Goal: Task Accomplishment & Management: Complete application form

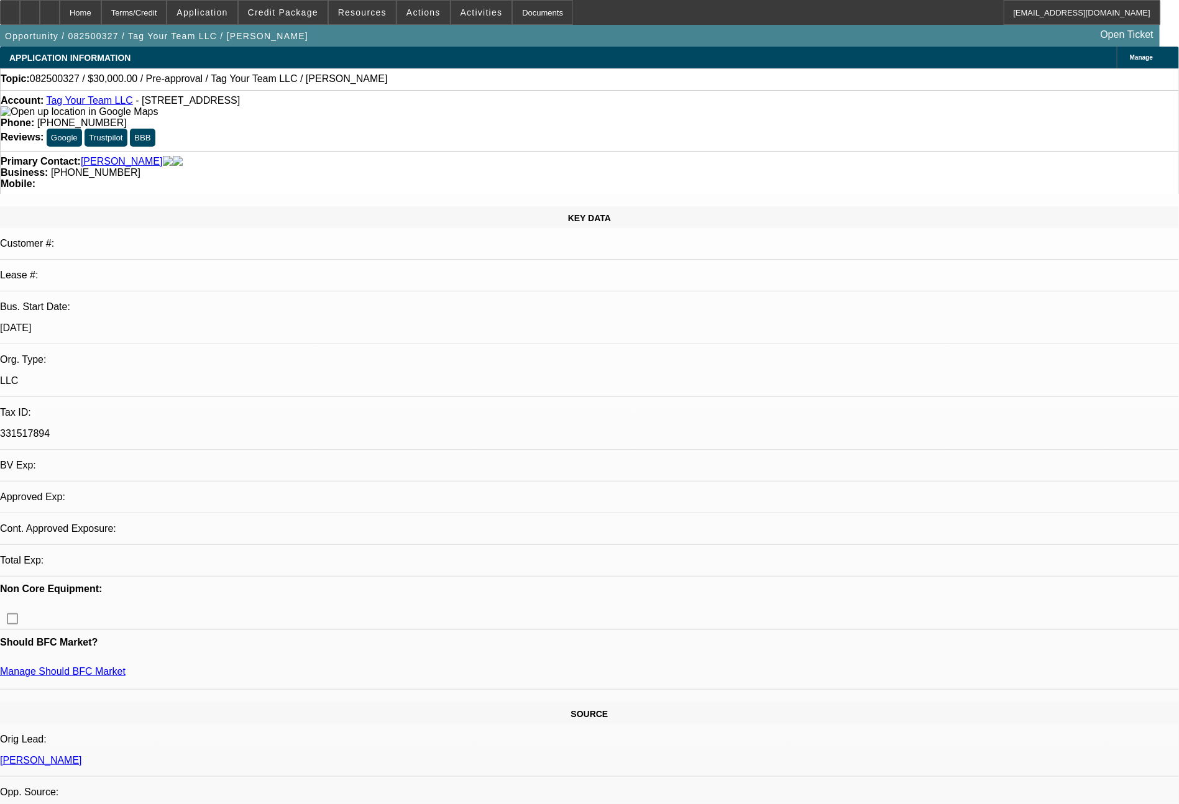
select select "0"
select select "2"
select select "0.1"
select select "4"
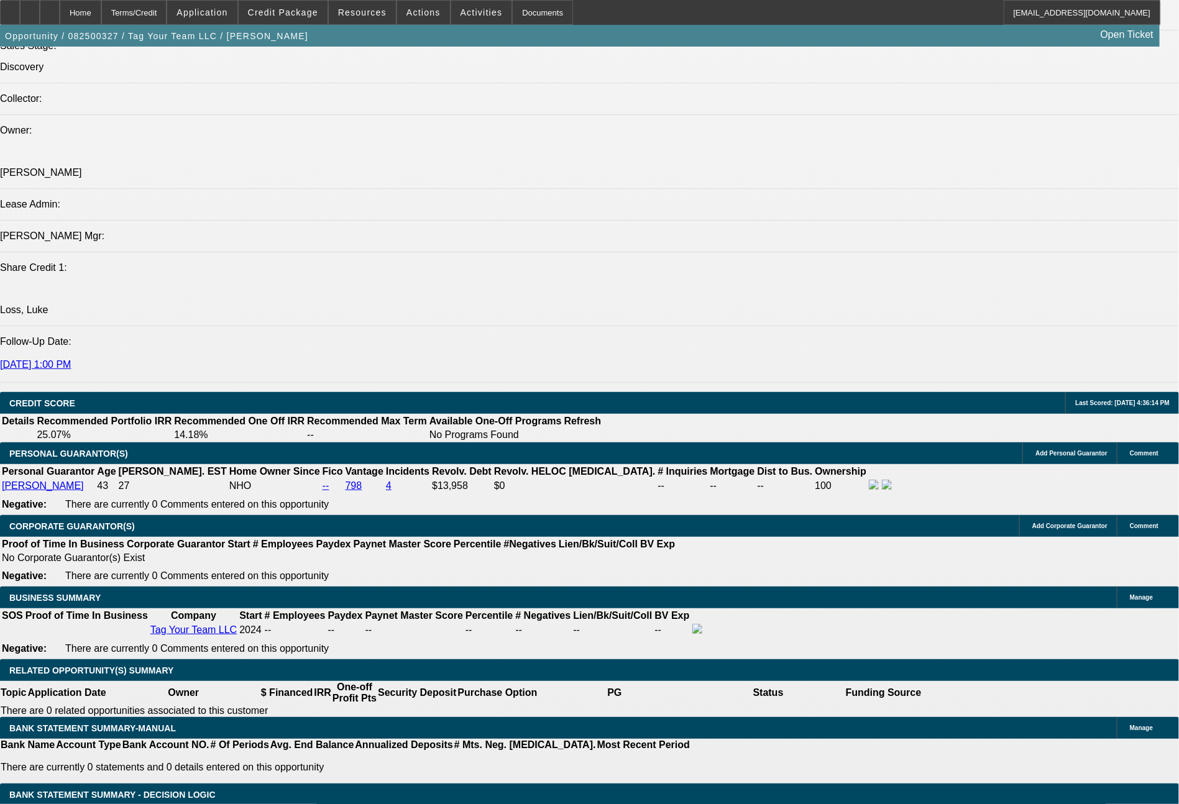
scroll to position [1482, 0]
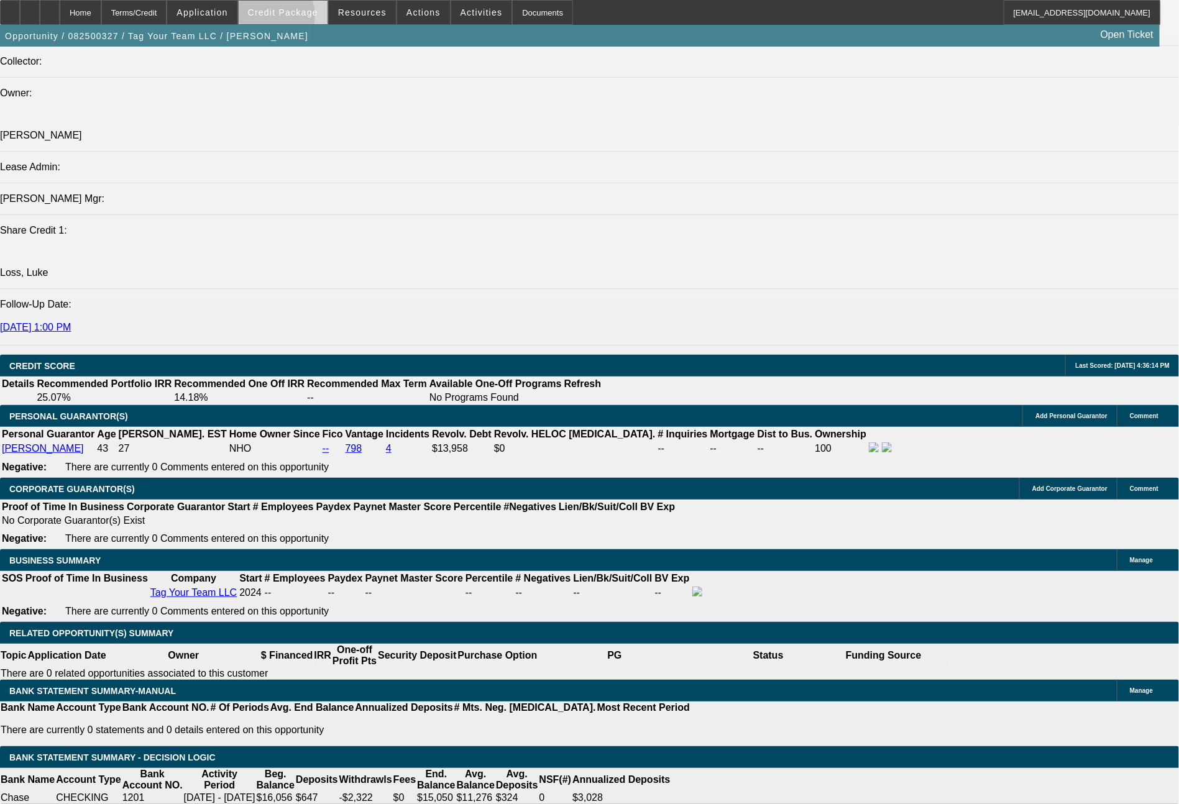
click at [298, 19] on span at bounding box center [283, 13] width 89 height 30
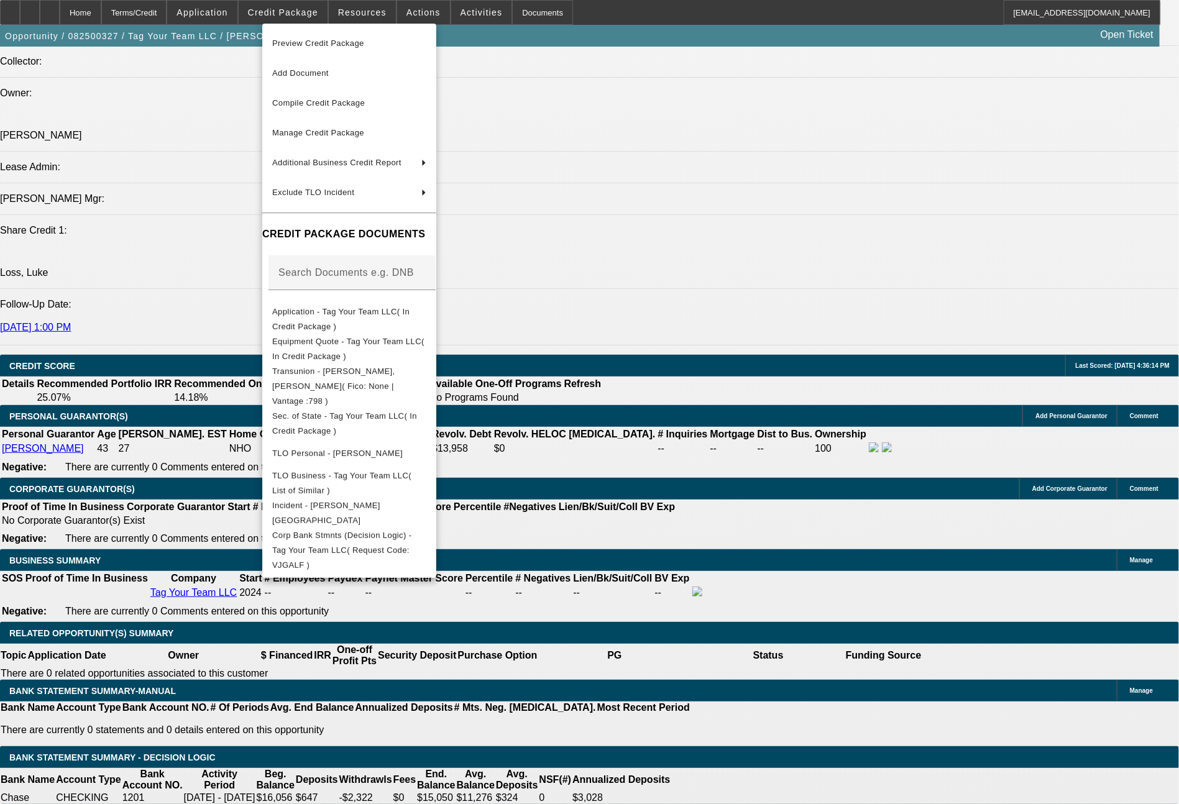
click at [131, 224] on div at bounding box center [589, 402] width 1179 height 804
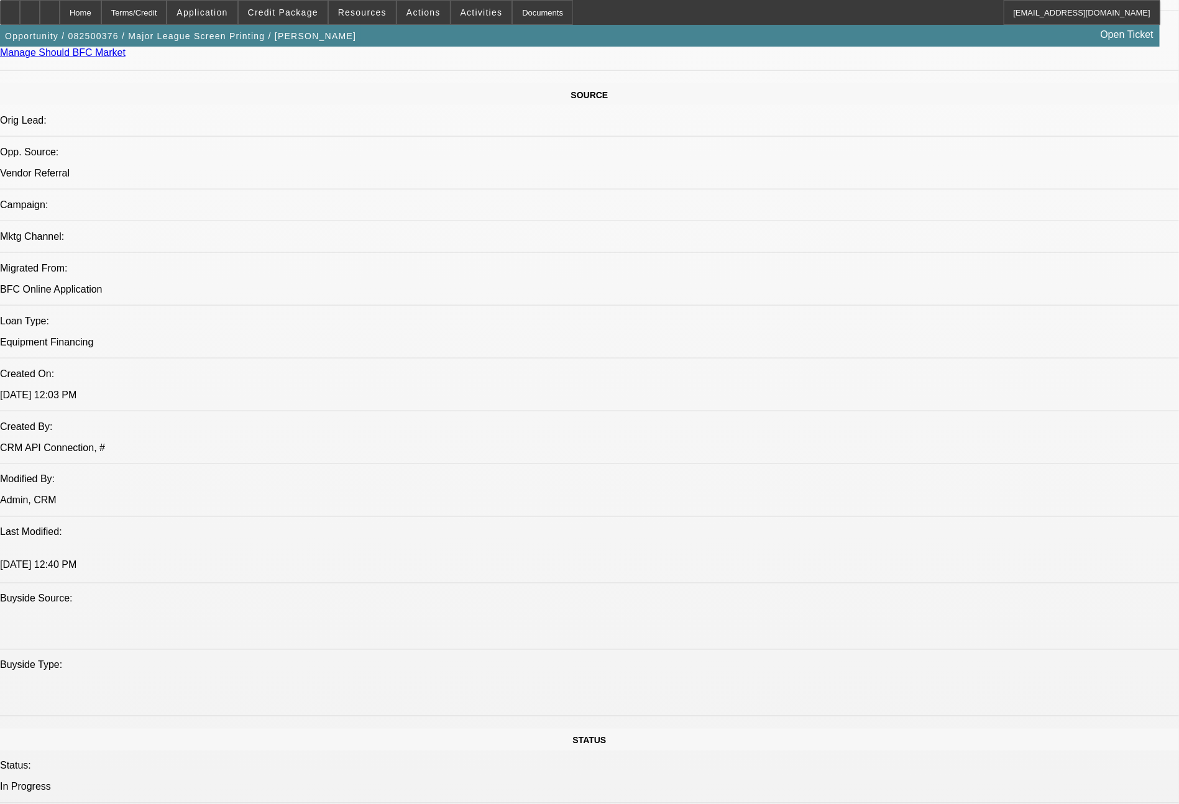
select select "0"
select select "2"
select select "0.1"
select select "4"
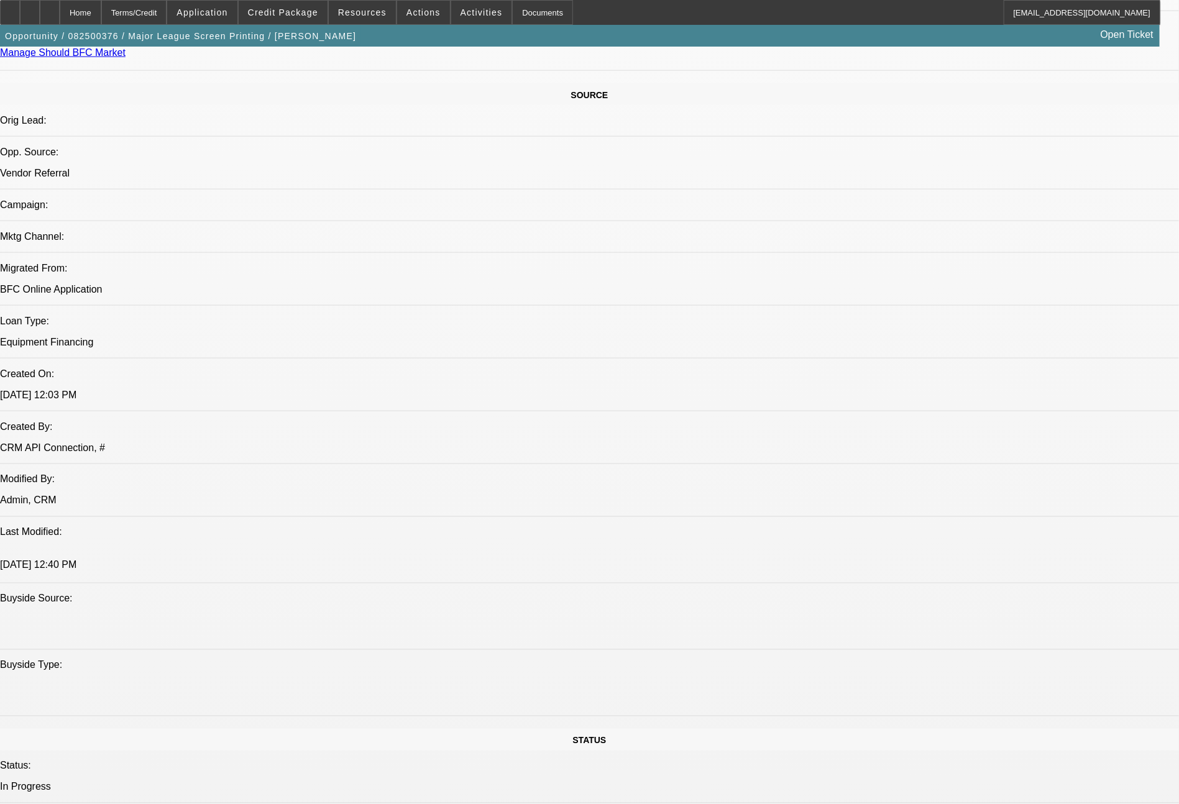
select select "0"
select select "2"
select select "0.1"
select select "4"
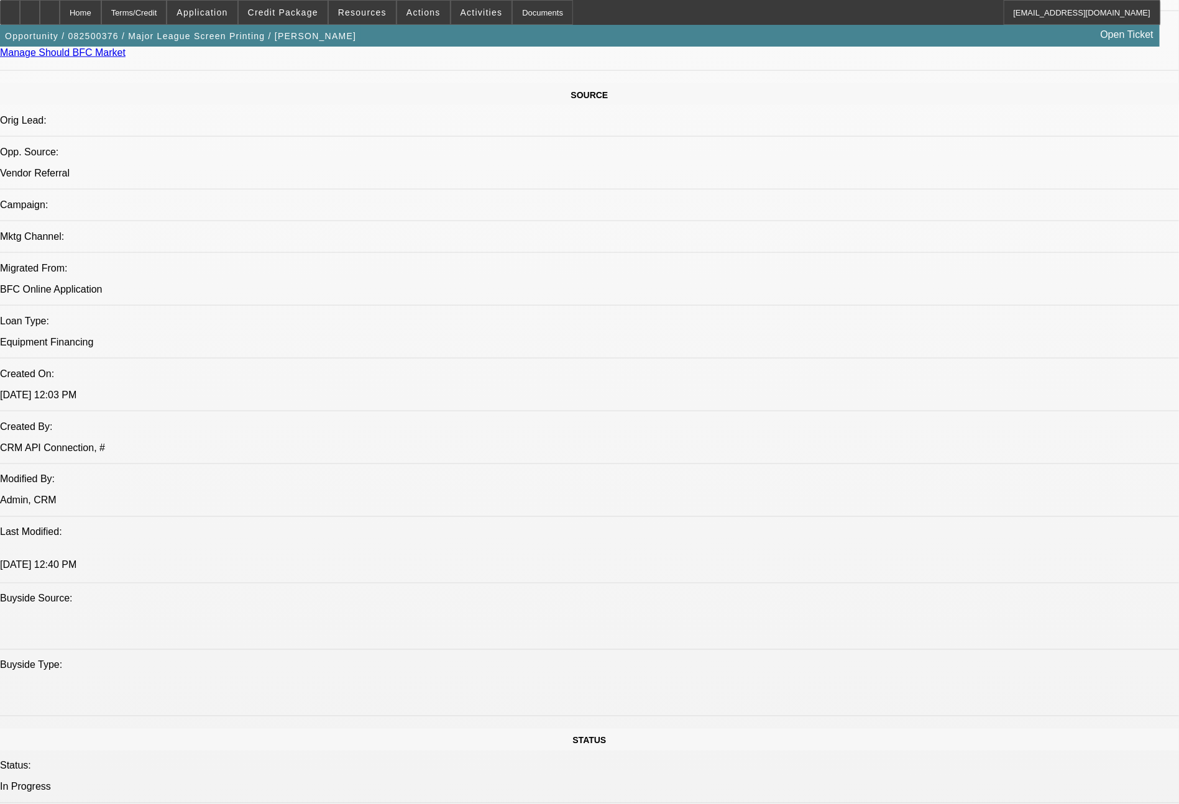
select select "0"
select select "2"
select select "0.1"
select select "4"
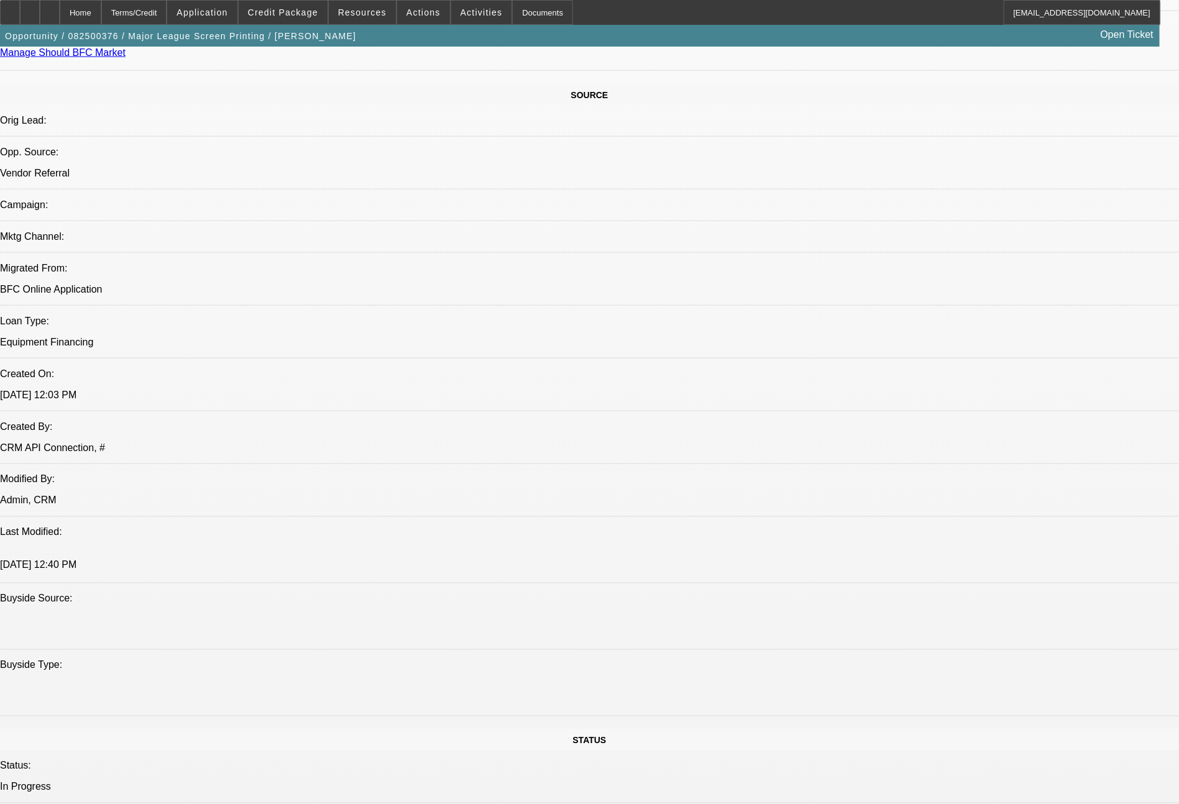
select select "0"
select select "2"
select select "0.1"
select select "4"
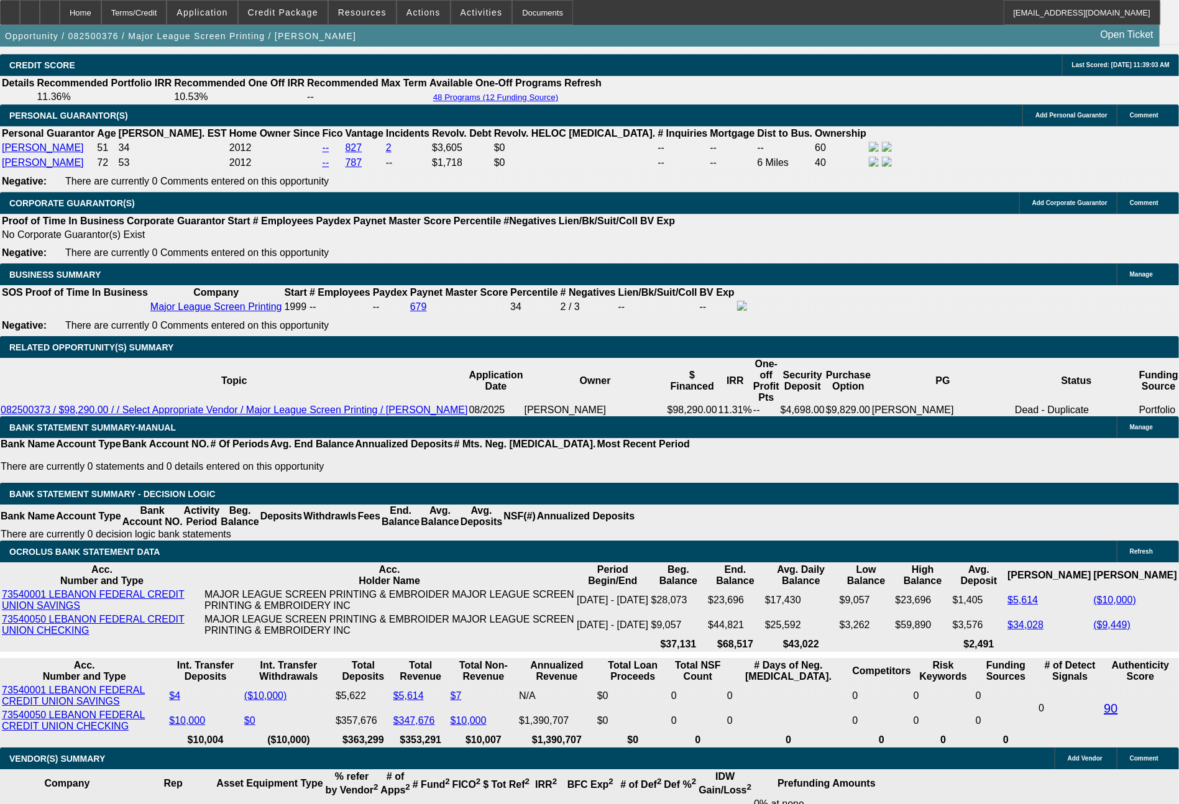
scroll to position [1831, 0]
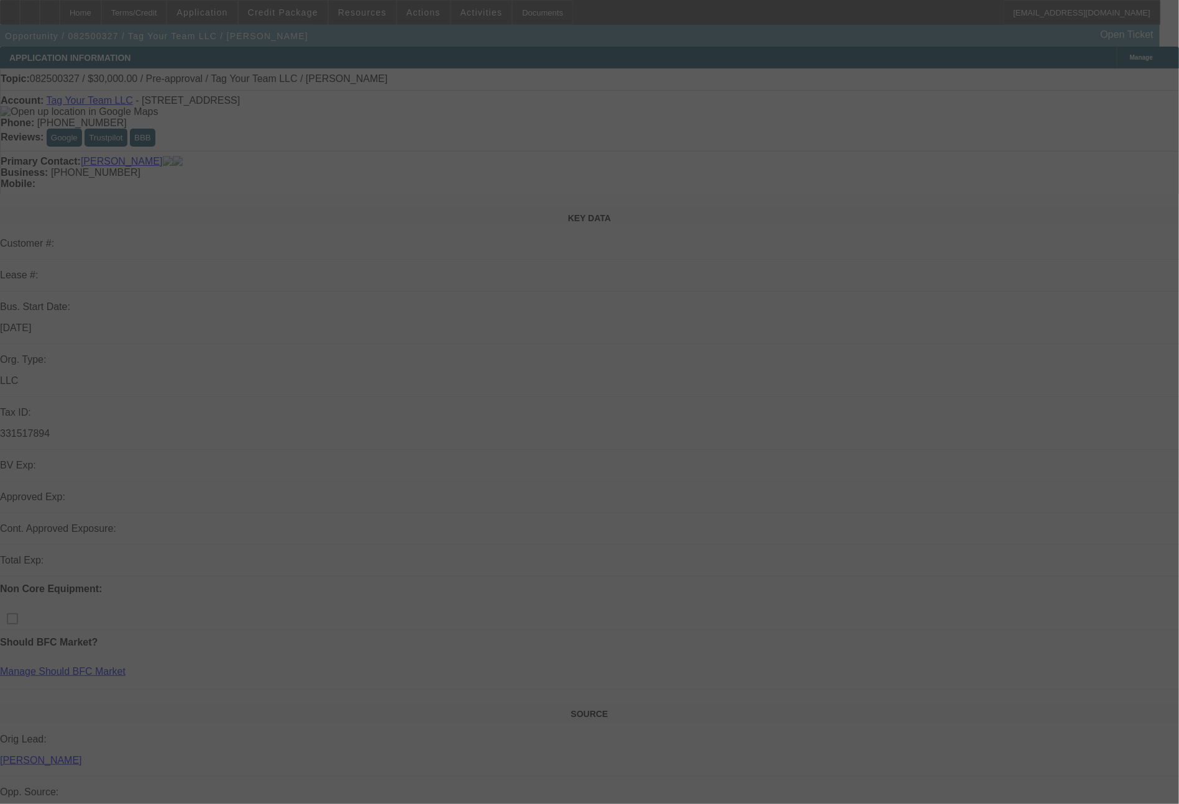
select select "0"
select select "2"
select select "0.1"
select select "4"
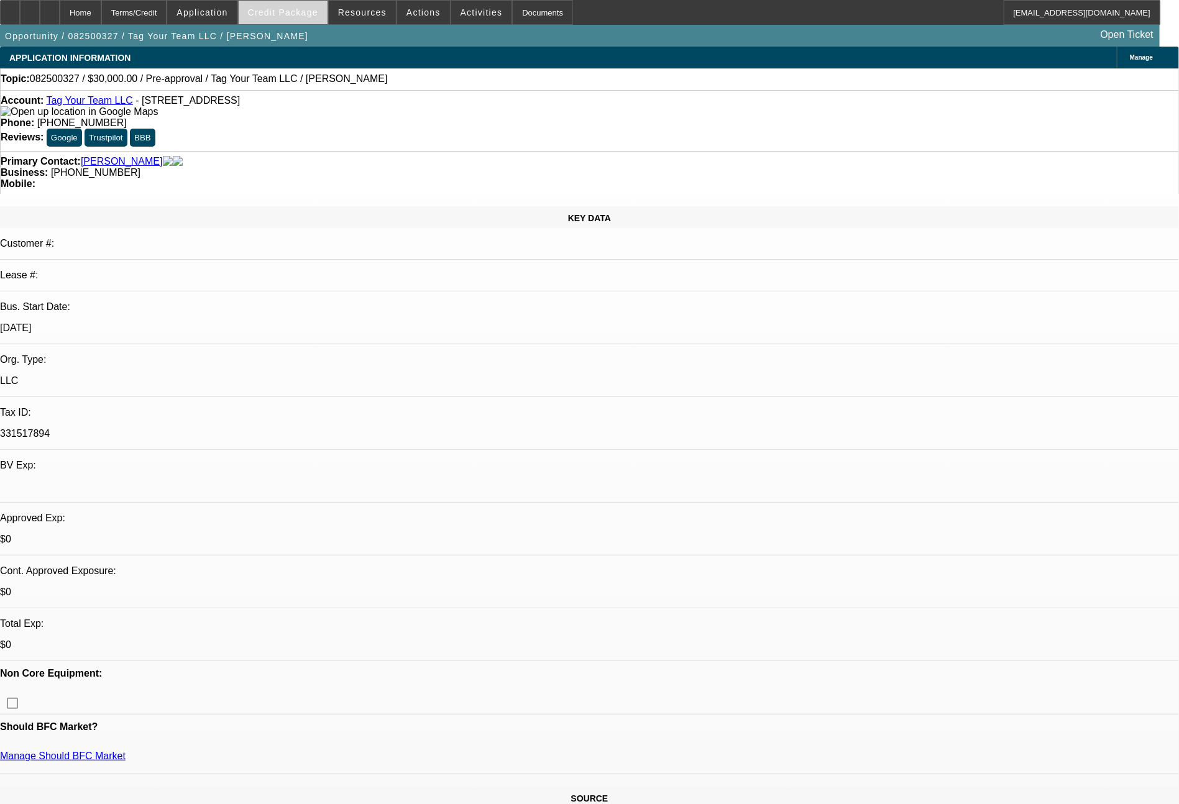
click at [282, 16] on span "Credit Package" at bounding box center [283, 12] width 70 height 10
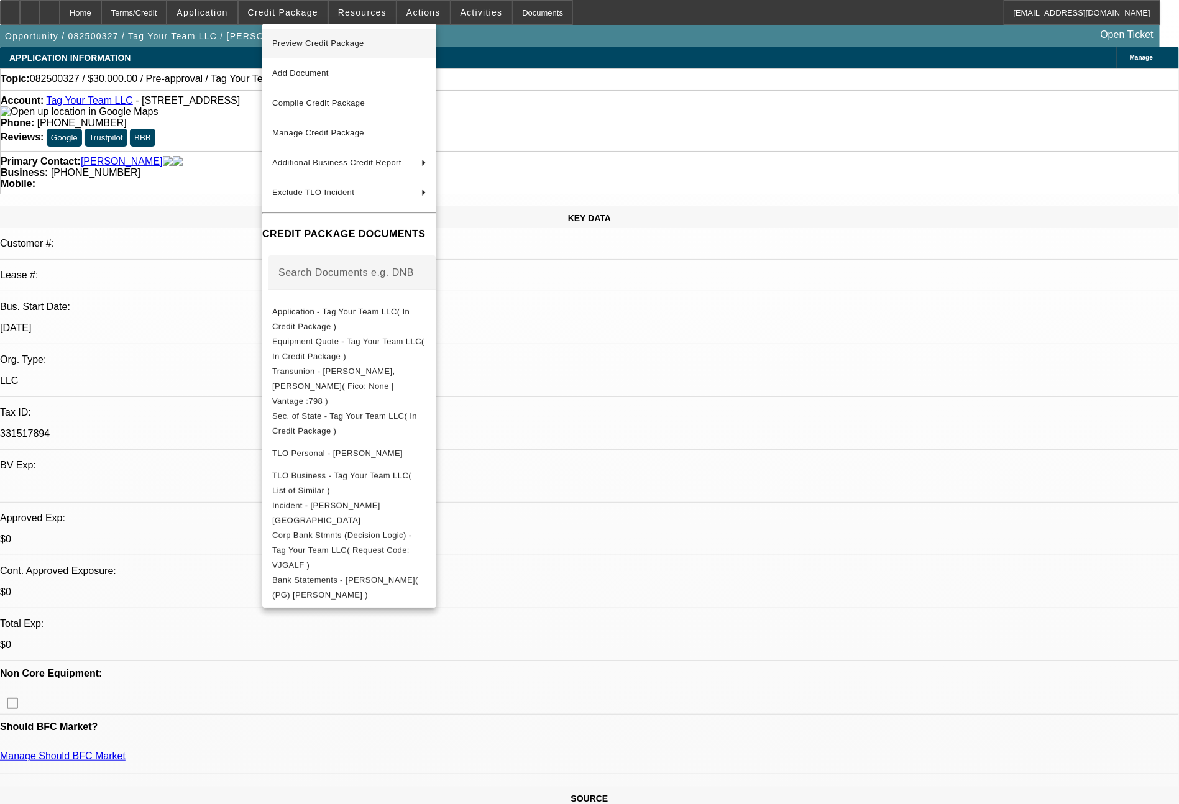
click at [323, 32] on button "Preview Credit Package" at bounding box center [349, 44] width 174 height 30
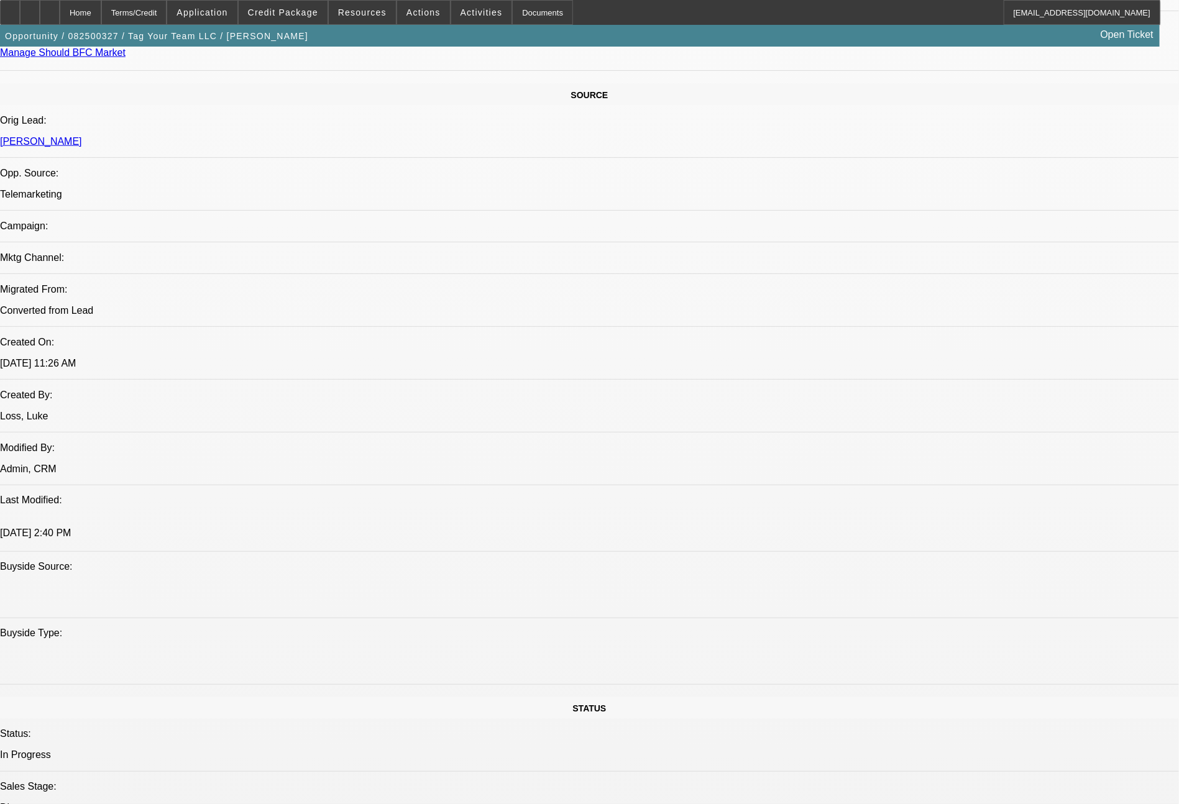
scroll to position [1408, 0]
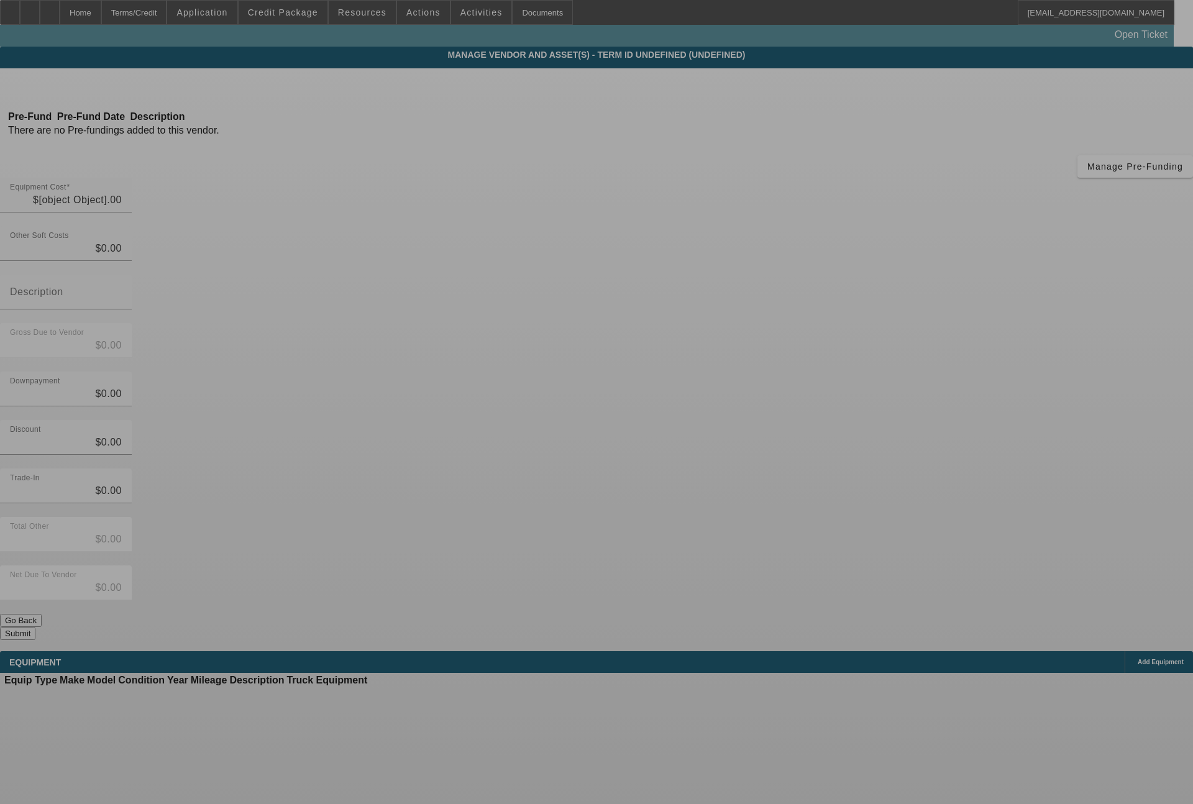
type input "$33,000.00"
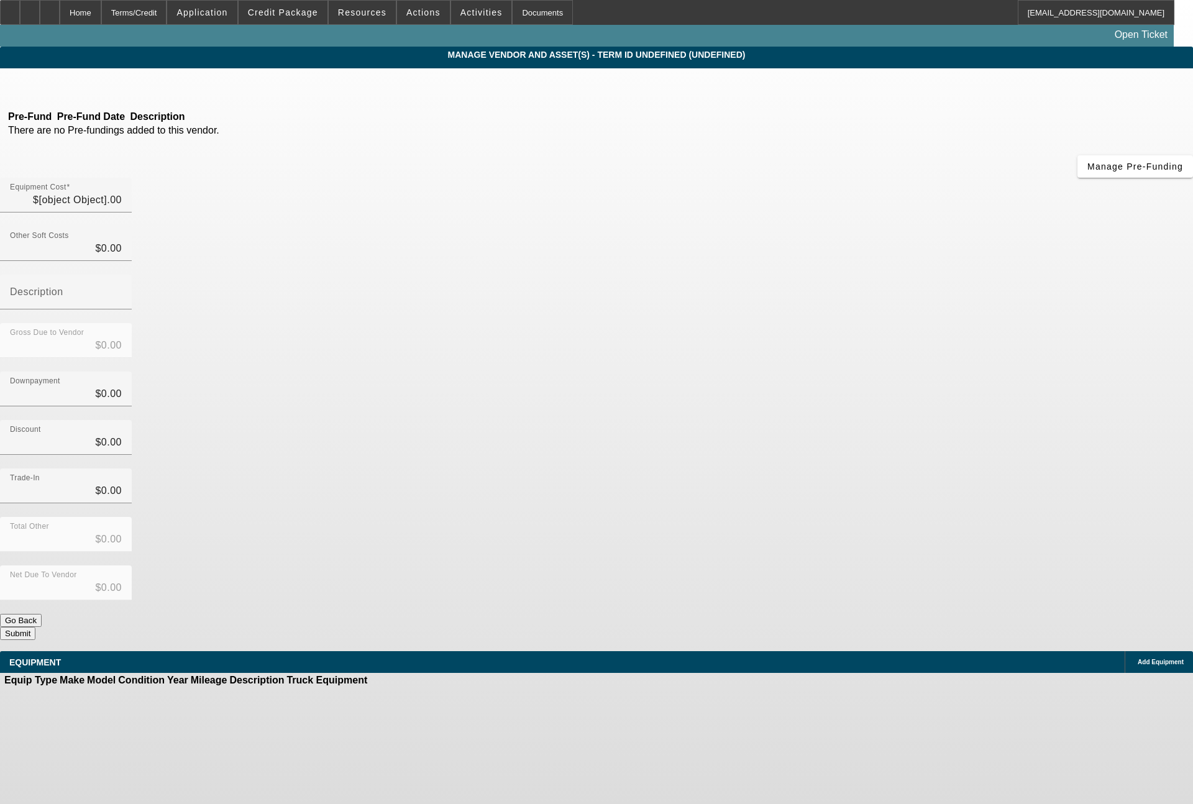
type input "$33,000.00"
type input "$3,000.00"
type input "$30,000.00"
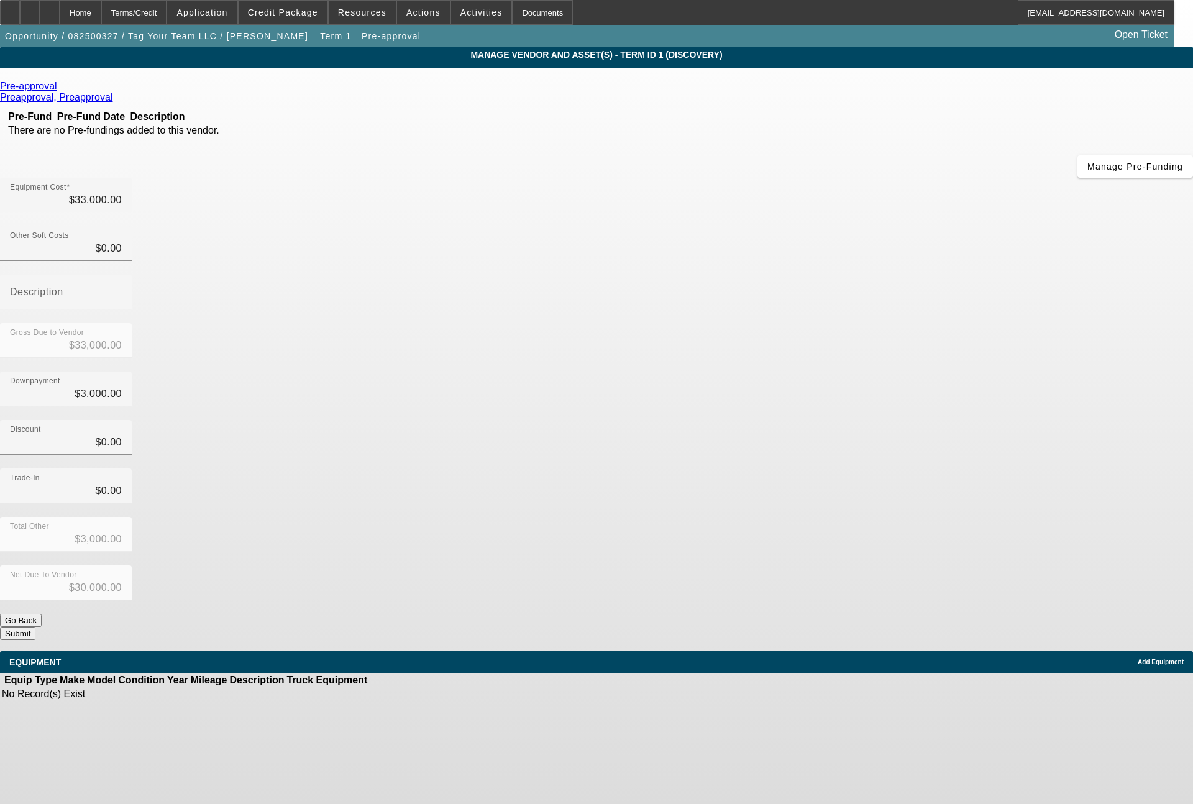
click at [60, 89] on icon at bounding box center [60, 86] width 0 height 11
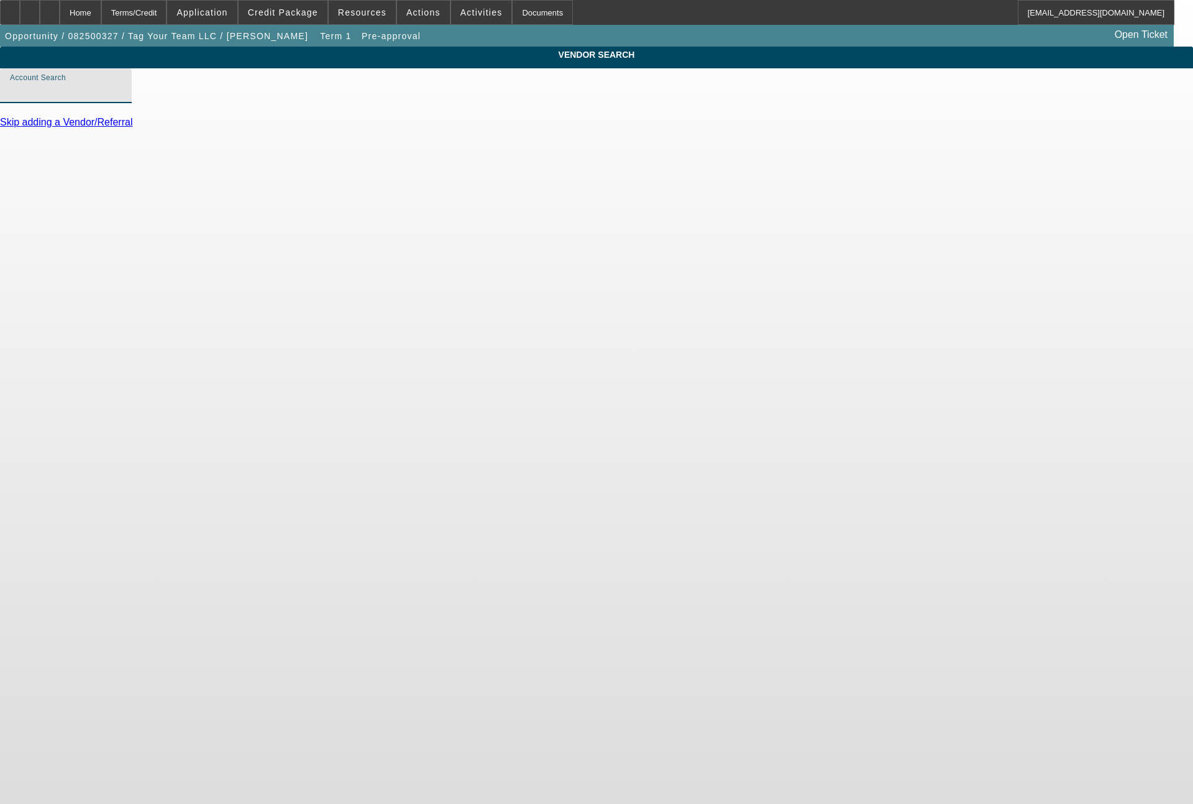
click at [122, 98] on input "Account Search" at bounding box center [66, 90] width 112 height 15
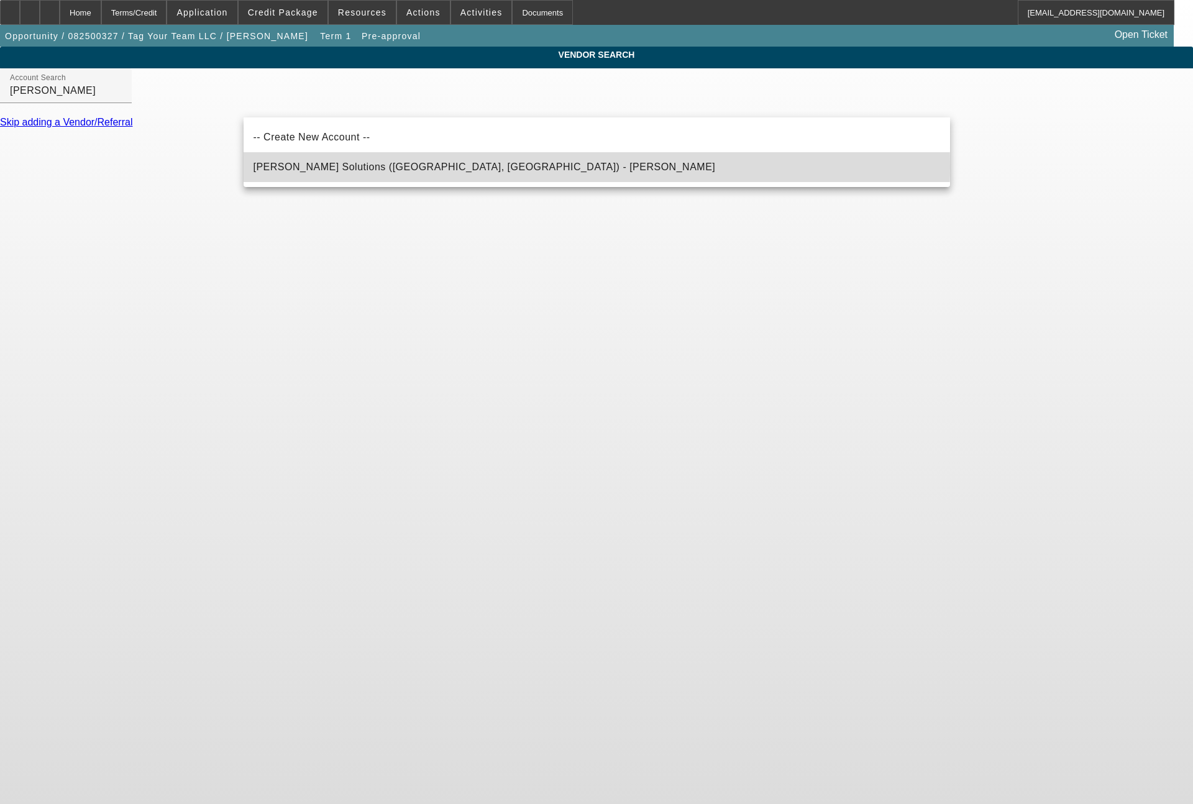
click at [328, 166] on span "Hirsch Solutions (Huntersville, NC) - Janowski, Kristof" at bounding box center [485, 167] width 462 height 11
type input "Hirsch Solutions (Huntersville, NC) - Janowski, Kristof"
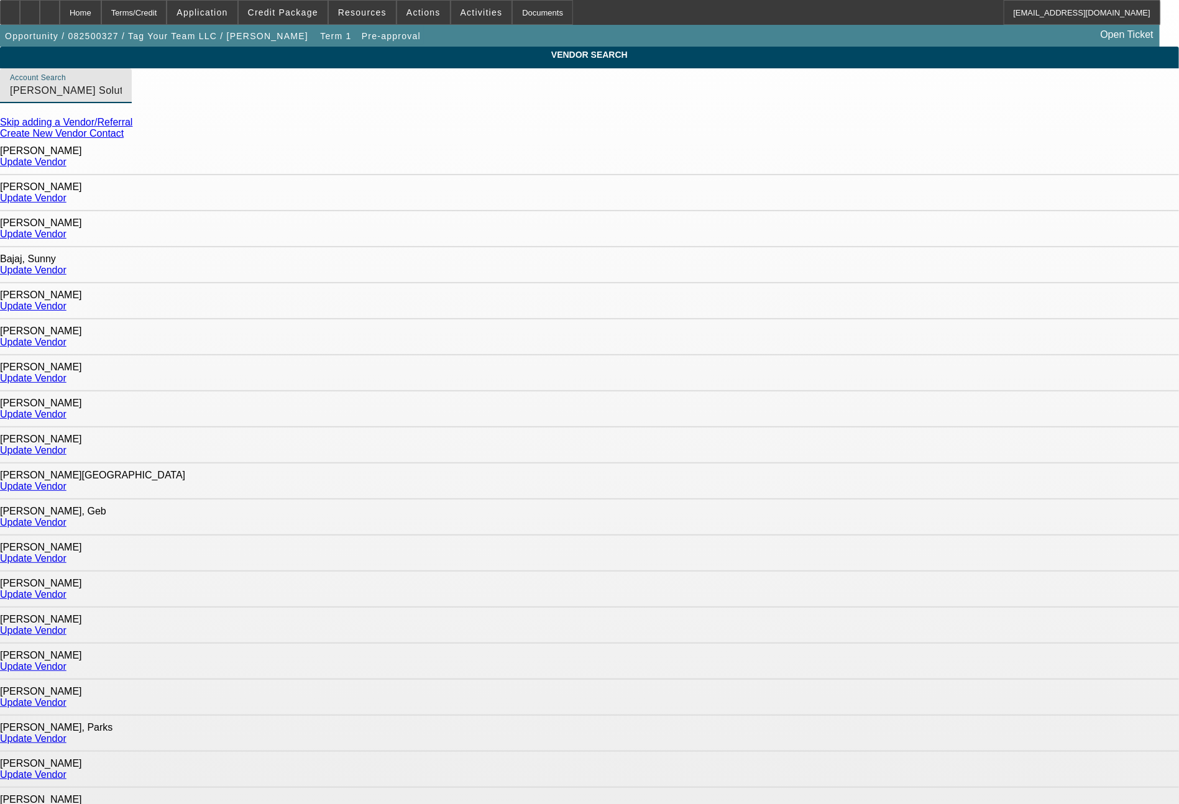
scroll to position [551, 0]
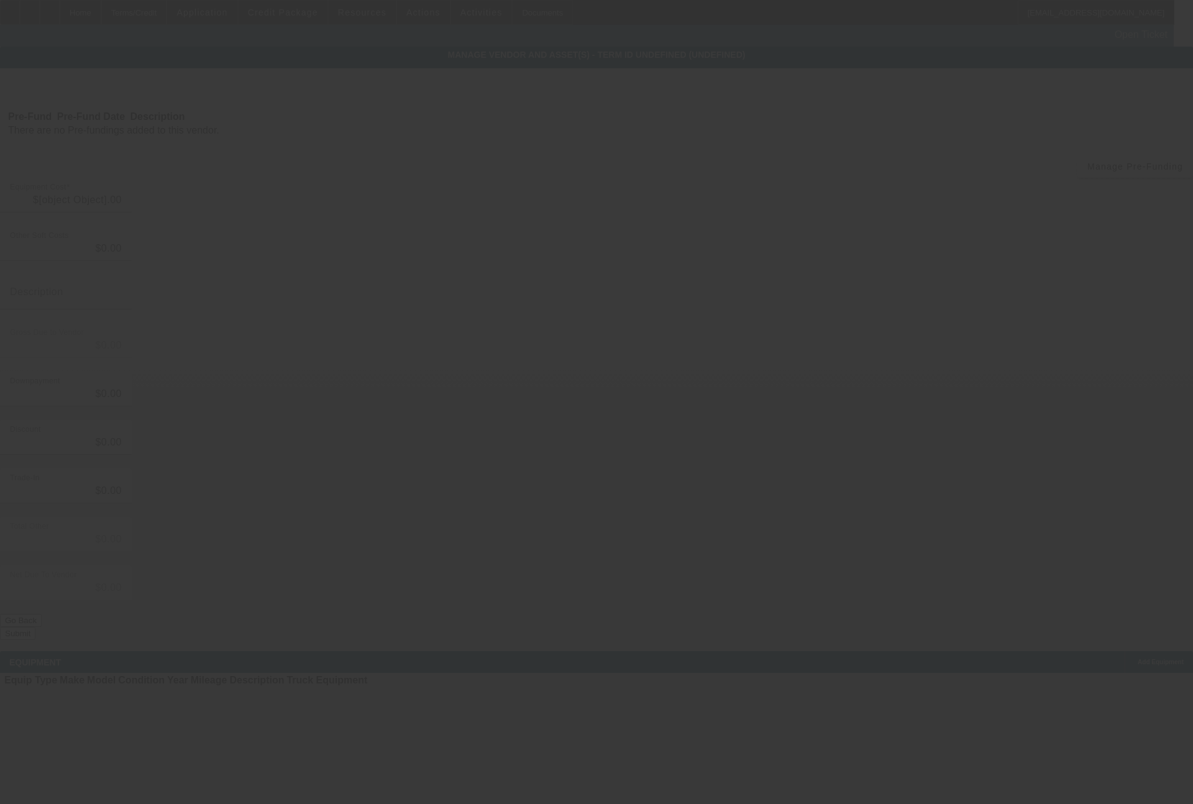
type input "$33,000.00"
type input "$3,000.00"
type input "$30,000.00"
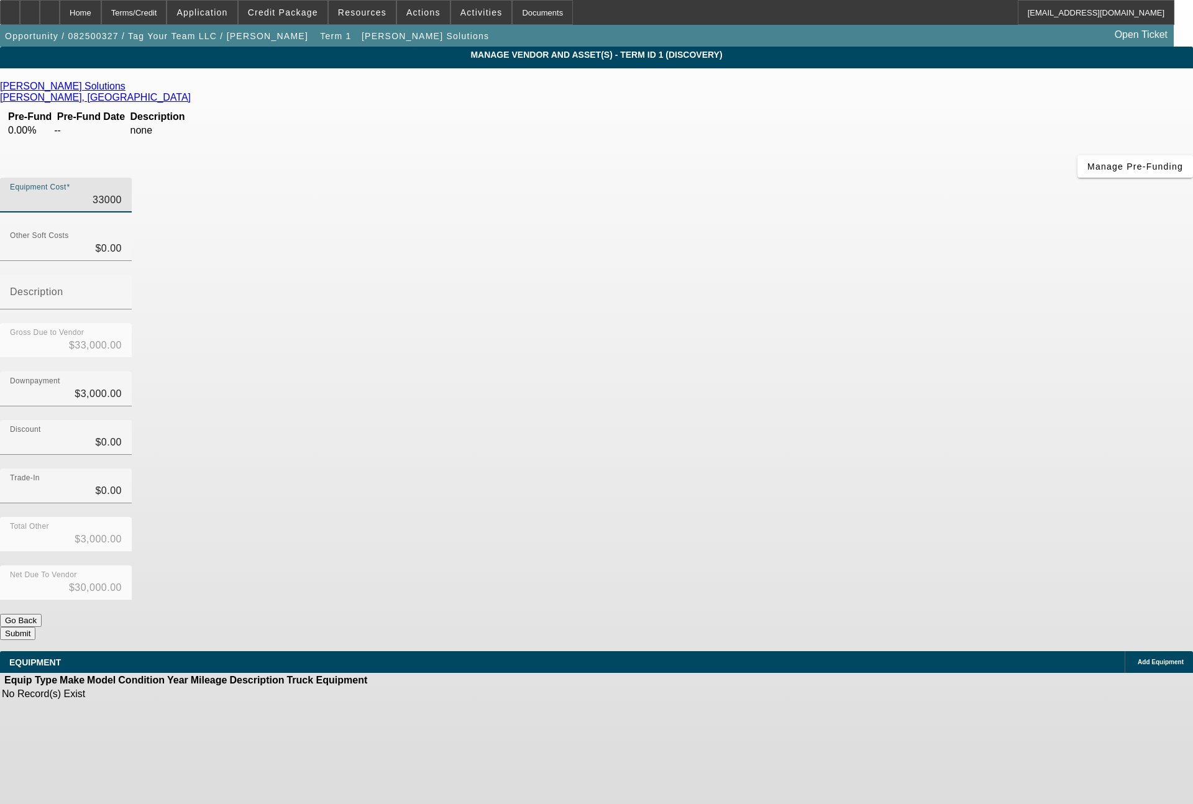
drag, startPoint x: 707, startPoint y: 103, endPoint x: 834, endPoint y: 111, distance: 127.6
click at [834, 178] on div "Equipment Cost 33000" at bounding box center [596, 202] width 1193 height 48
type input "3"
type input "$3.00"
type input "$-2,997.00"
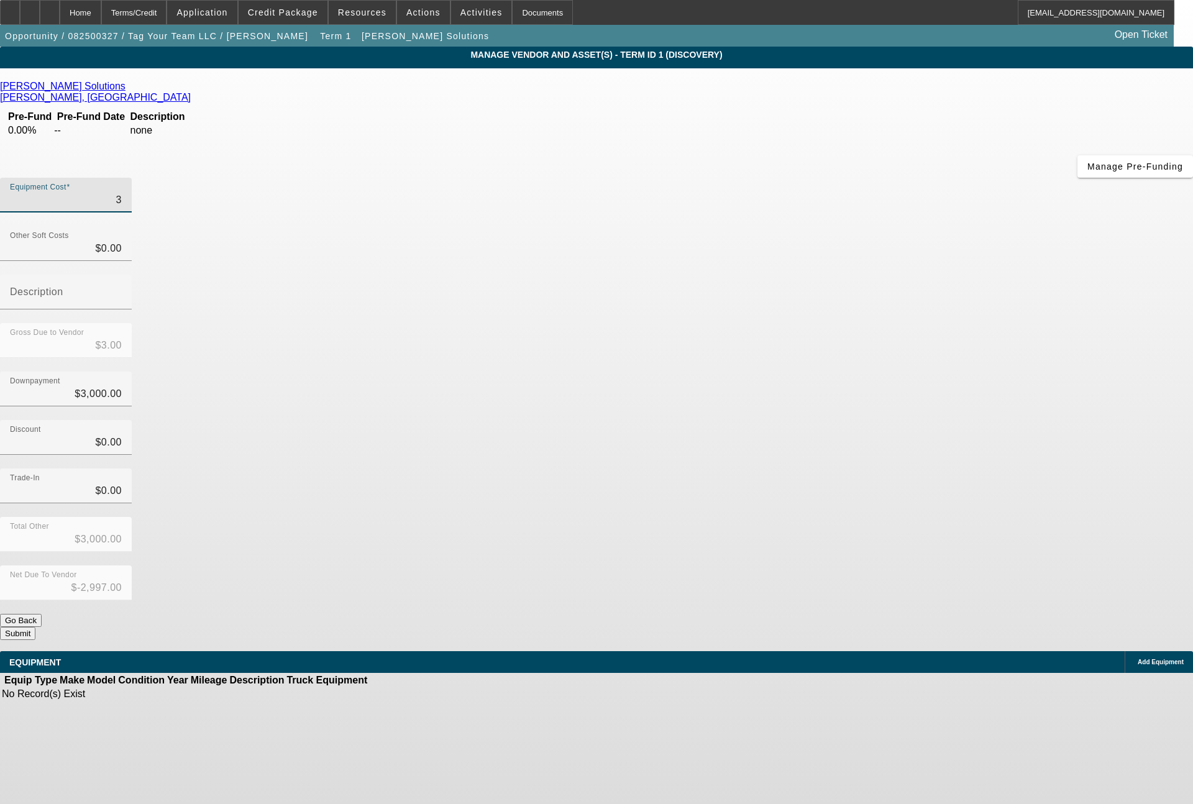
type input "33"
type input "$33.00"
type input "$-2,967.00"
type input "336"
type input "$336.00"
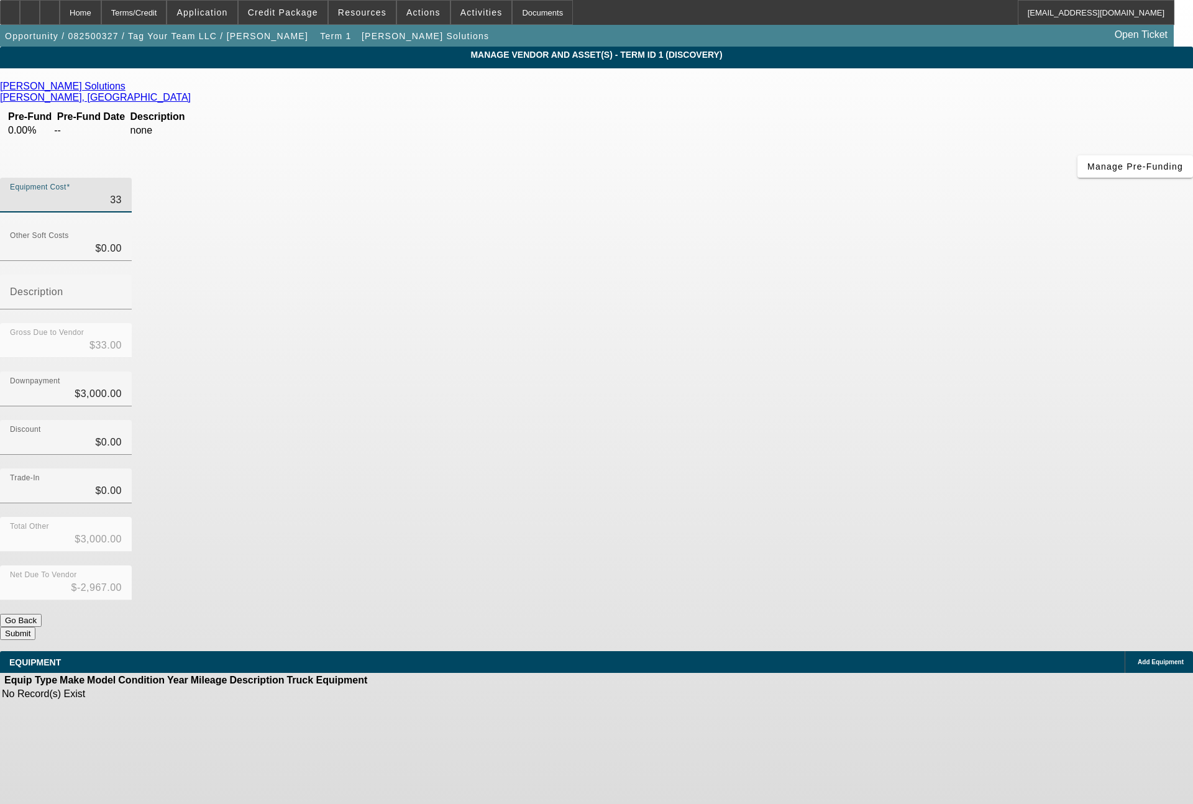
type input "$-2,664.00"
type input "3364"
type input "$3,364.00"
type input "$364.00"
type input "33646"
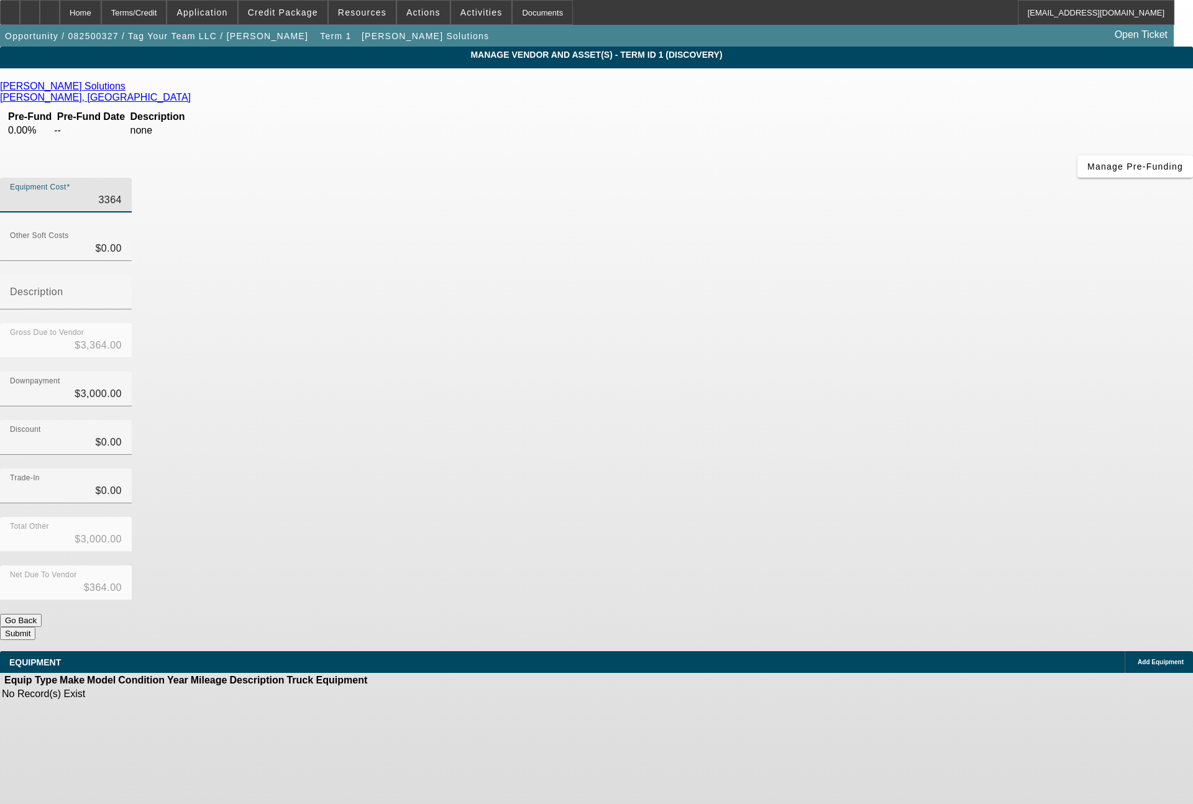
type input "$33,646.00"
type input "$30,646.00"
type input "3364"
type input "$3,364.00"
type input "$364.00"
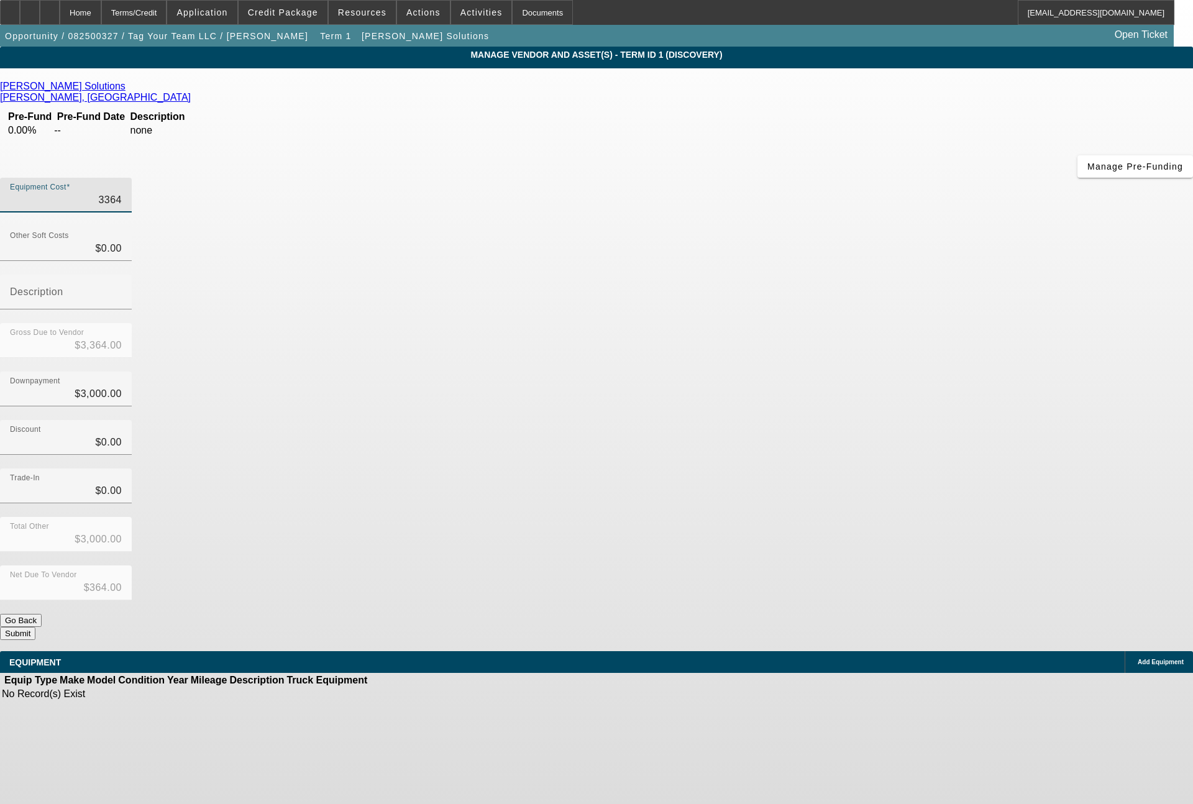
type input "336"
type input "$336.00"
type input "$-2,664.00"
type input "33"
type input "$33.00"
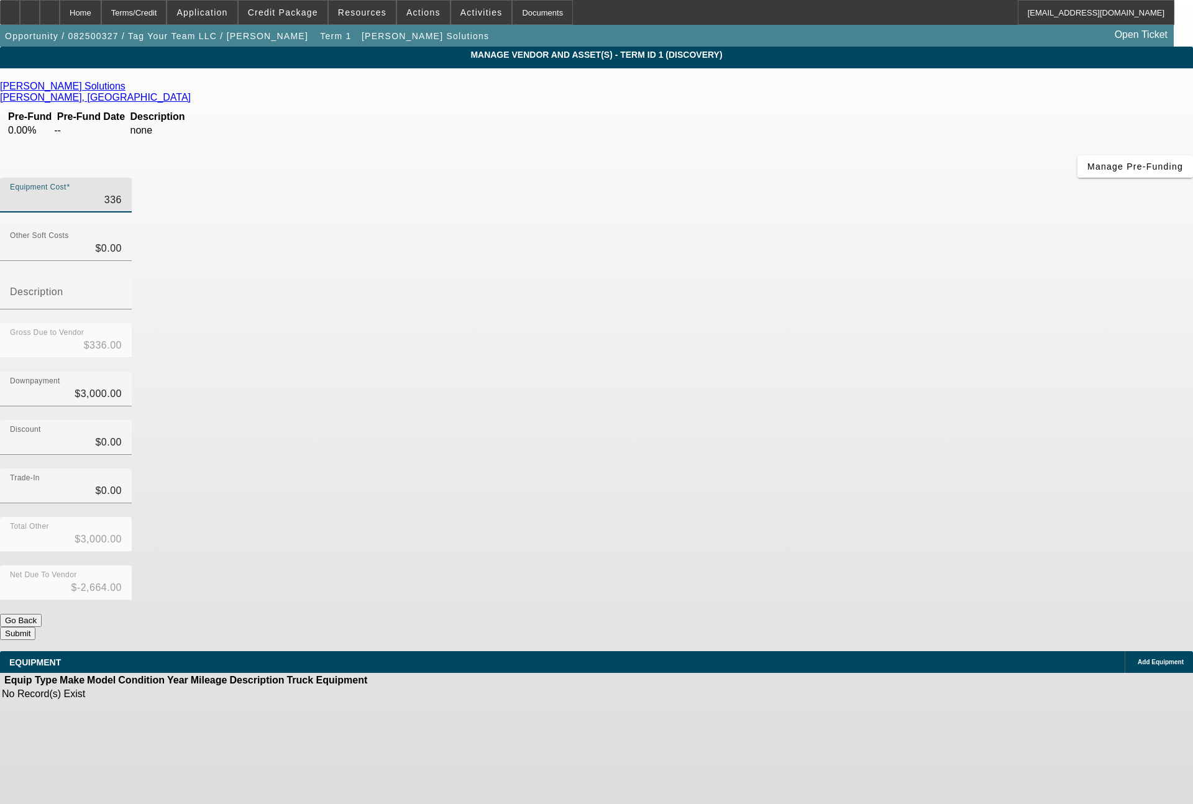
type input "$-2,967.00"
type input "335"
type input "$335.00"
type input "$-2,665.00"
type input "3353"
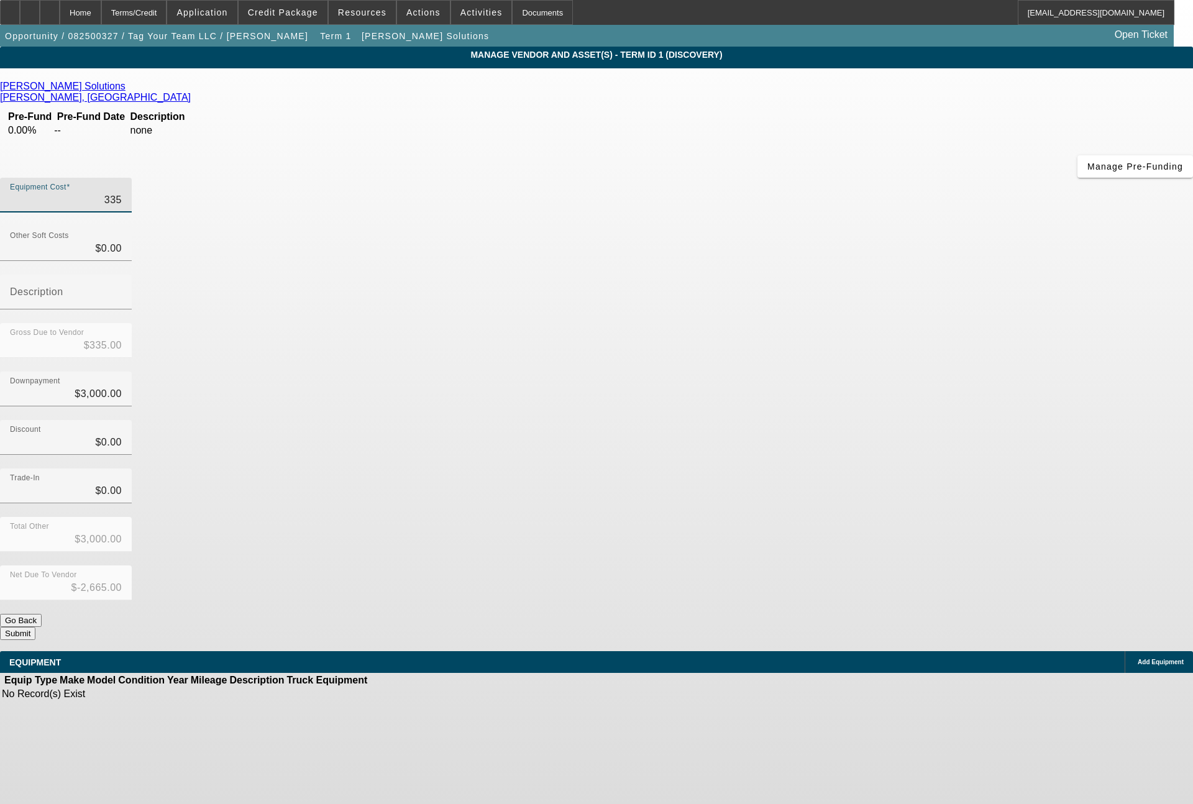
type input "$3,353.00"
type input "$353.00"
type input "33535"
type input "$33,535.00"
type input "$30,535.00"
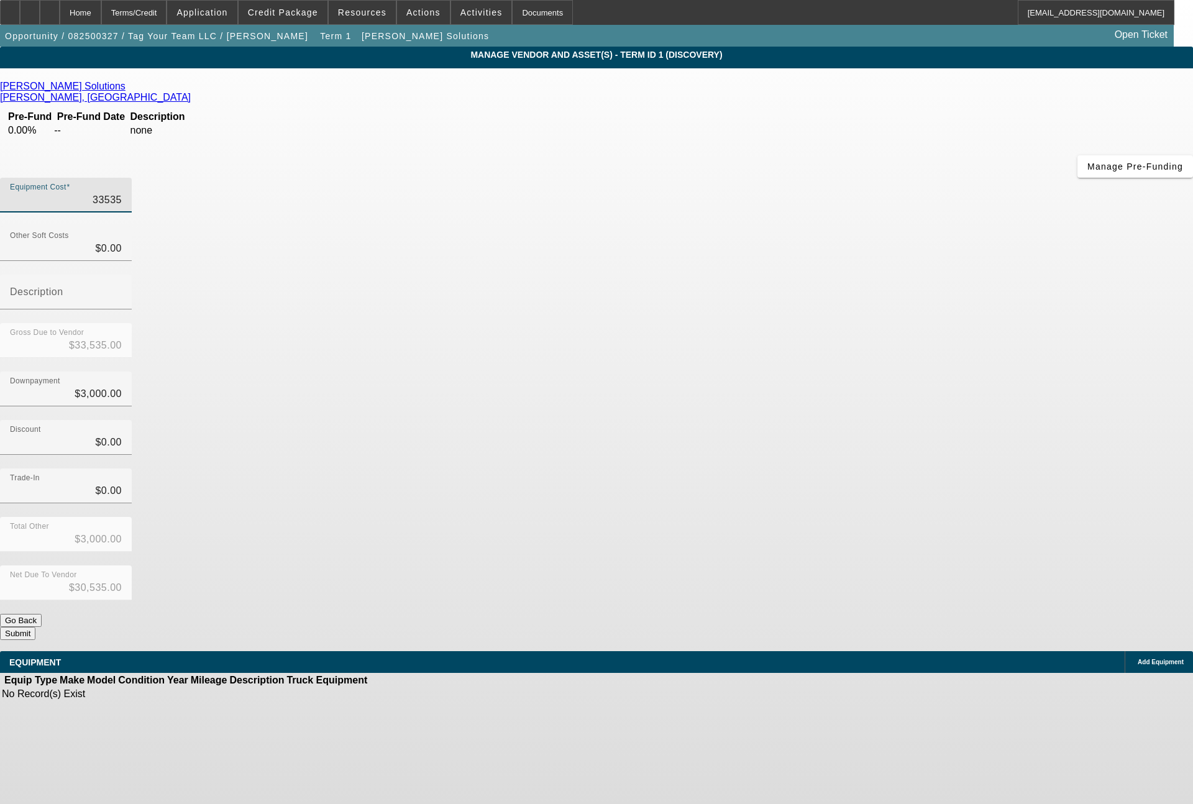
type input "$33,535.00"
click at [1125, 651] on div "Add Equipment" at bounding box center [1159, 662] width 68 height 22
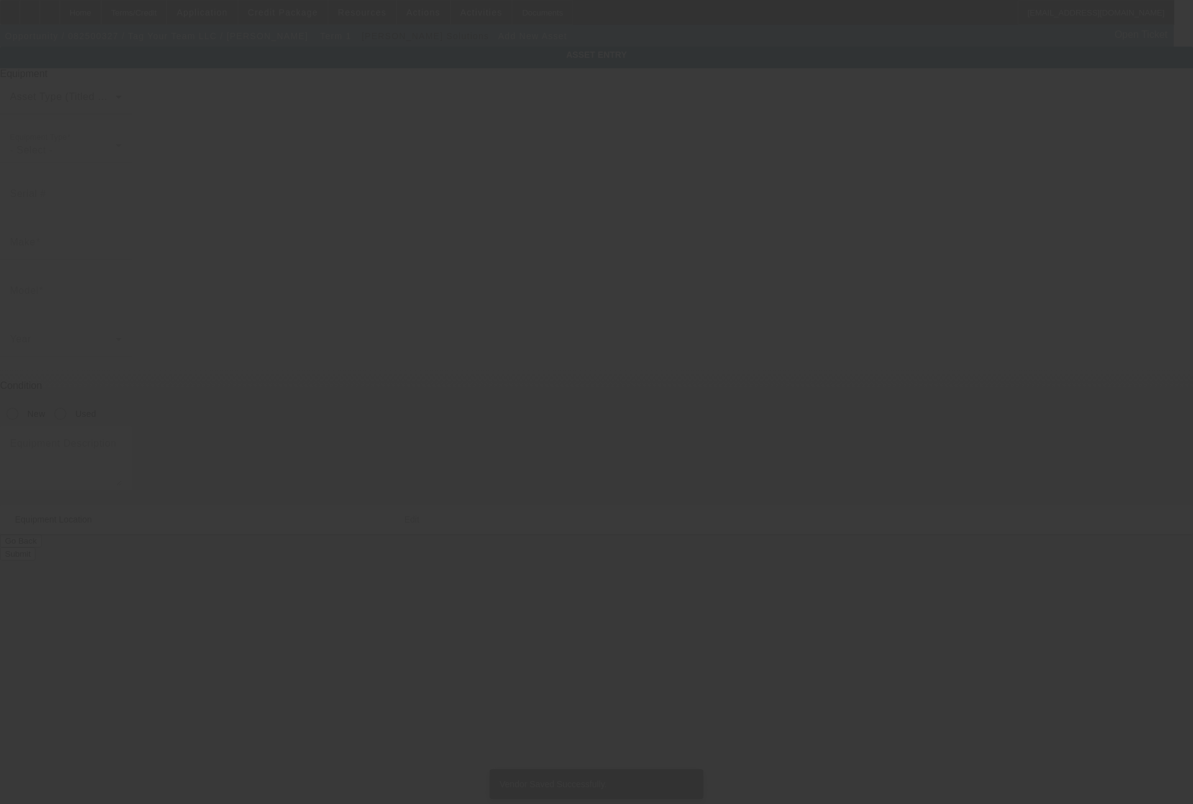
type input "70 Catalina Cut"
type input "Richmond Hill"
type input "31324"
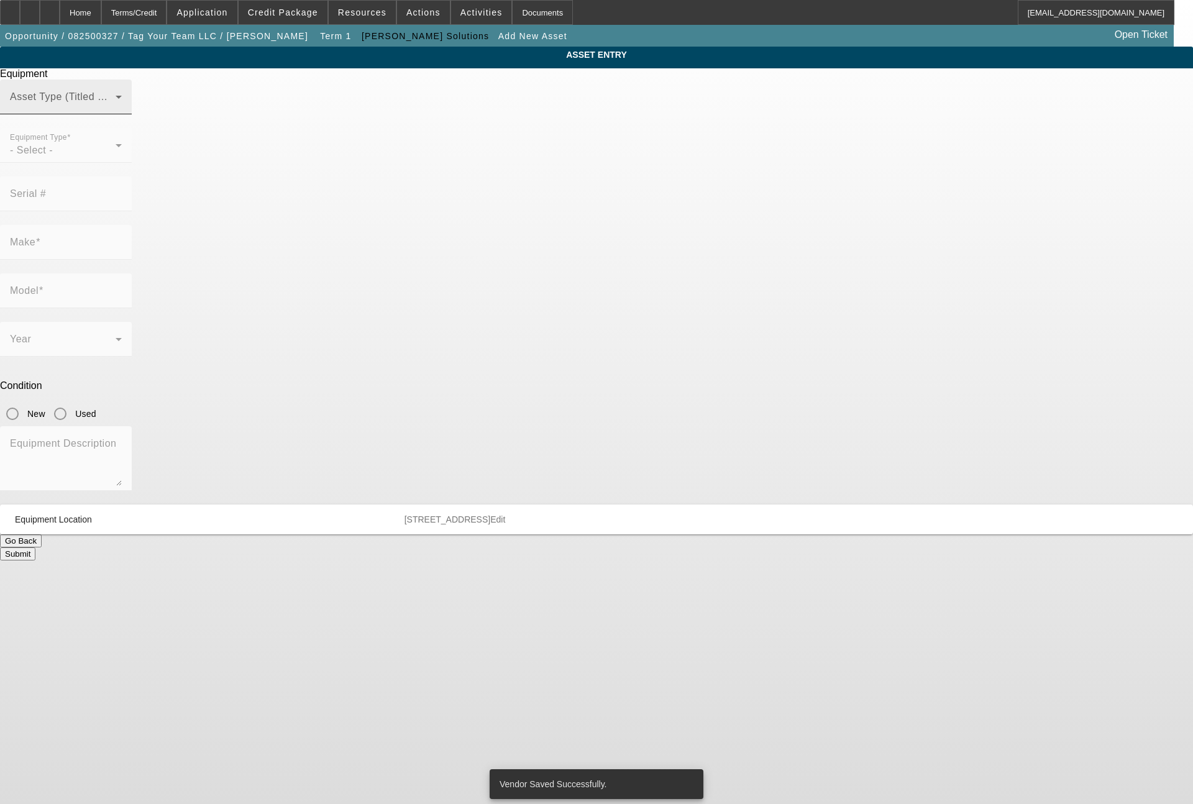
click at [122, 114] on div "Asset Type (Titled or Non-Titled)" at bounding box center [66, 97] width 112 height 35
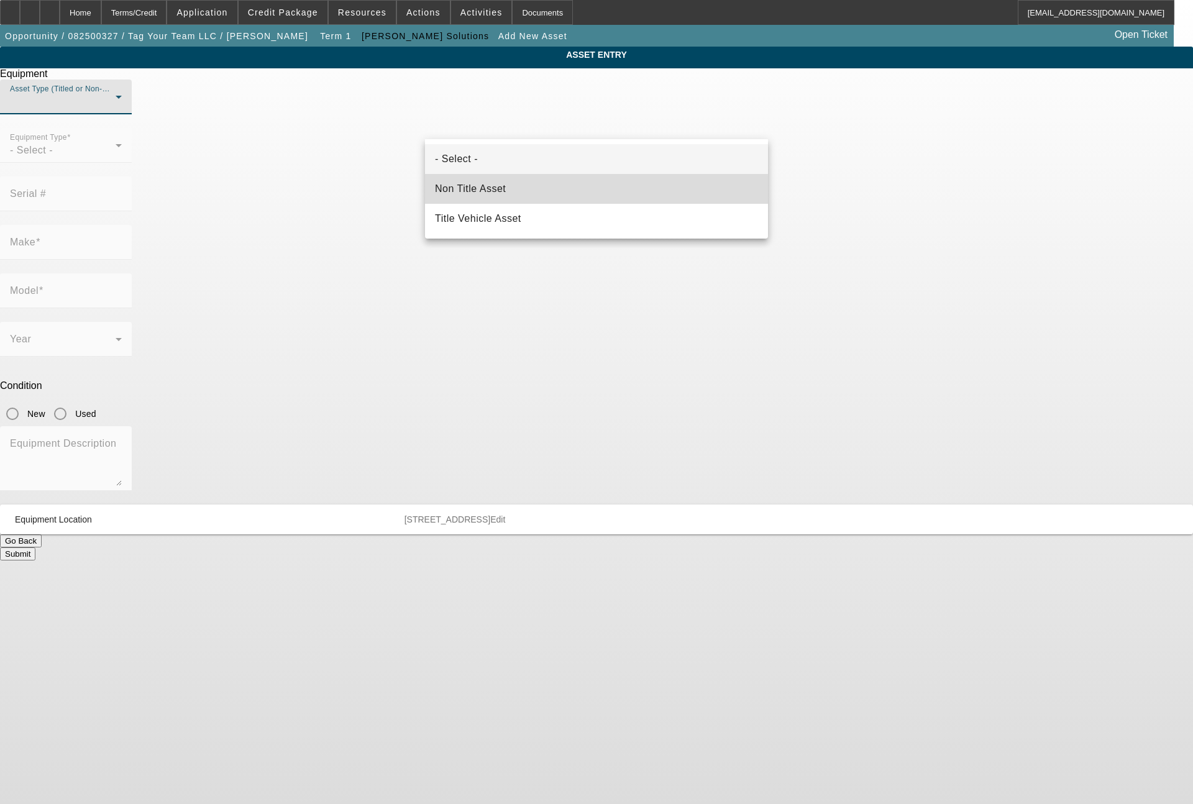
click at [508, 193] on mat-option "Non Title Asset" at bounding box center [596, 189] width 343 height 30
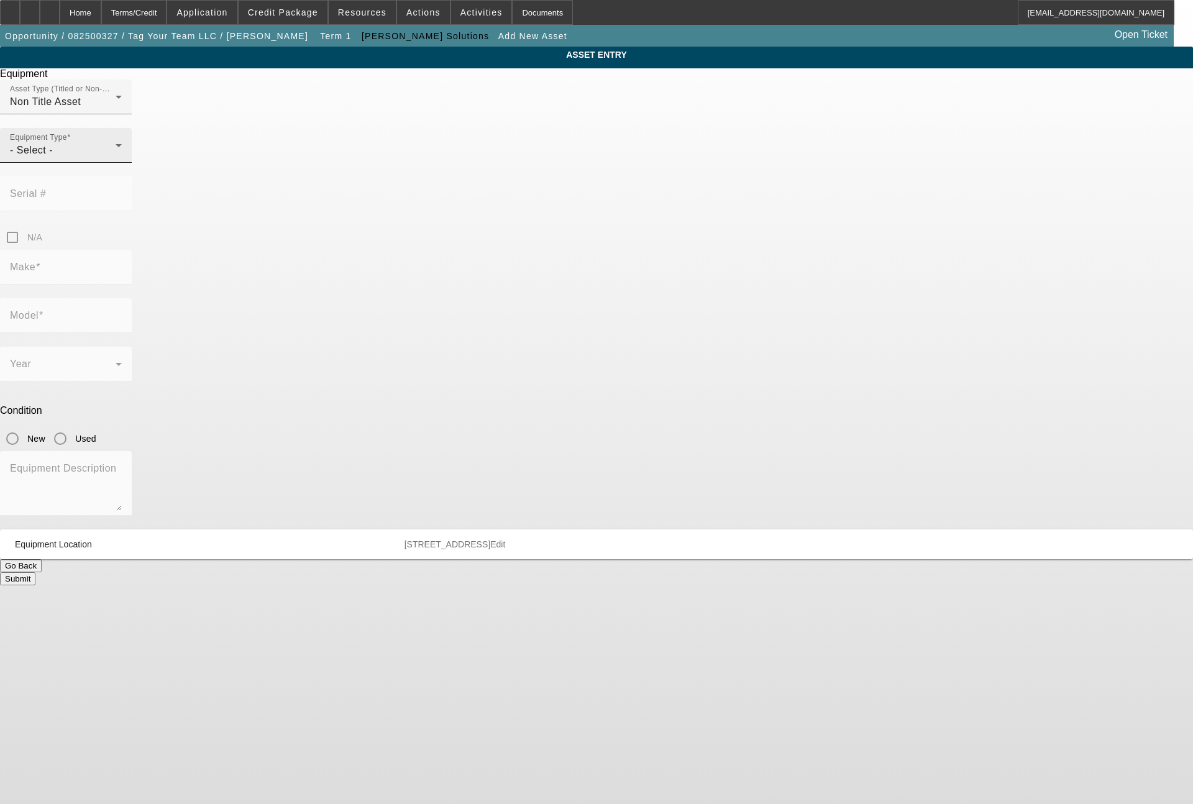
click at [122, 163] on div "Equipment Type - Select -" at bounding box center [66, 145] width 112 height 35
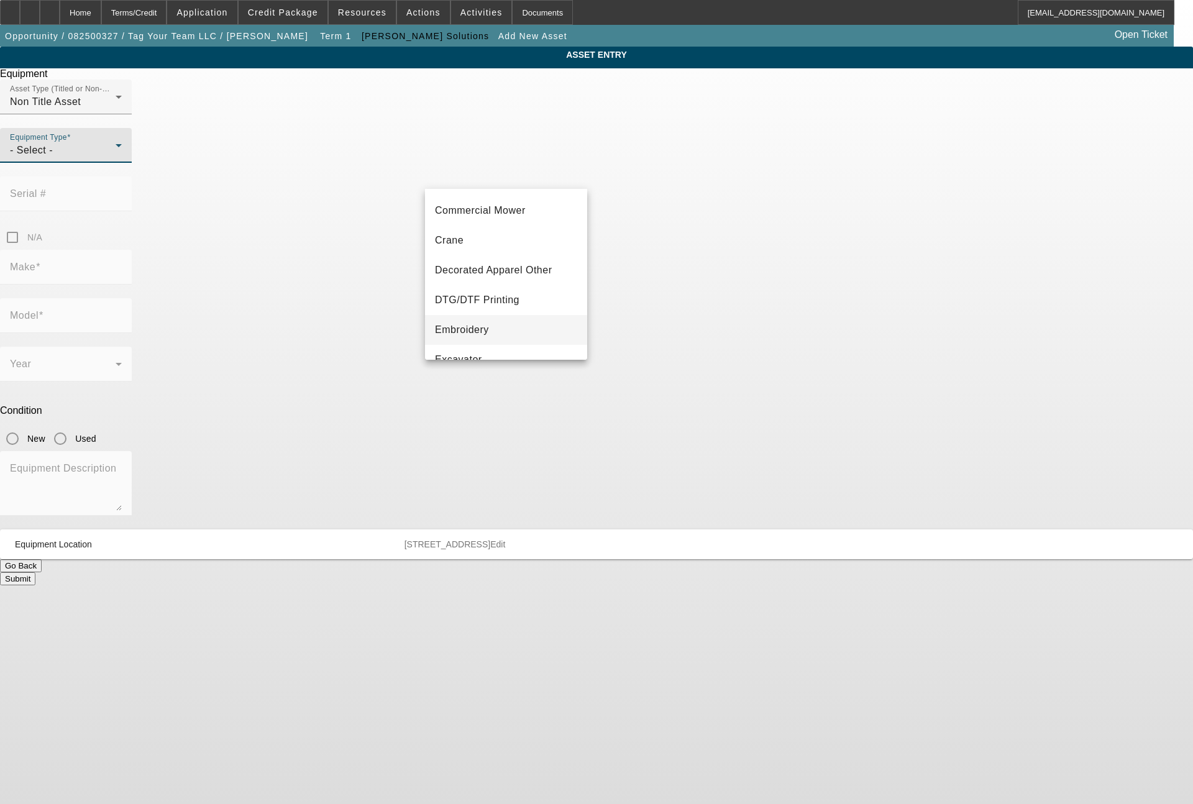
scroll to position [149, 0]
click at [482, 265] on span "Embroidery" at bounding box center [462, 268] width 54 height 15
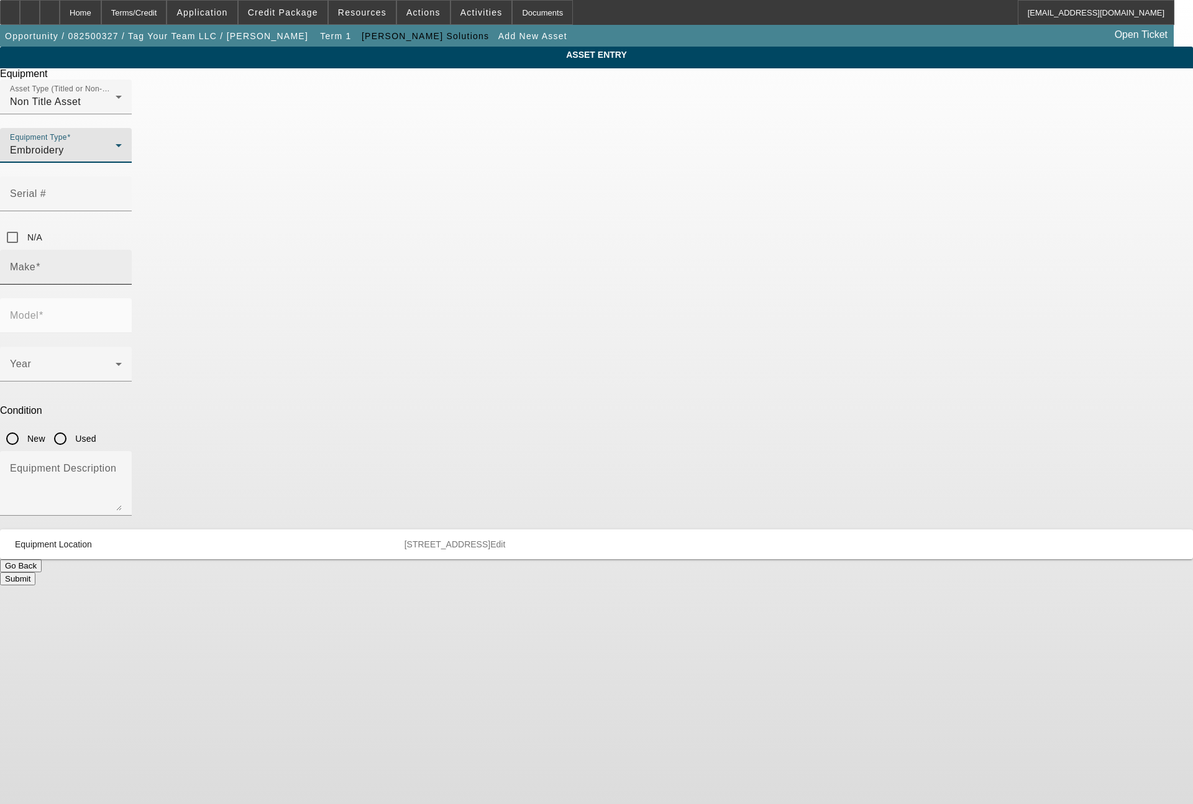
click at [122, 265] on input "Make" at bounding box center [66, 272] width 112 height 15
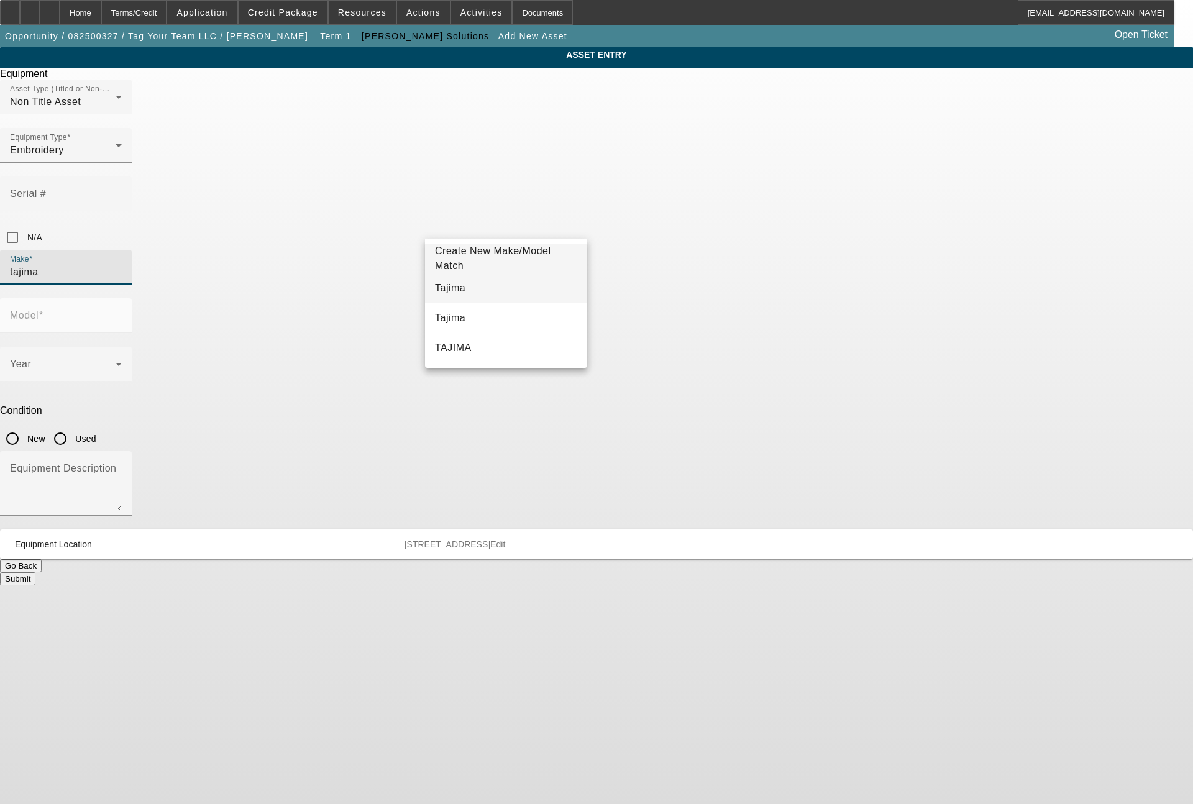
click at [480, 290] on mat-option "Tajima" at bounding box center [506, 288] width 162 height 30
type input "Tajima"
click at [116, 362] on span at bounding box center [63, 369] width 106 height 15
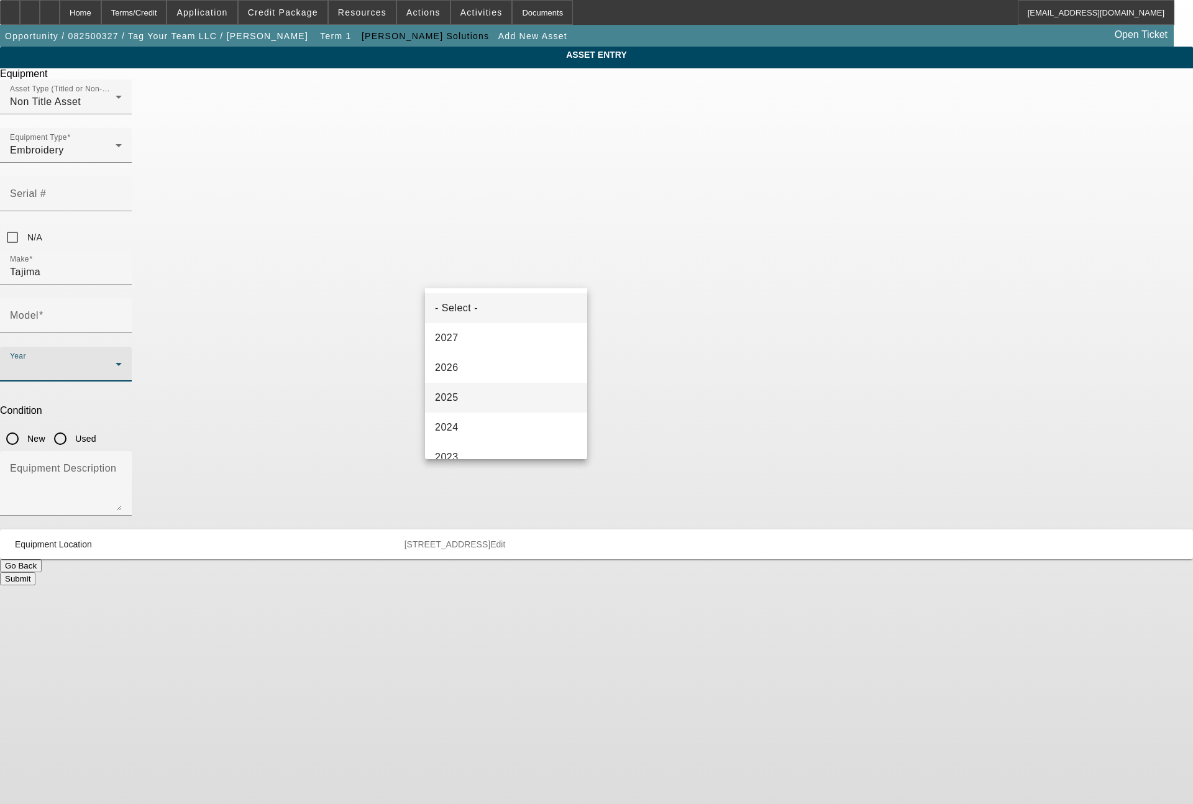
drag, startPoint x: 455, startPoint y: 400, endPoint x: 493, endPoint y: 372, distance: 47.1
click at [459, 398] on mat-option "2025" at bounding box center [506, 398] width 162 height 30
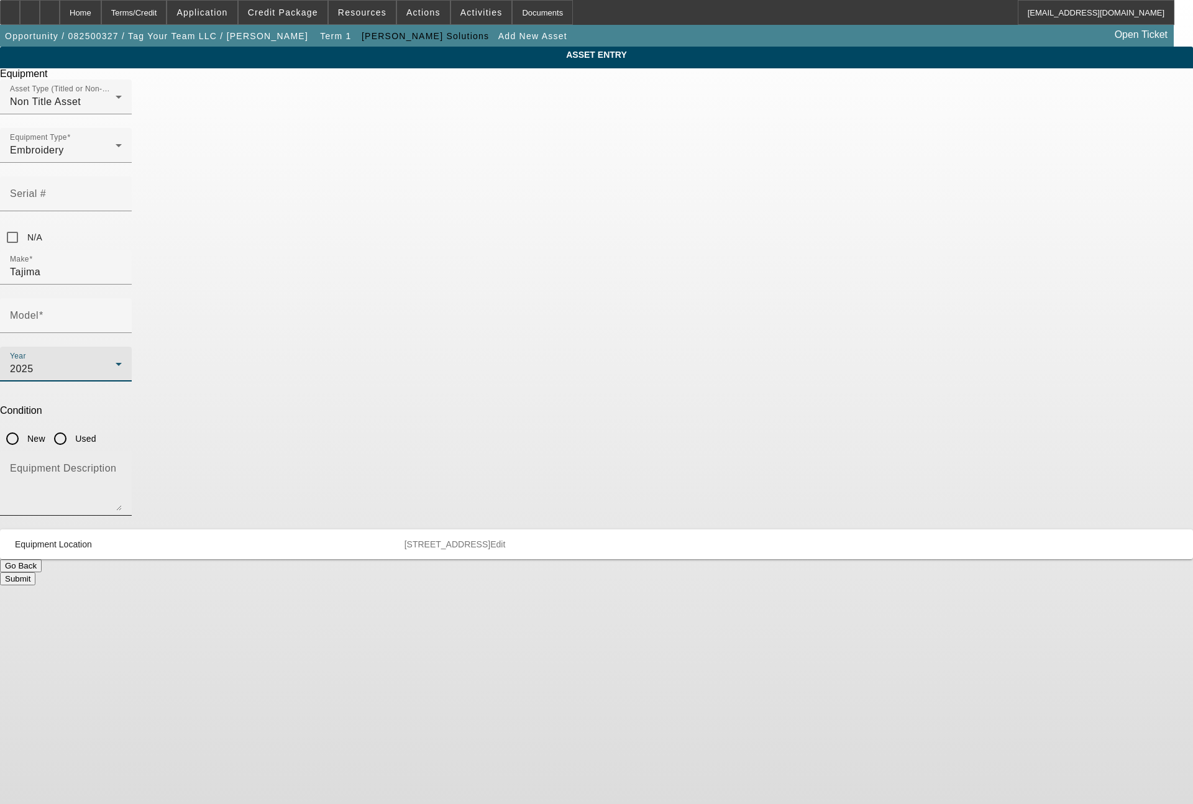
drag, startPoint x: 614, startPoint y: 282, endPoint x: 580, endPoint y: 302, distance: 39.3
click at [25, 426] on input "New" at bounding box center [12, 438] width 25 height 25
radio input "true"
click at [122, 466] on textarea "Equipment Description" at bounding box center [66, 488] width 112 height 45
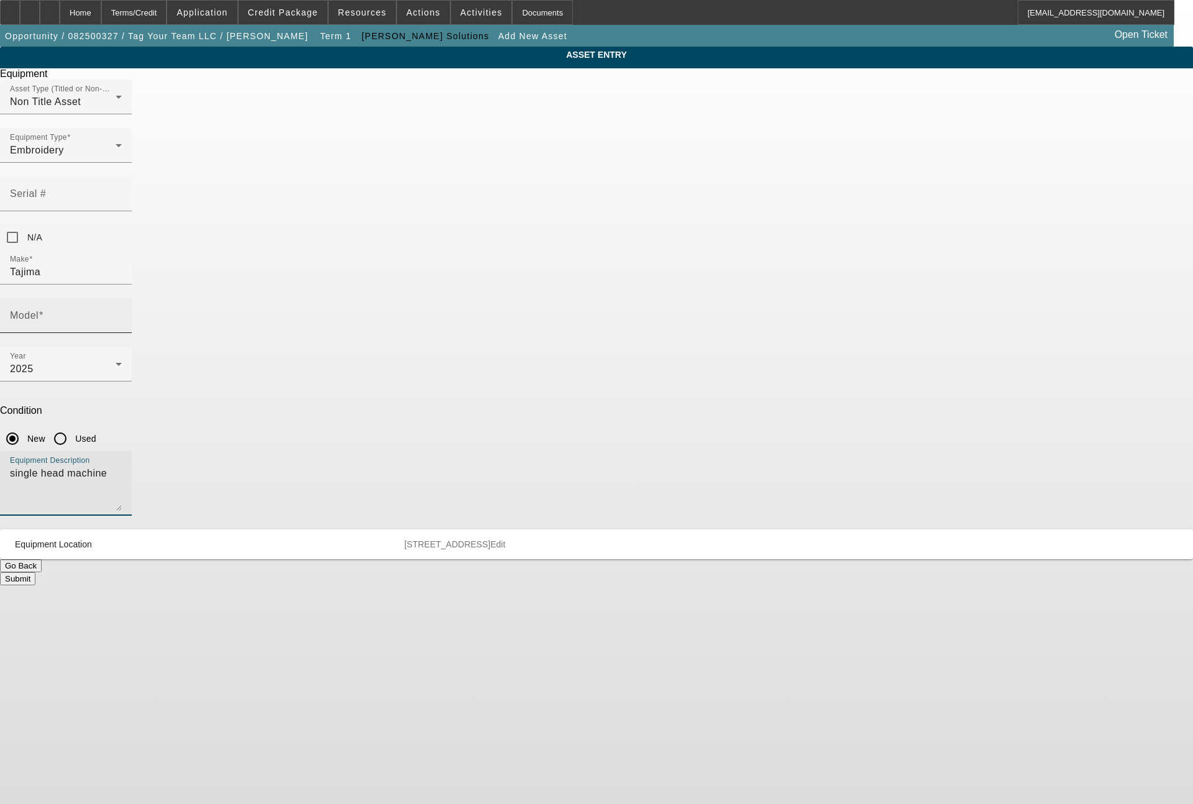
type textarea "single head machine"
click at [132, 298] on div "Model" at bounding box center [66, 315] width 132 height 35
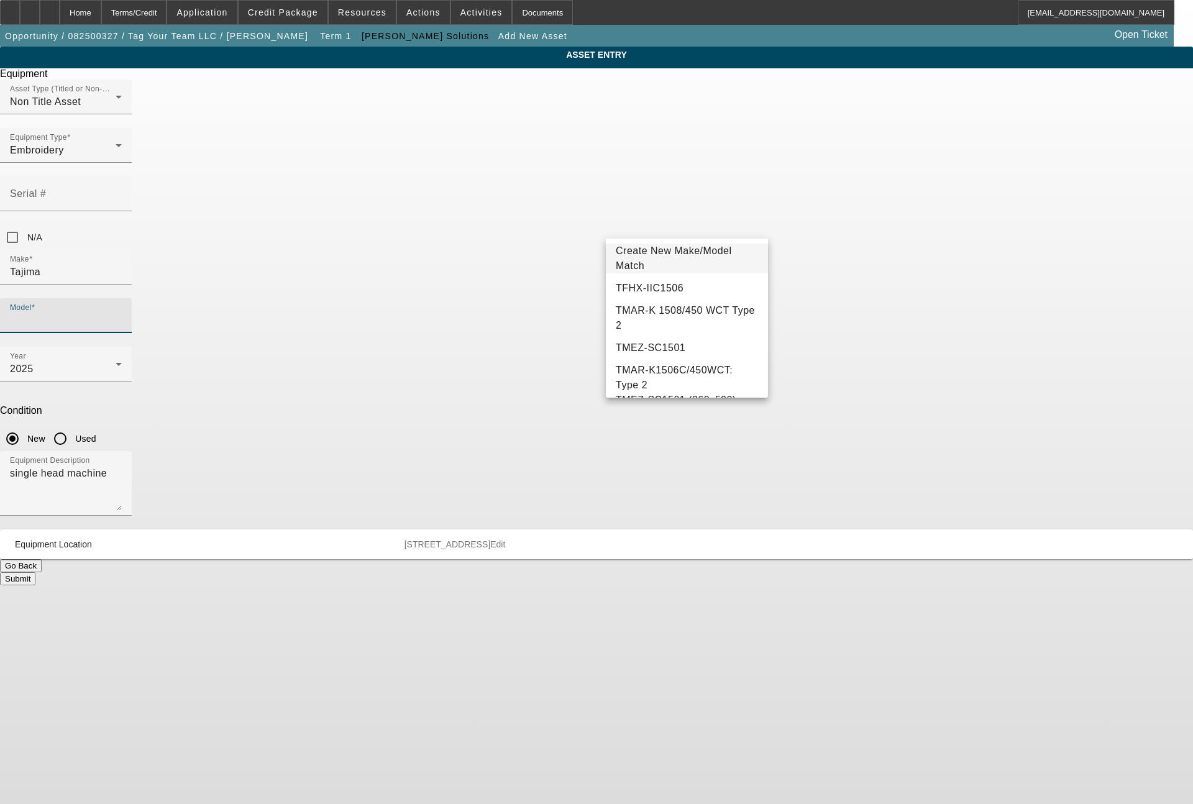
scroll to position [139, 0]
click at [696, 276] on span "TMEZ-SC1501 (360x500) Auto Tension Picker Free" at bounding box center [687, 269] width 142 height 30
type input "TMEZ-SC1501 (360x500) Auto Tension Picker Free"
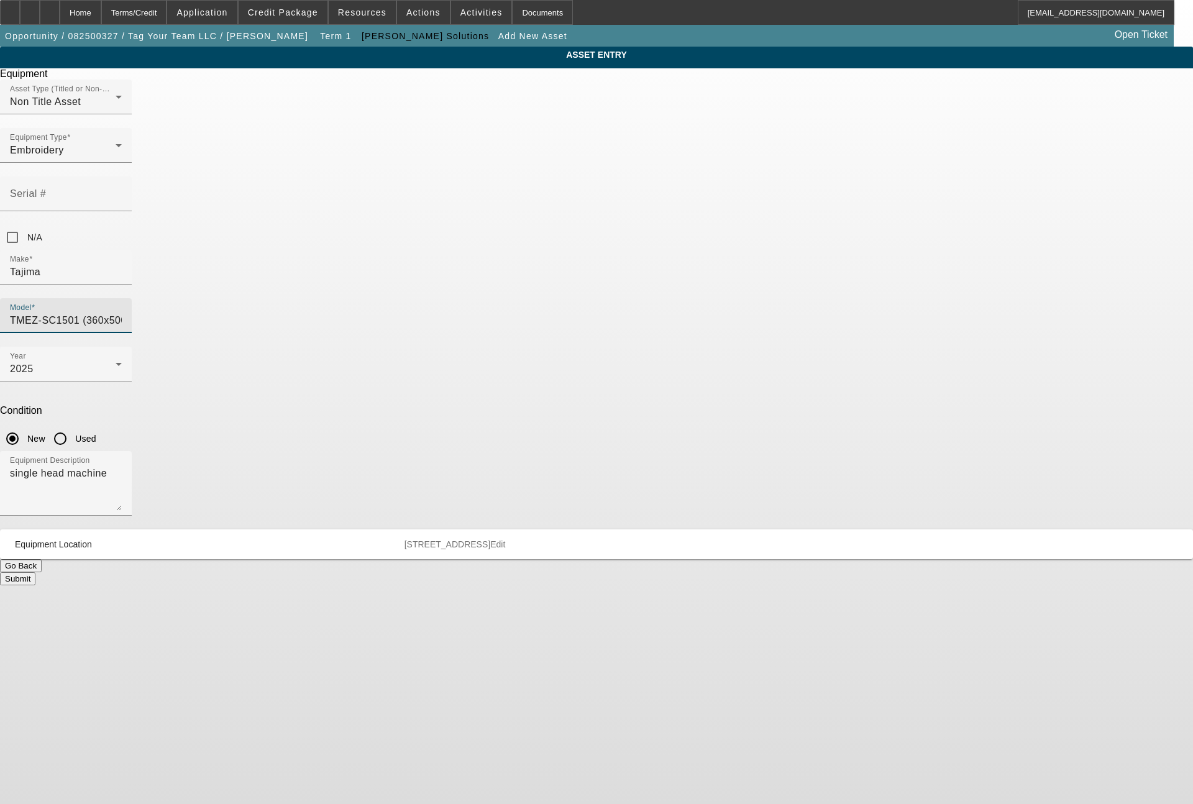
scroll to position [0, 42]
click at [35, 572] on button "Submit" at bounding box center [17, 578] width 35 height 13
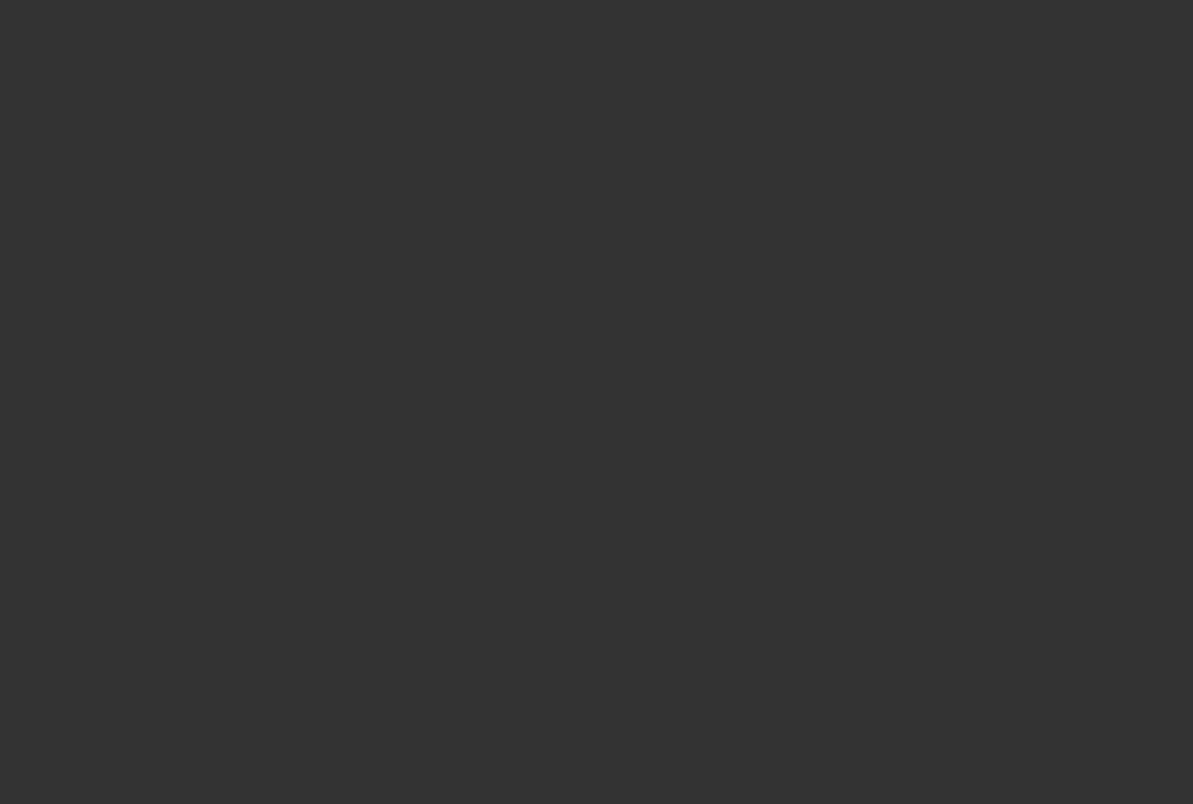
type input "$33,535.00"
type input "$3,000.00"
type input "$30,535.00"
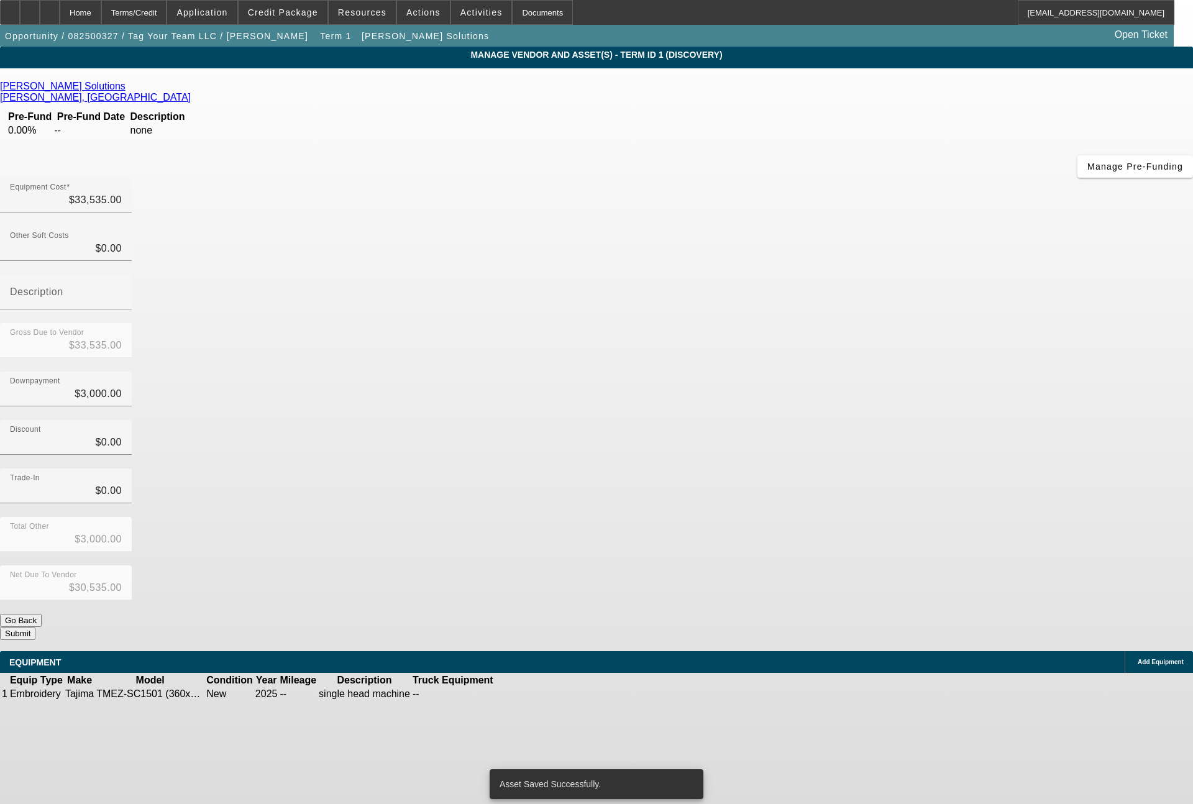
click at [35, 627] on button "Submit" at bounding box center [17, 633] width 35 height 13
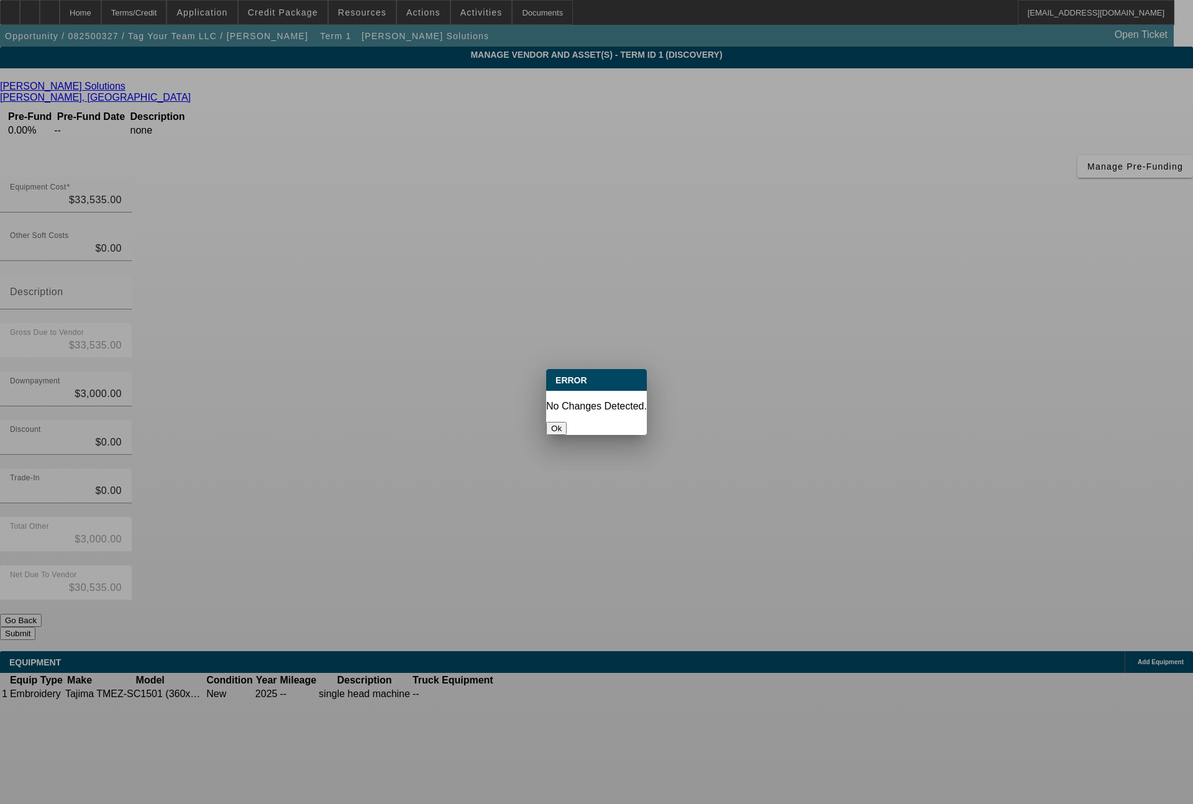
click at [567, 424] on button "Ok" at bounding box center [556, 428] width 21 height 13
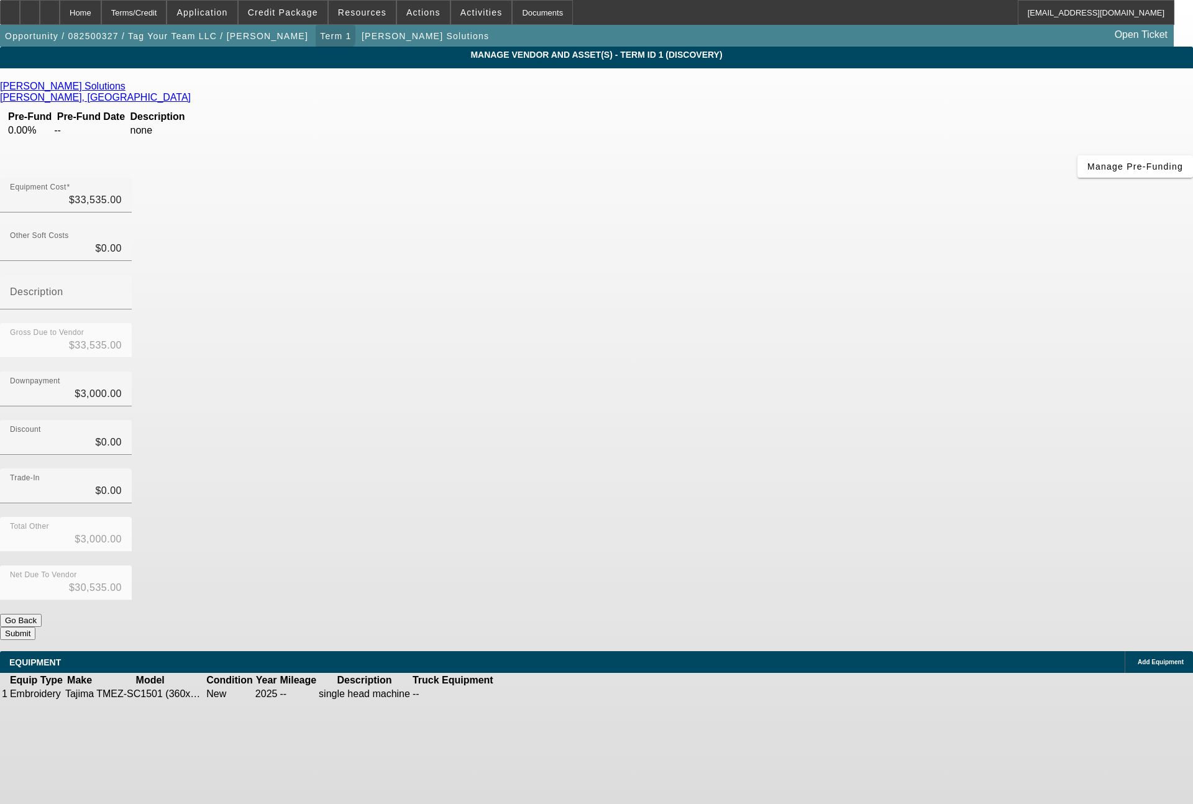
click at [320, 34] on span "Term 1" at bounding box center [335, 36] width 31 height 10
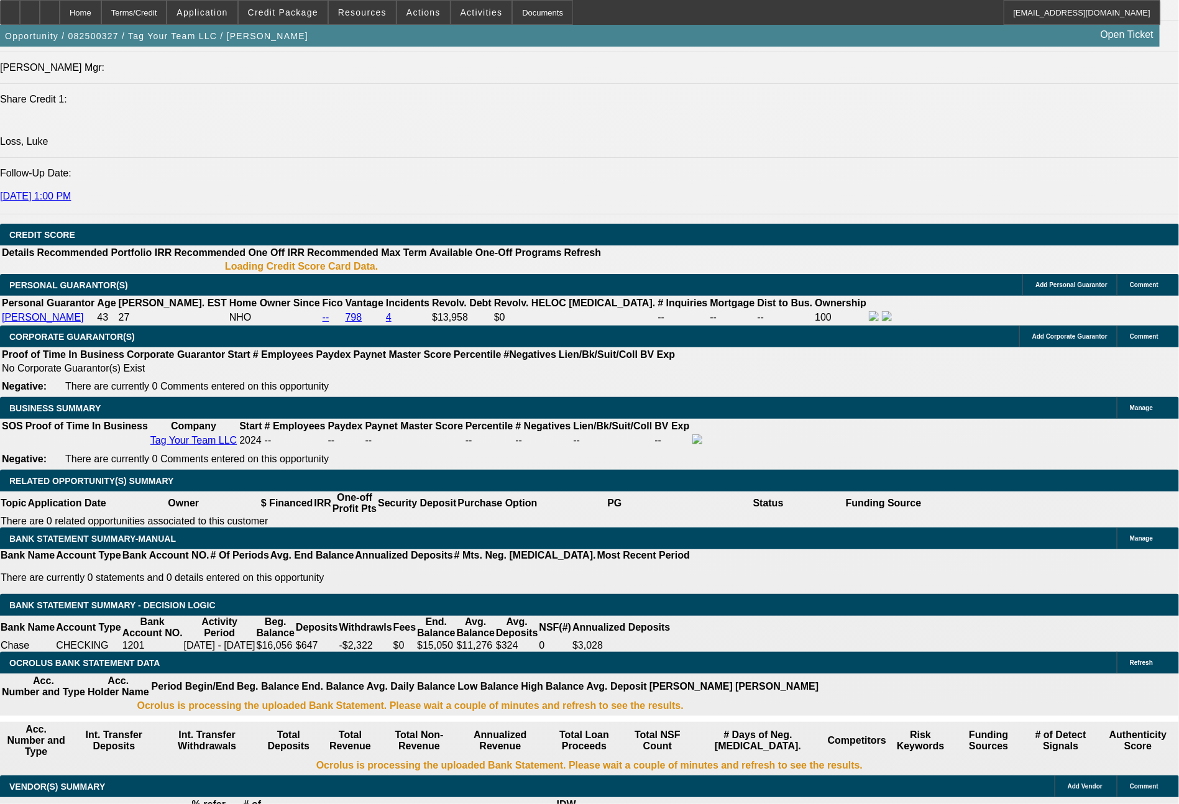
select select "0"
select select "2"
select select "0.1"
select select "4"
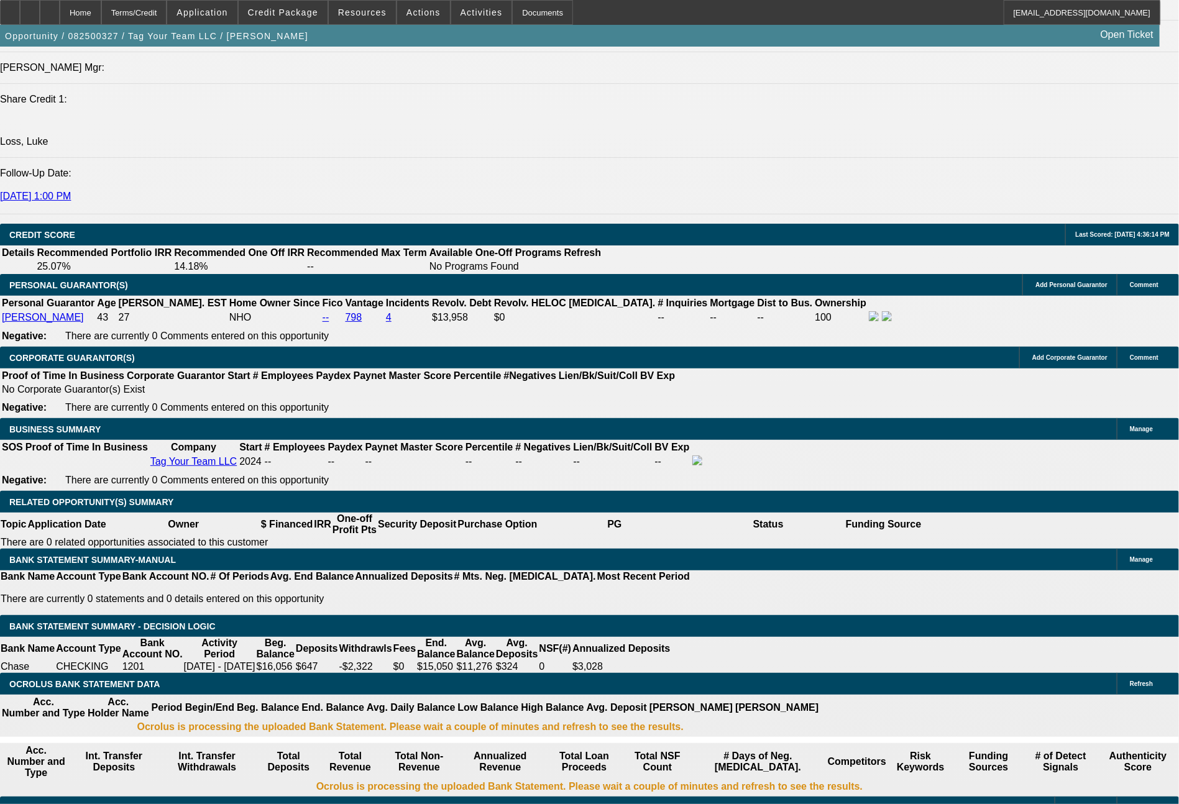
scroll to position [1649, 0]
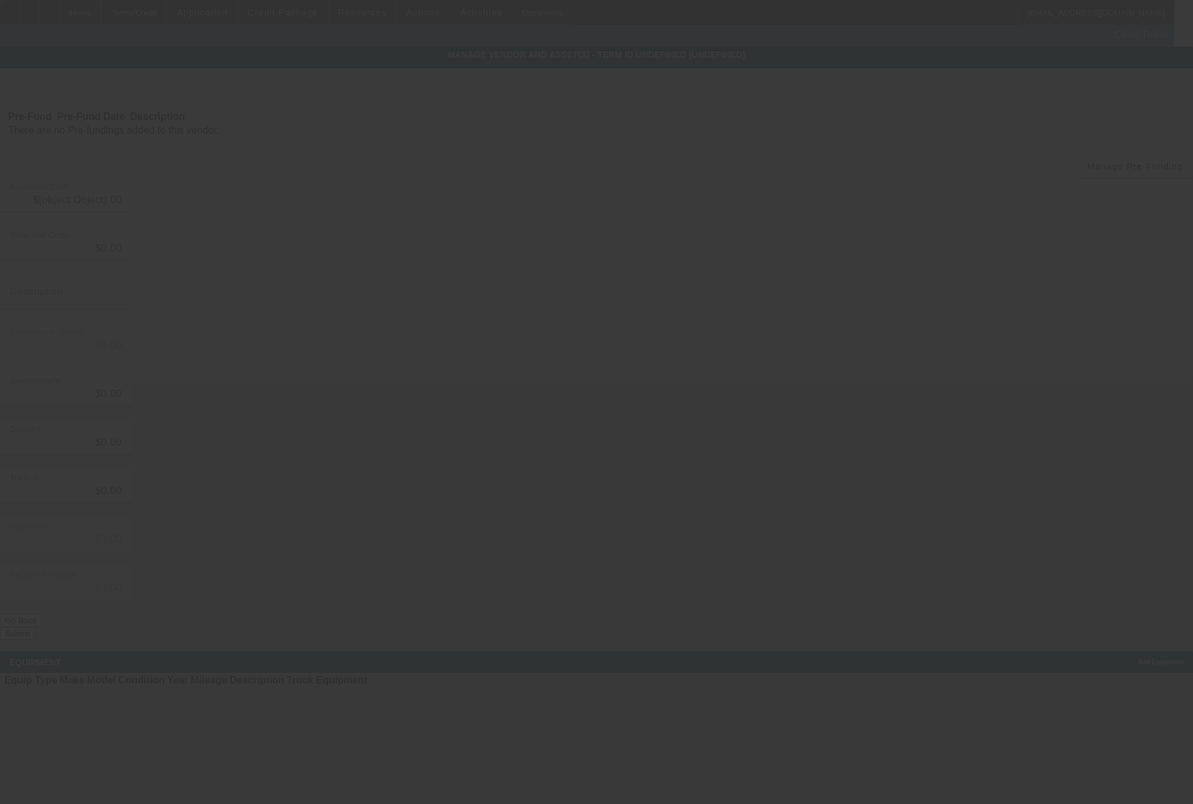
type input "$33,535.00"
type input "$3,000.00"
type input "$30,535.00"
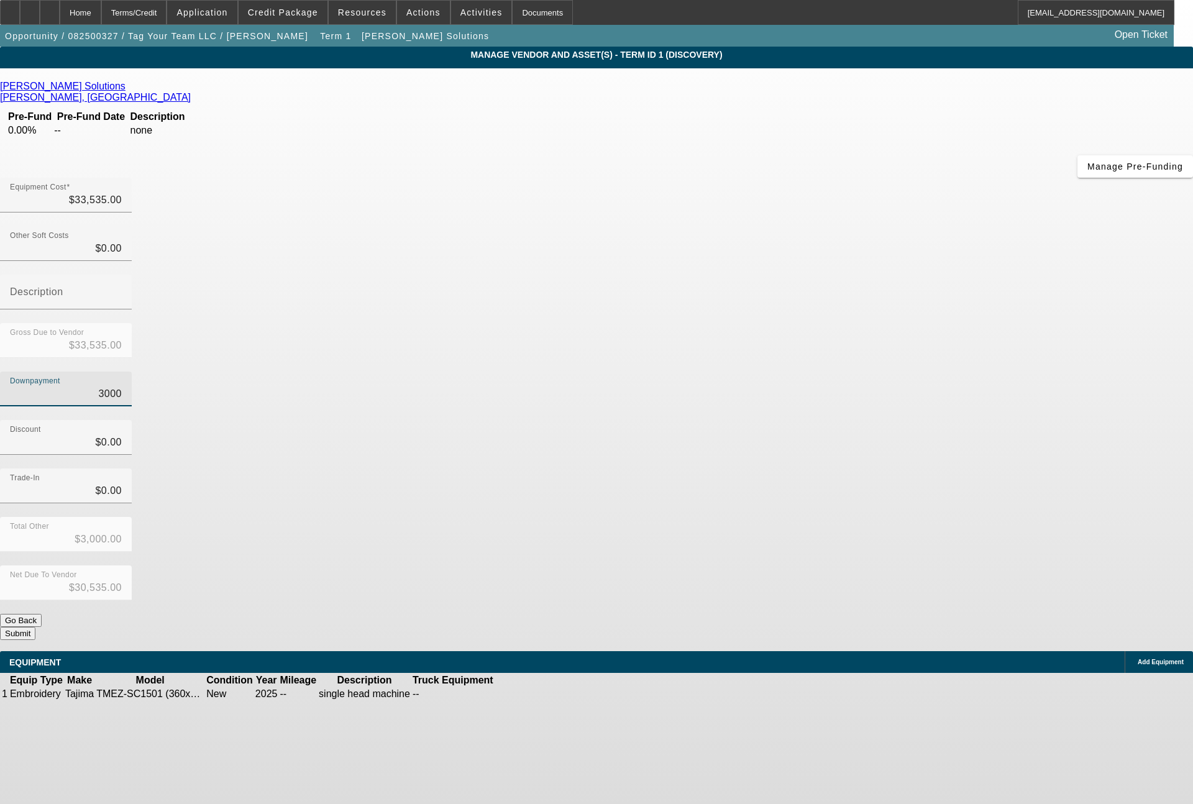
drag, startPoint x: 701, startPoint y: 254, endPoint x: 781, endPoint y: 255, distance: 80.2
click at [781, 372] on div "Downpayment 3000" at bounding box center [596, 396] width 1193 height 48
type input "0"
type input "$0.00"
type input "$33,535.00"
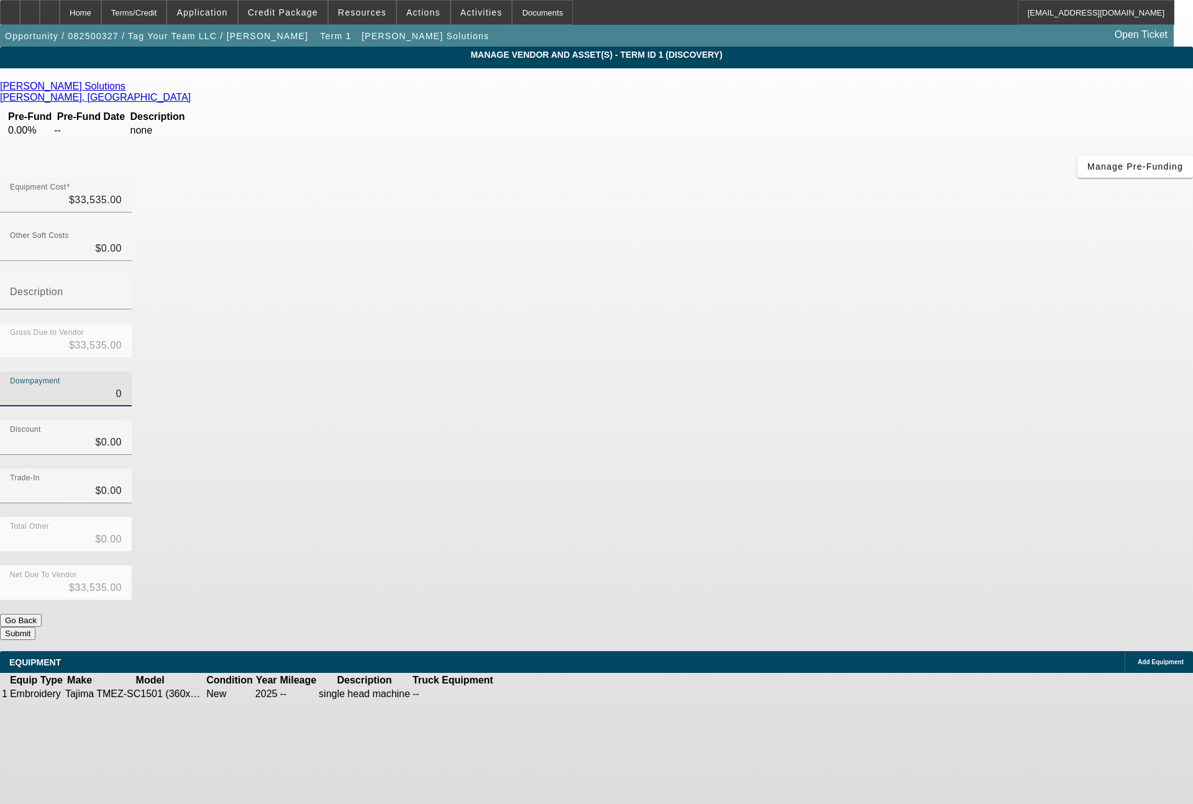
type input "$0.00"
click at [35, 627] on button "Submit" at bounding box center [17, 633] width 35 height 13
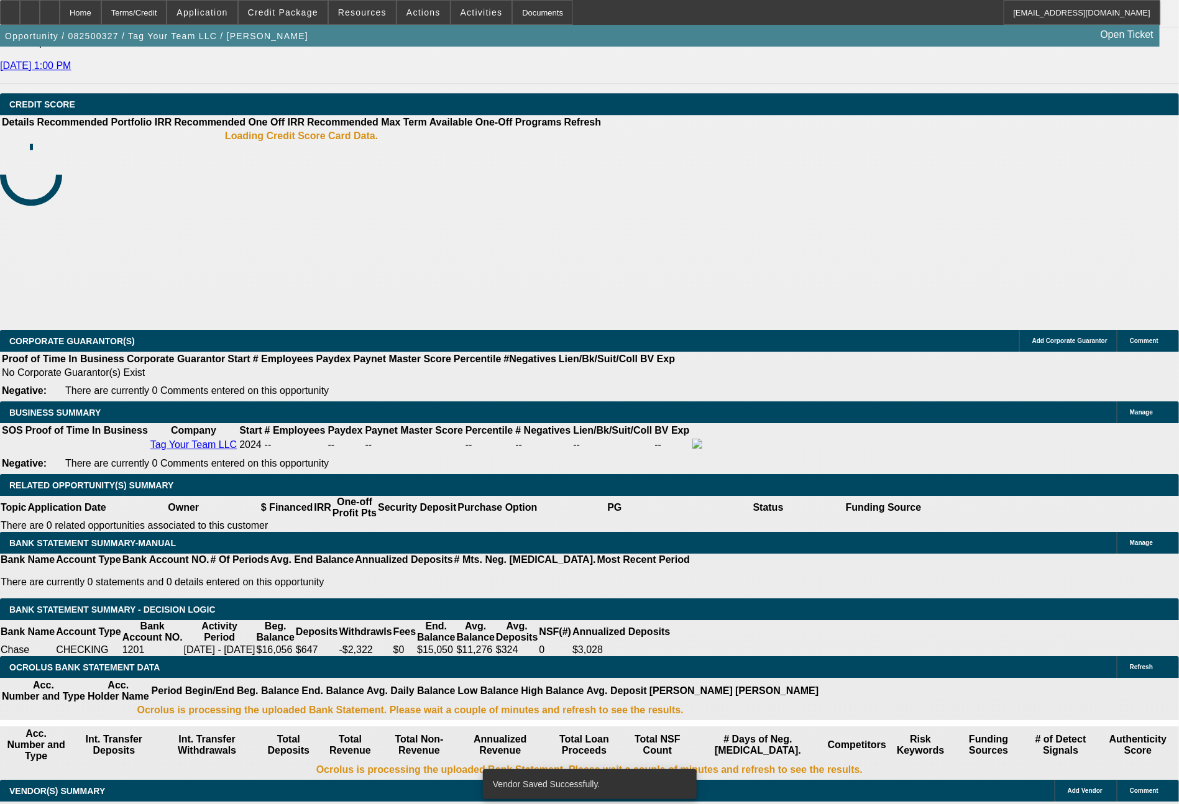
select select "0"
select select "2"
select select "0.1"
select select "4"
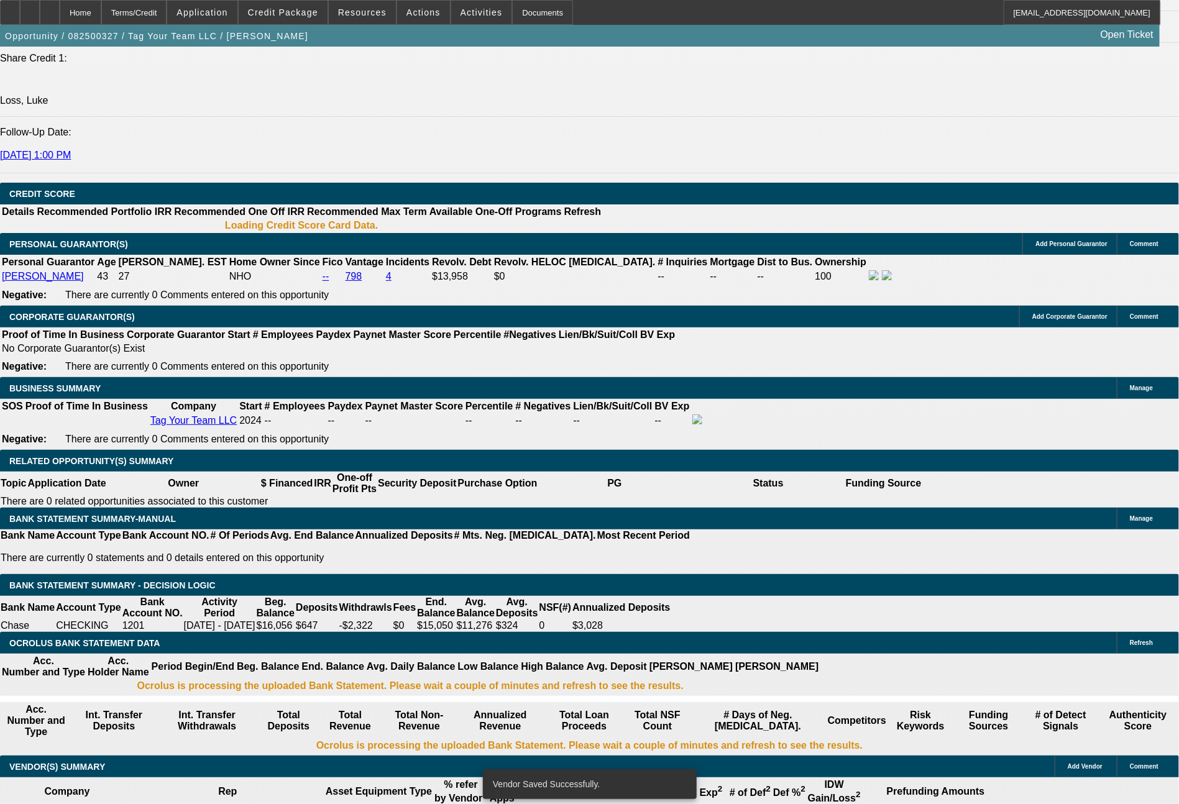
scroll to position [1649, 0]
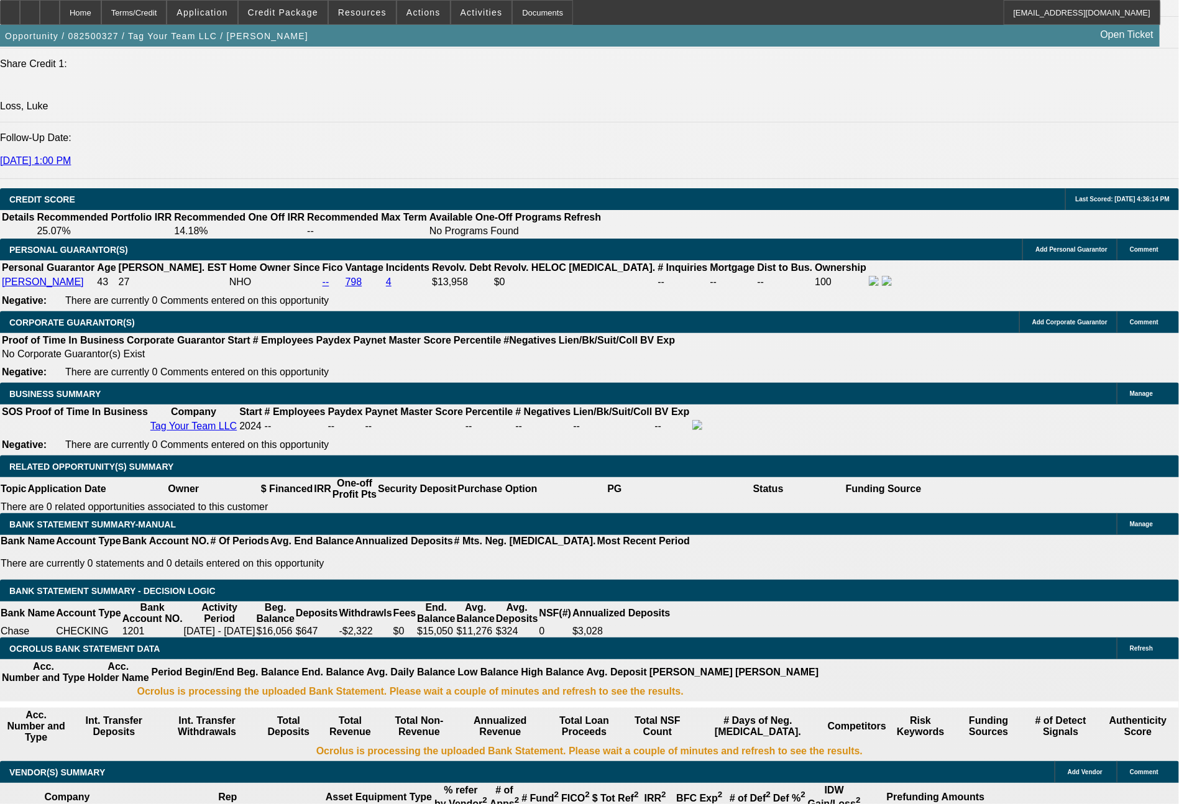
type input "$3,000.00"
type input "60"
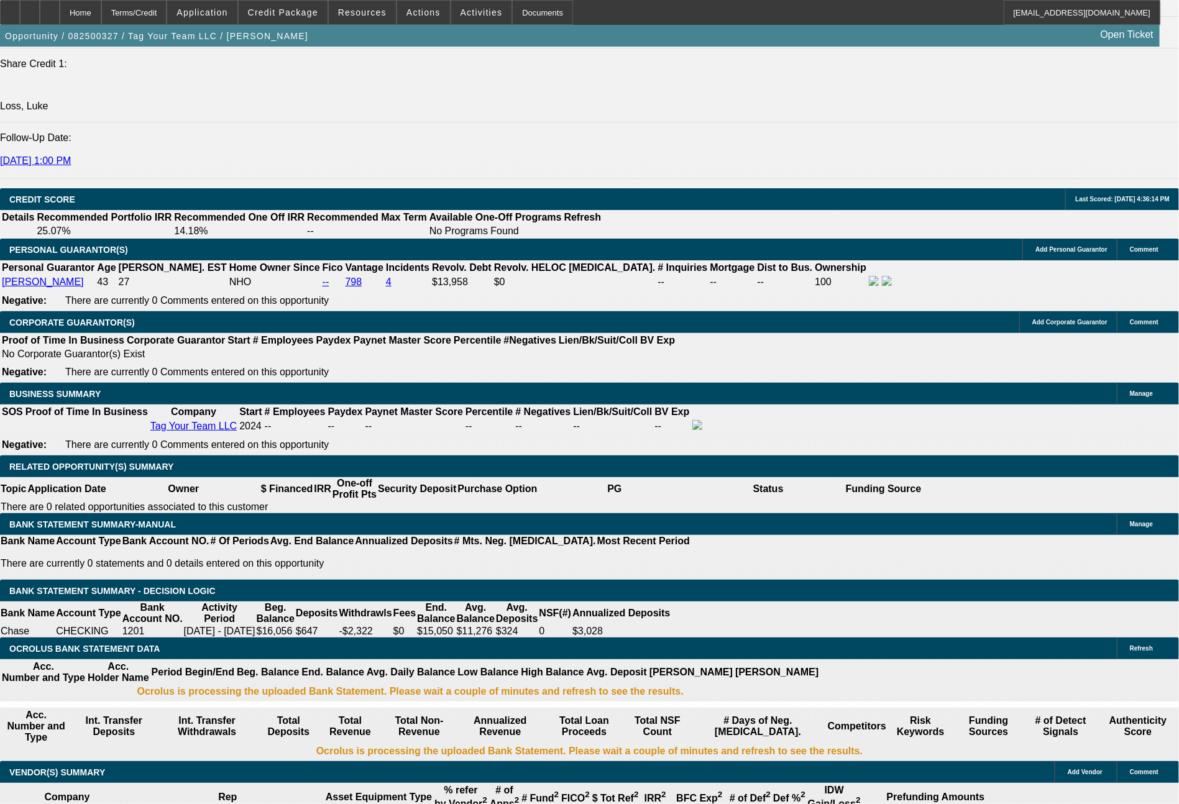
type input "697"
type input "$1,394.00"
type input "13.1"
type input "6"
type input "$12.00"
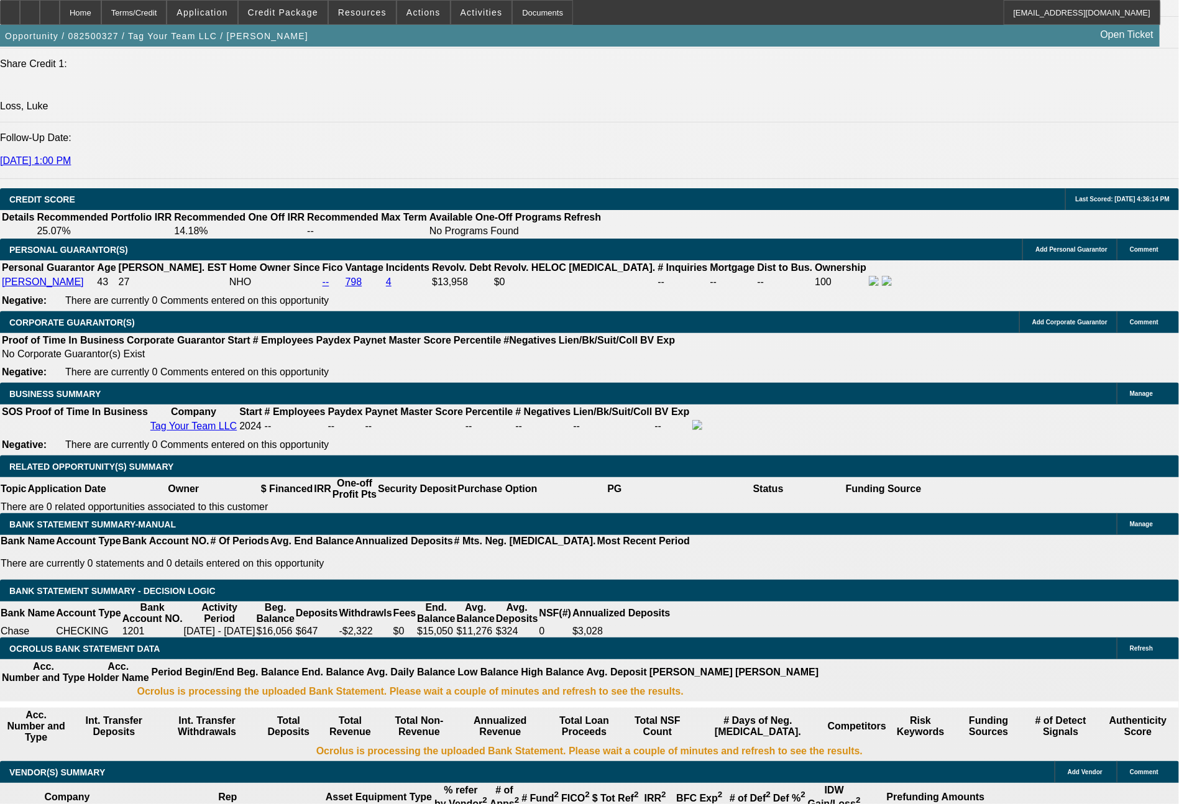
type input "683"
type input "$1,366.00"
type input "12.2"
type input "68"
type input "$136.00"
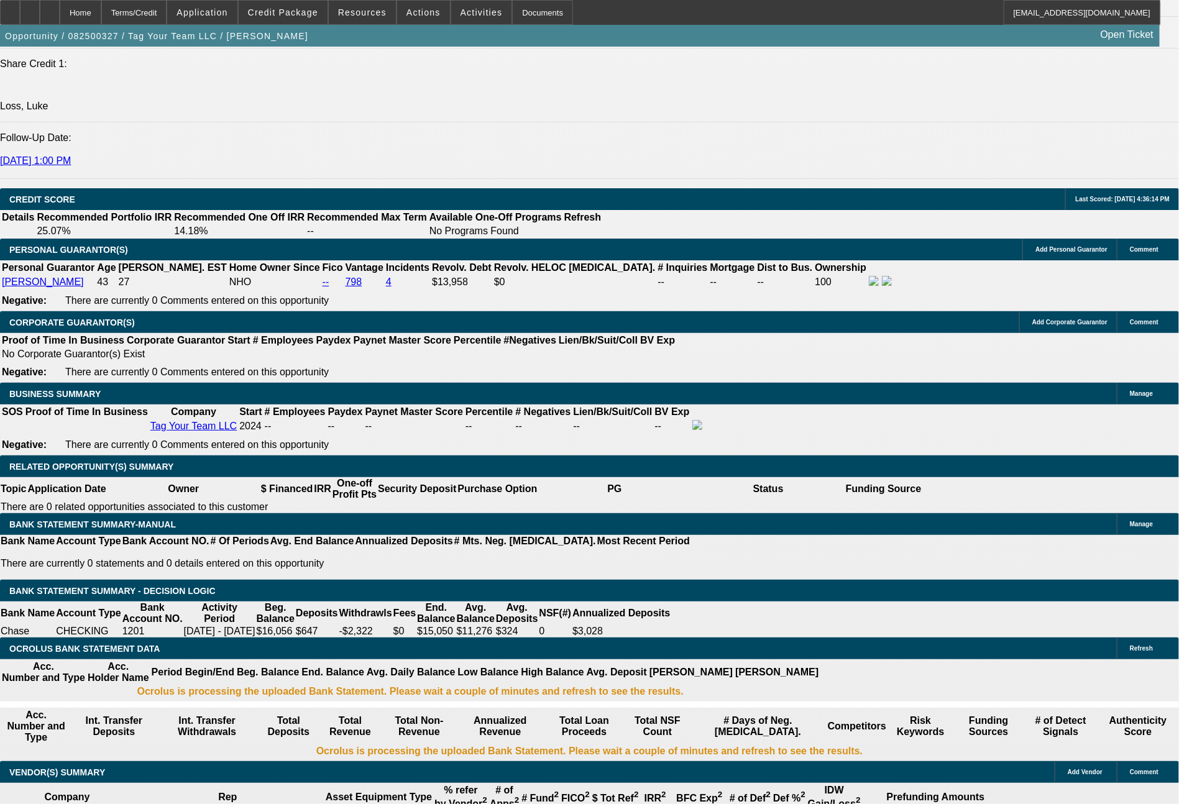
type input "683"
type input "$1,366.00"
type input "12.2"
type input "$683.00"
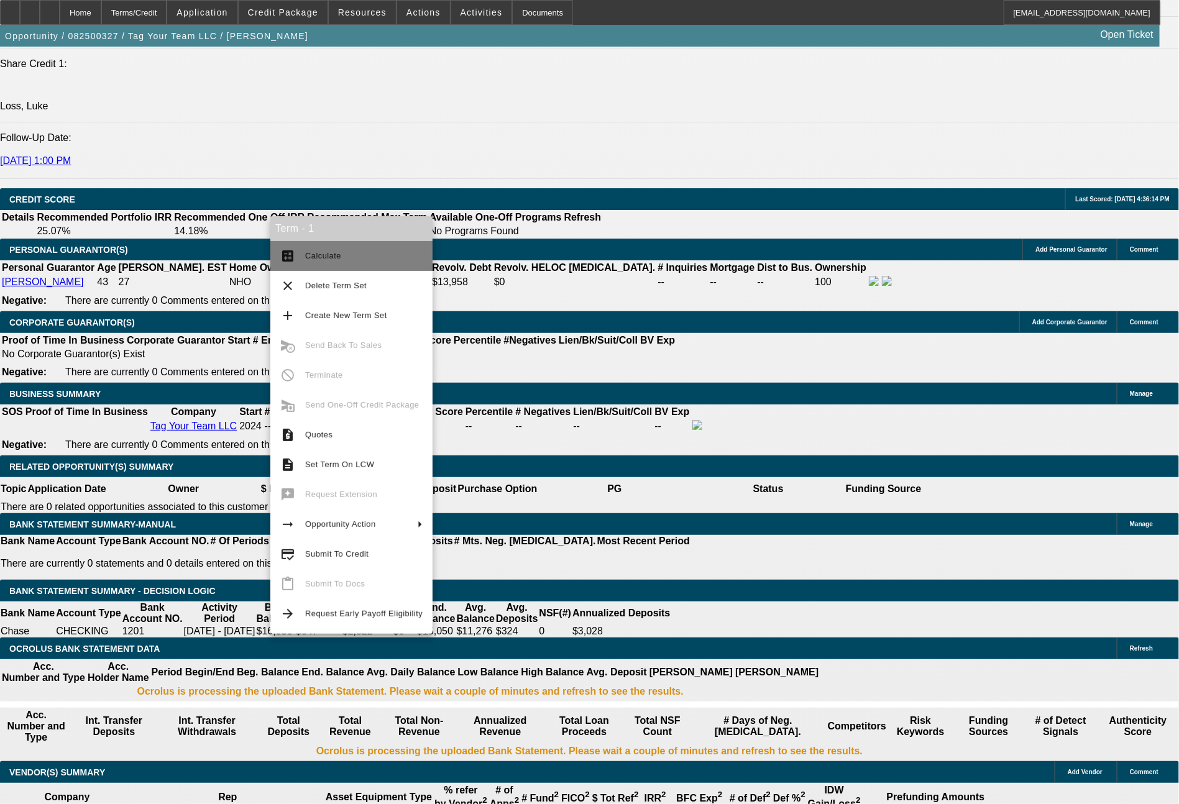
click at [338, 267] on button "calculate Calculate" at bounding box center [351, 256] width 162 height 30
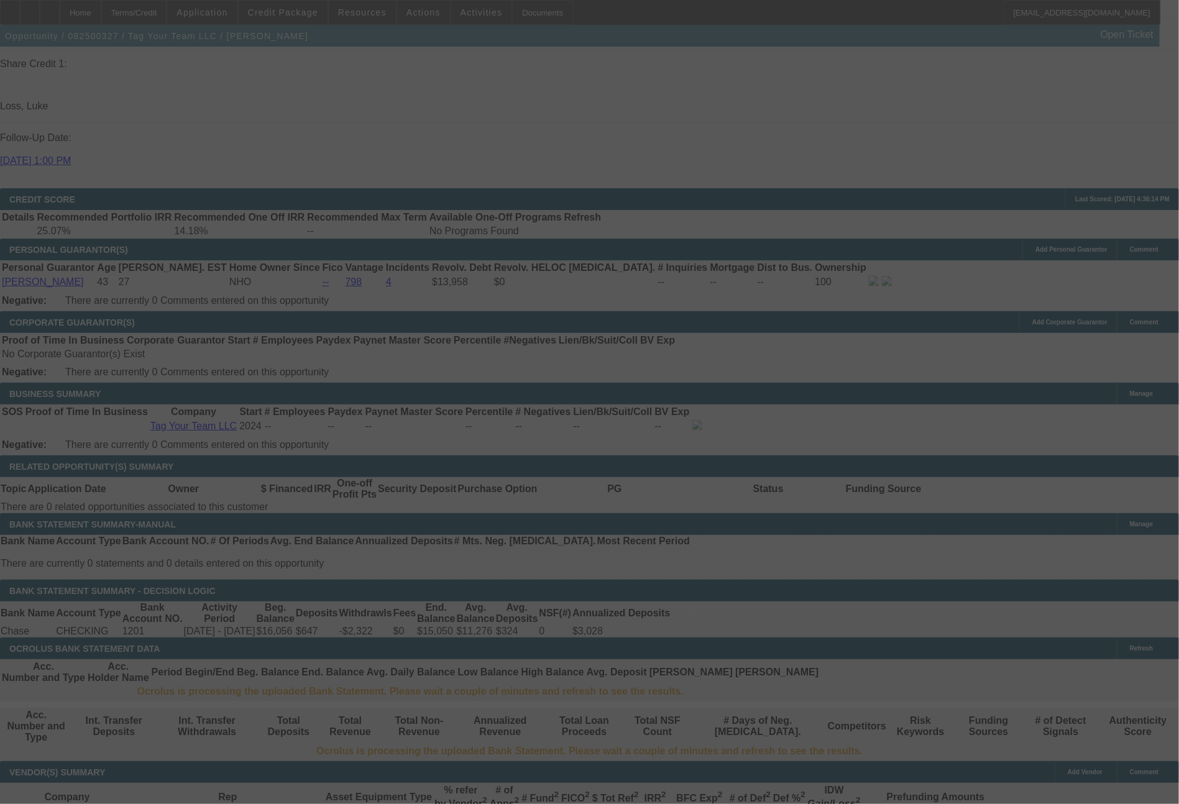
select select "0"
select select "2"
select select "0.1"
select select "4"
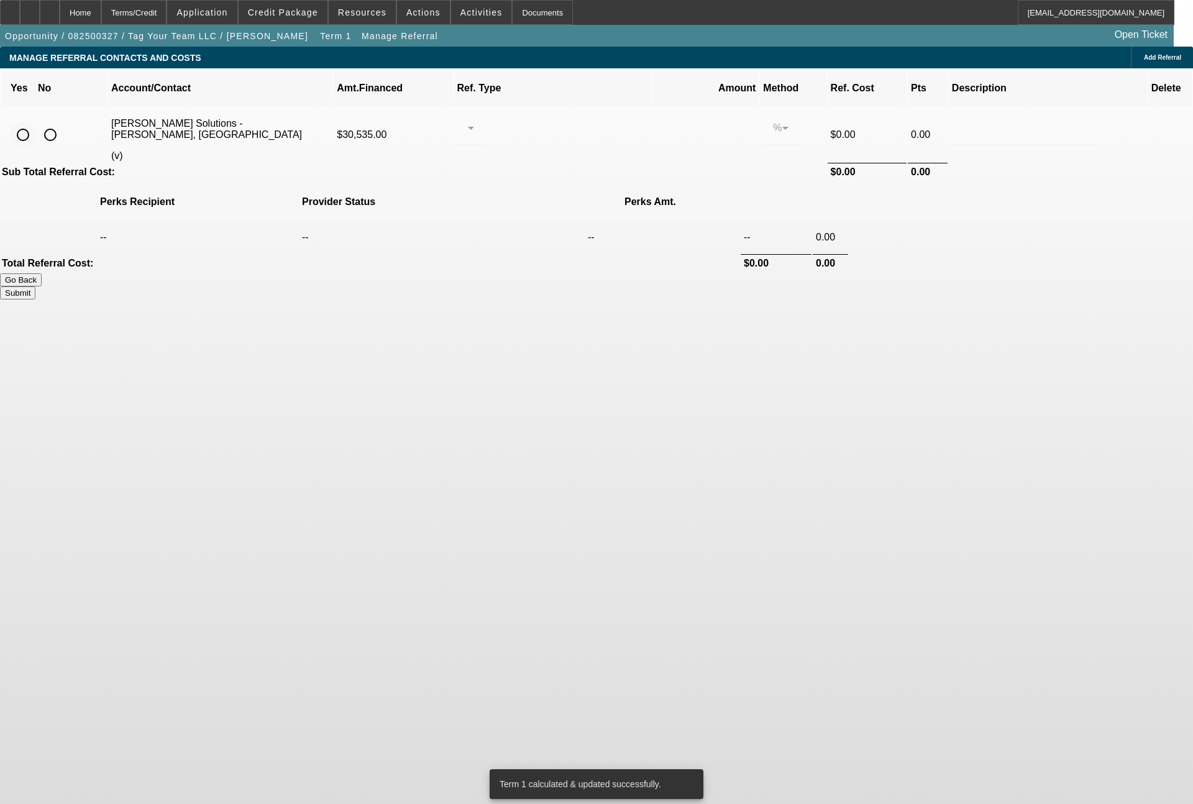
click at [35, 122] on input "radio" at bounding box center [23, 134] width 25 height 25
radio input "true"
click at [468, 121] on div at bounding box center [467, 128] width 1 height 15
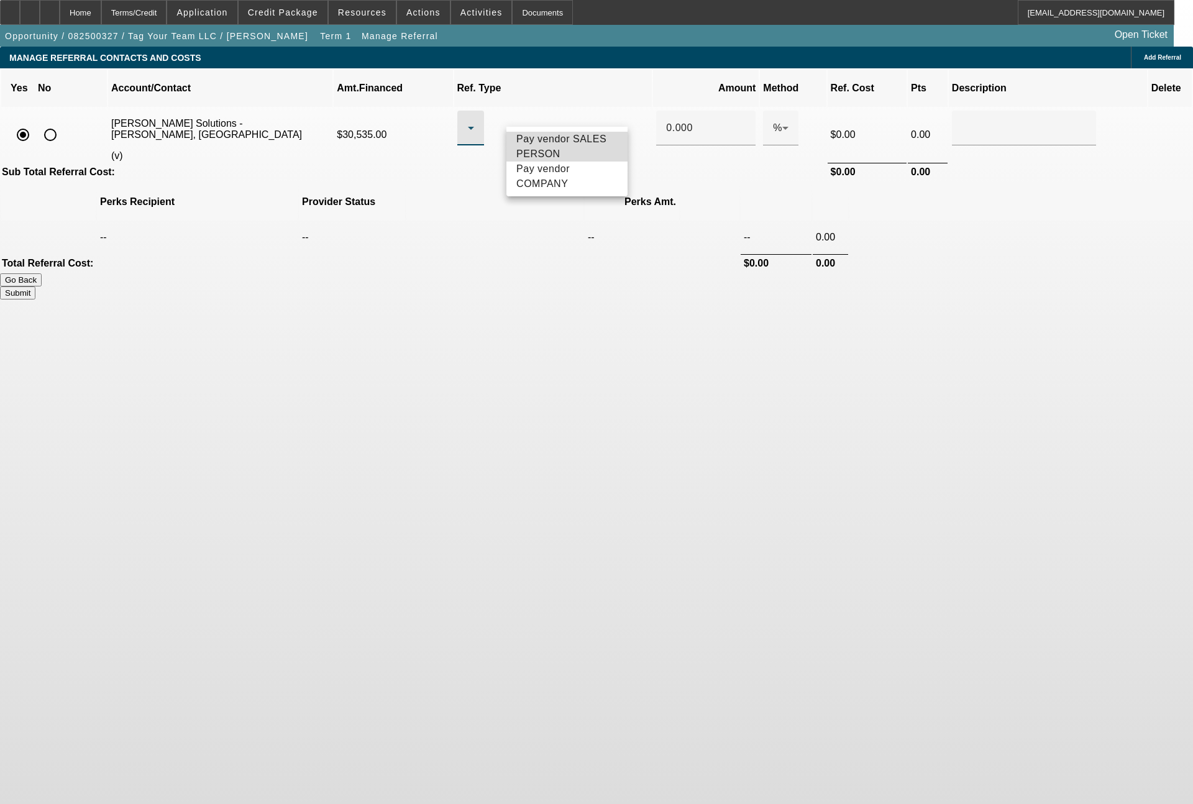
click at [530, 144] on span "Pay vendor SALES PERSON" at bounding box center [566, 147] width 101 height 30
click at [666, 111] on div "0.000" at bounding box center [706, 128] width 80 height 35
click at [666, 120] on div "0.000" at bounding box center [706, 128] width 80 height 35
click at [35, 286] on button "Submit" at bounding box center [17, 292] width 35 height 13
type input "0.500"
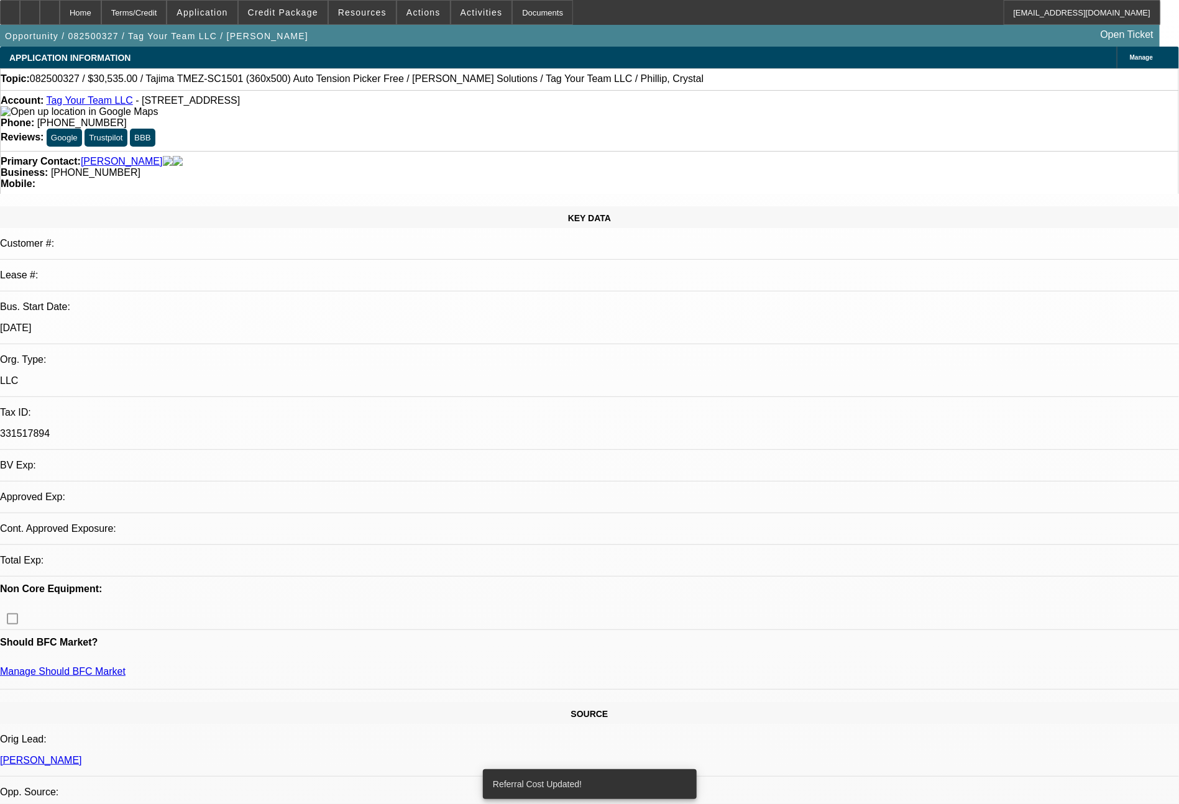
select select "0"
select select "2"
select select "0.1"
select select "4"
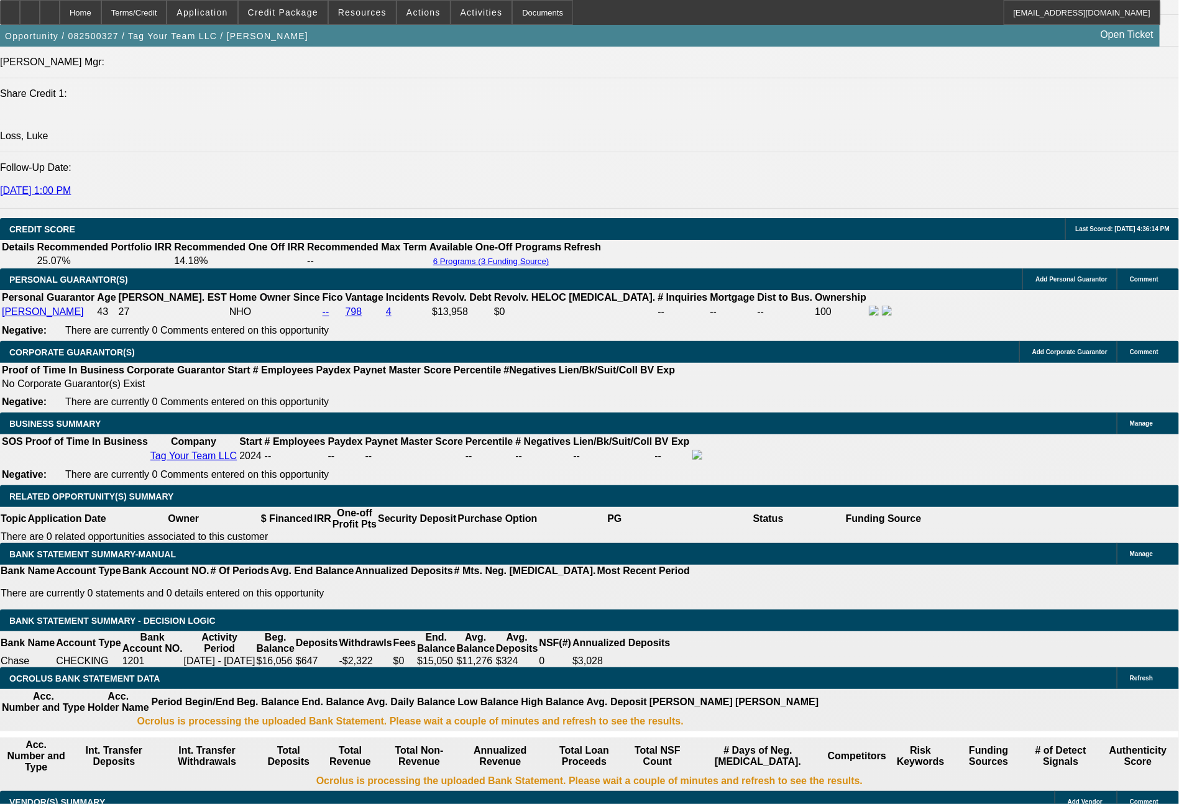
scroll to position [1643, 0]
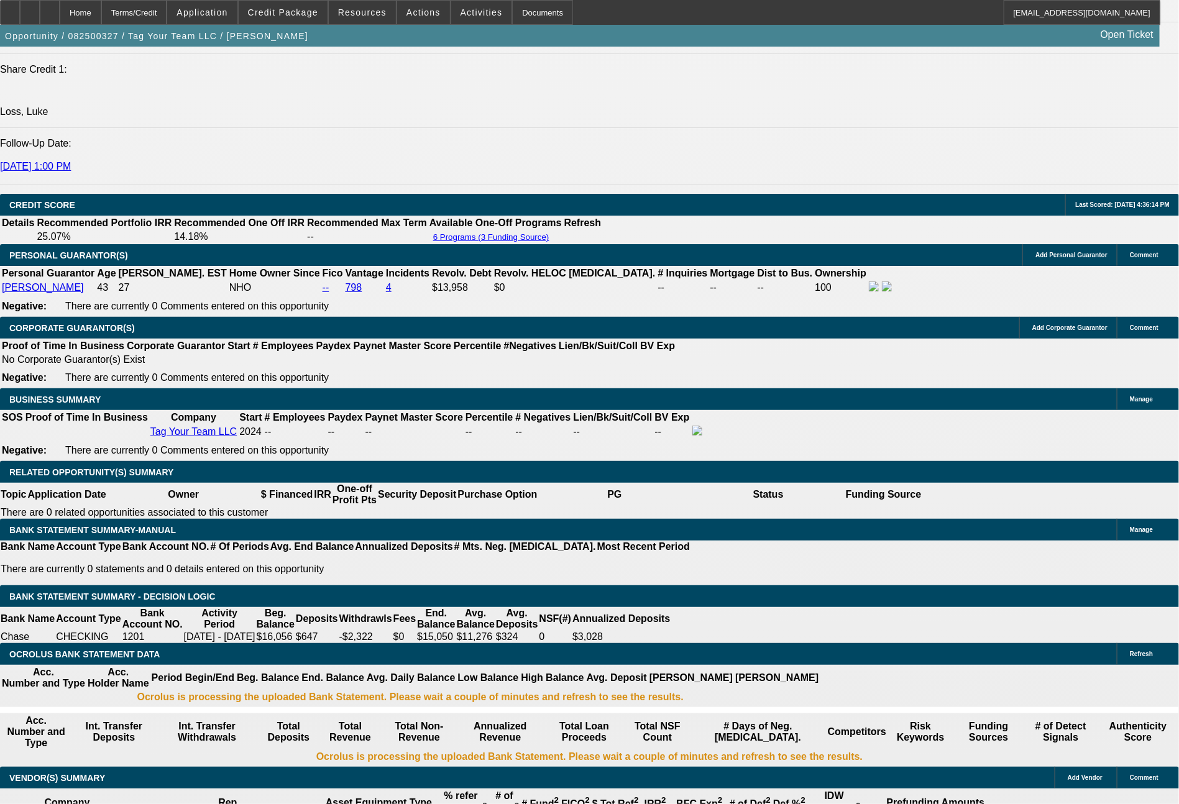
drag, startPoint x: 183, startPoint y: 463, endPoint x: 273, endPoint y: 462, distance: 89.5
type input "71"
type input "$1,432.00"
type input "UNKNOWN"
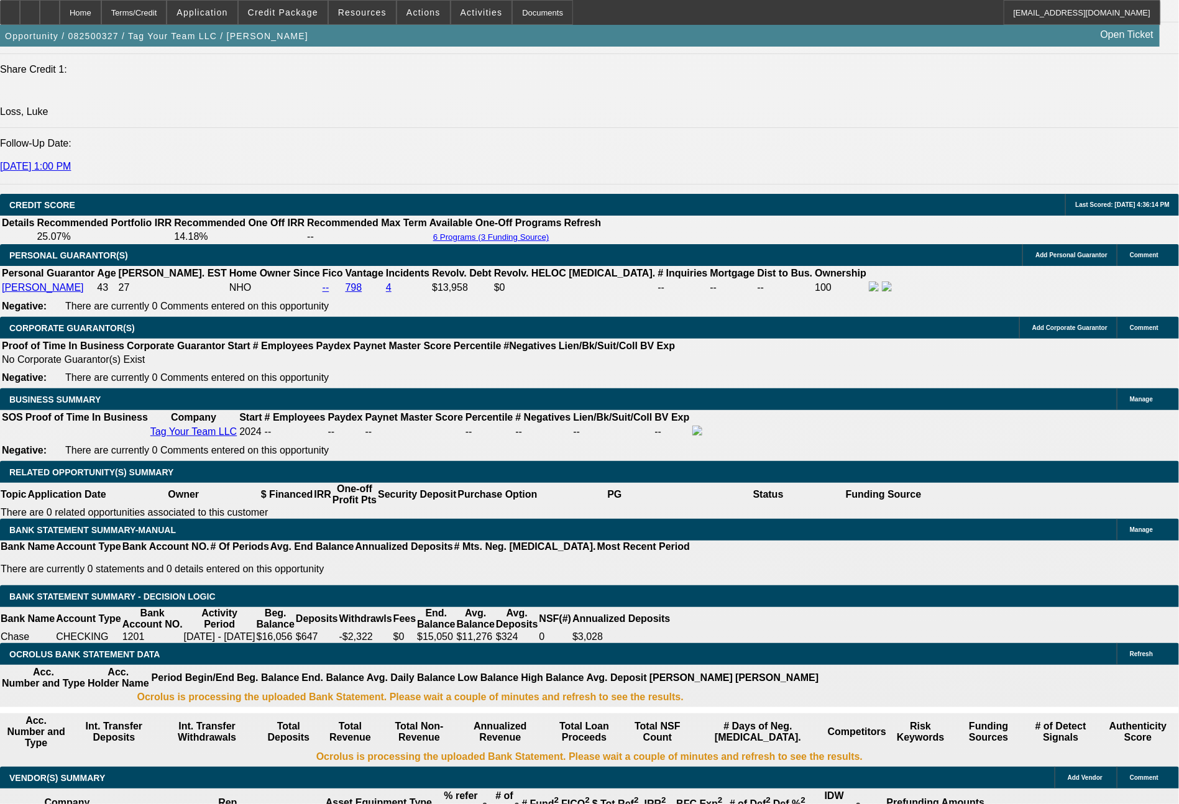
type input "716"
type input "14.3"
type input "$716.00"
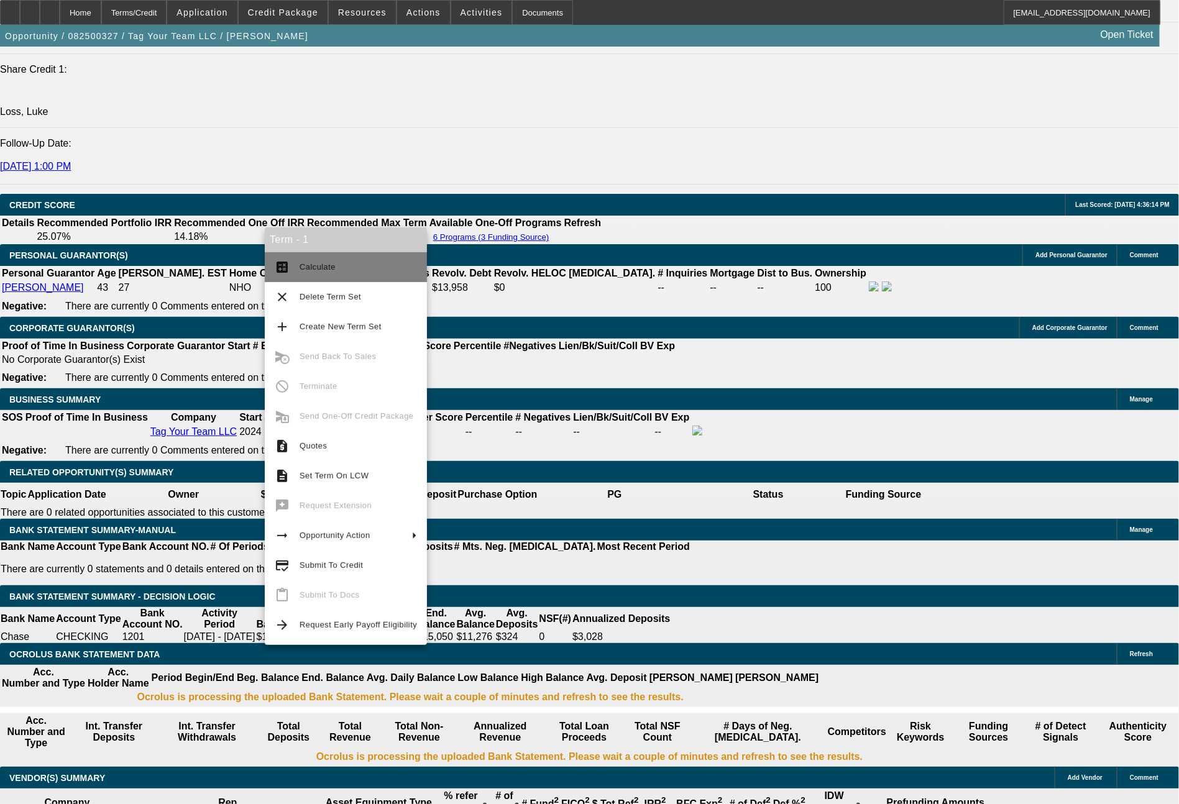
click at [332, 268] on span "Calculate" at bounding box center [358, 267] width 117 height 15
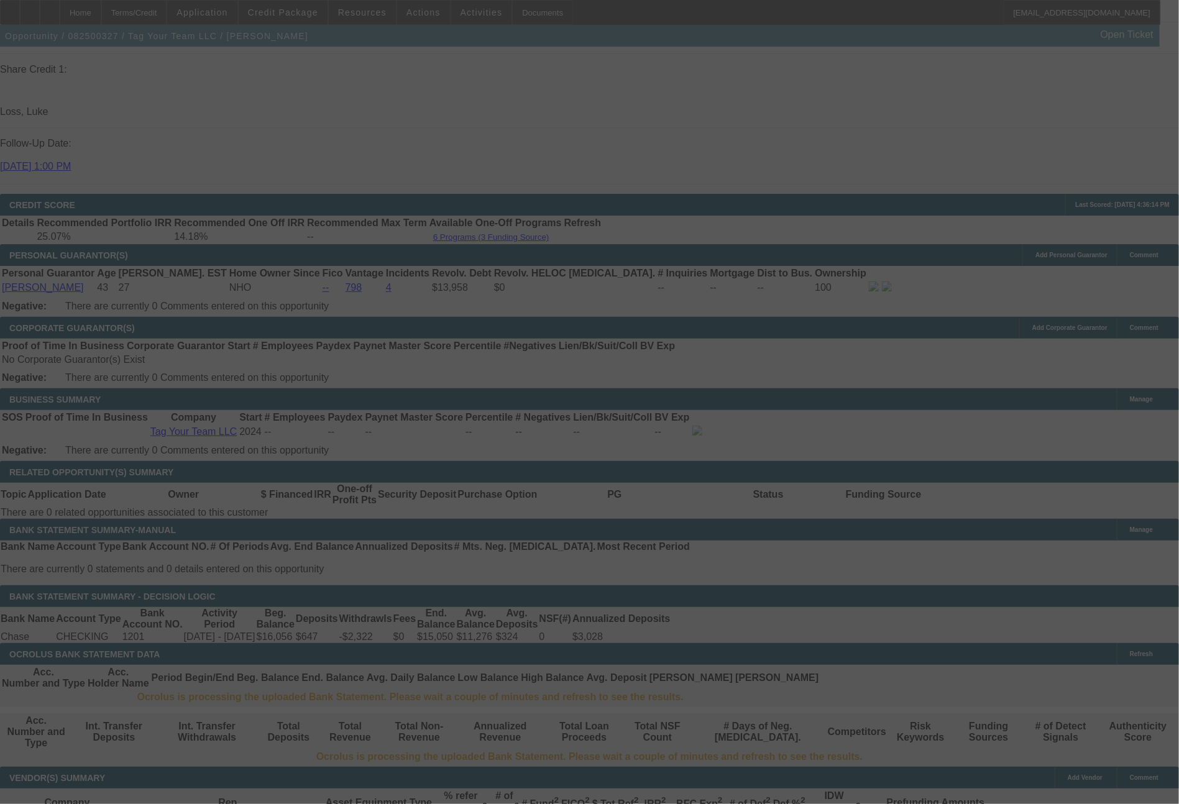
select select "0"
select select "2"
select select "0.1"
select select "4"
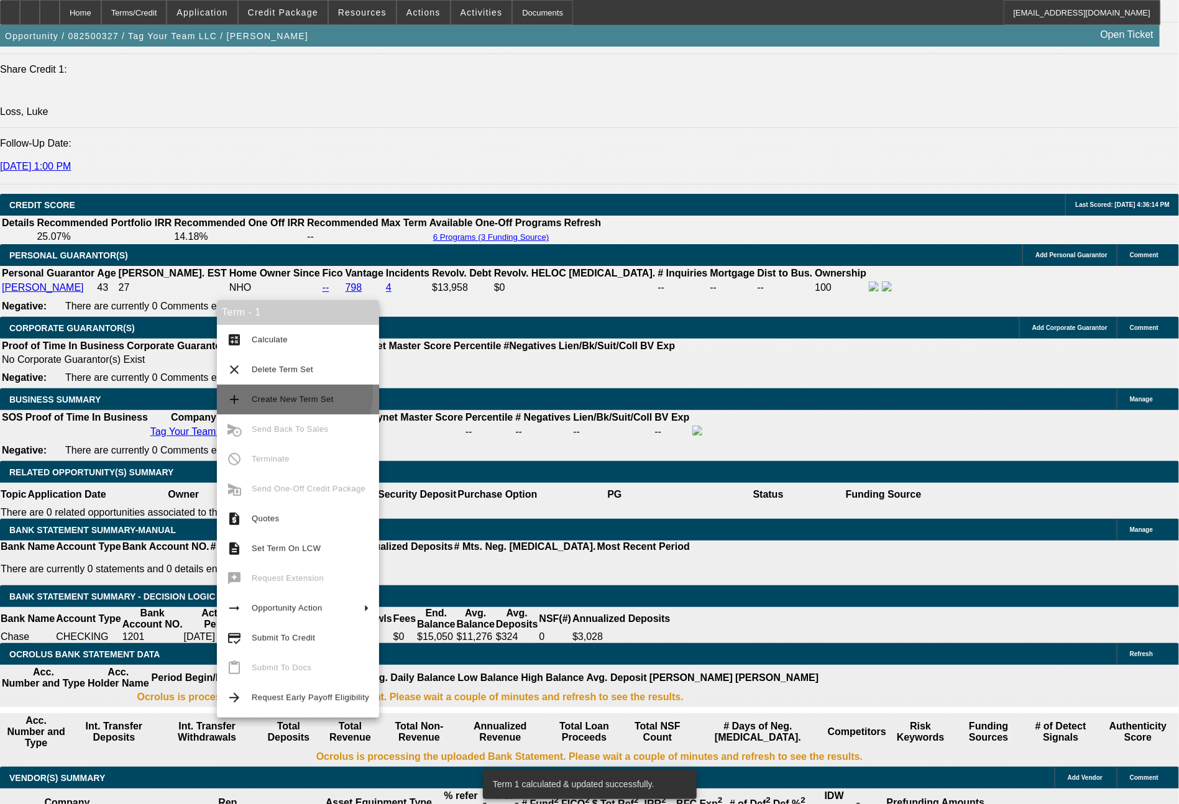
click at [260, 392] on span "Create New Term Set" at bounding box center [310, 399] width 117 height 15
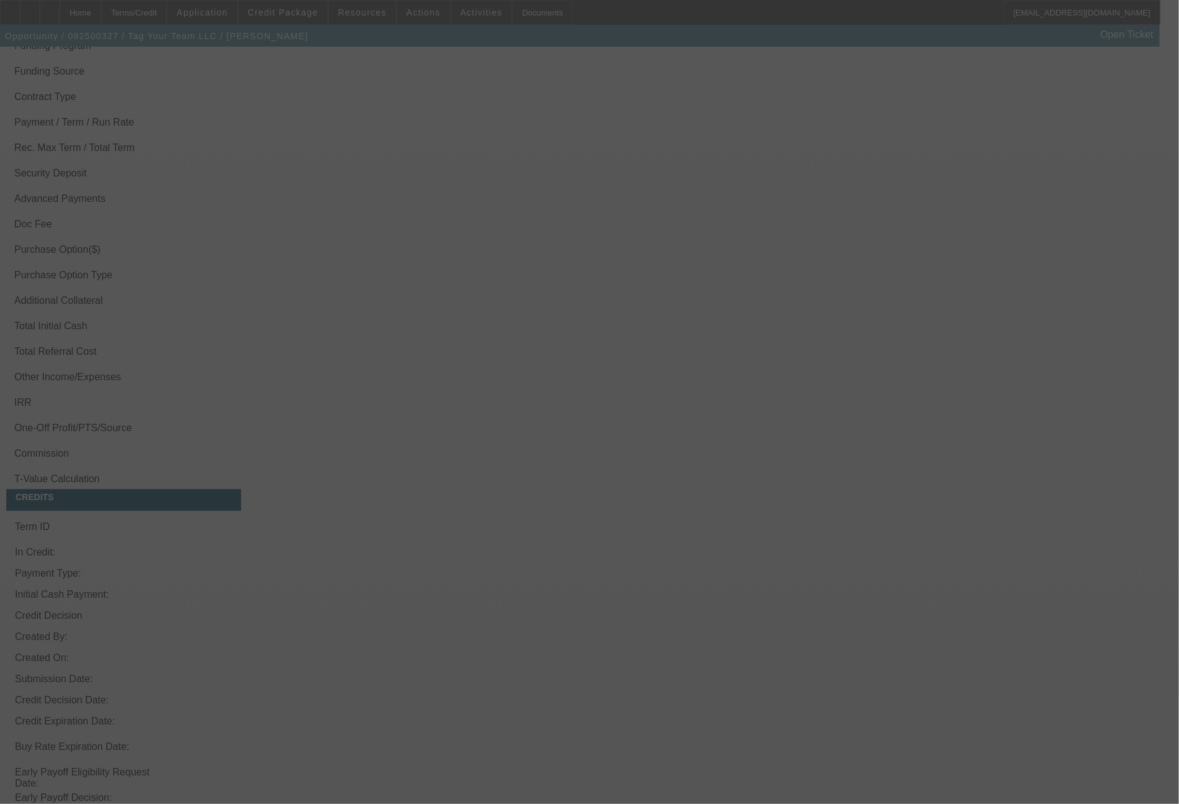
scroll to position [1662, 0]
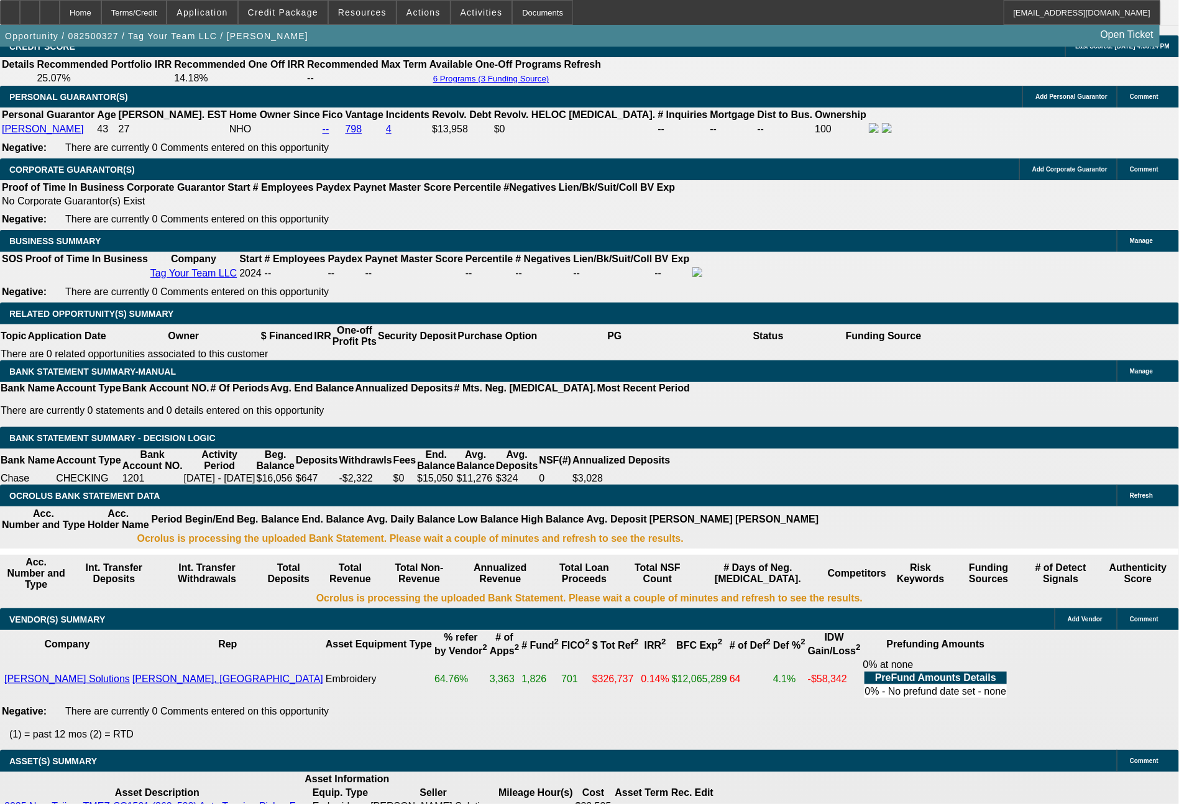
select select "0"
select select "2"
select select "0.1"
select select "0"
select select "2"
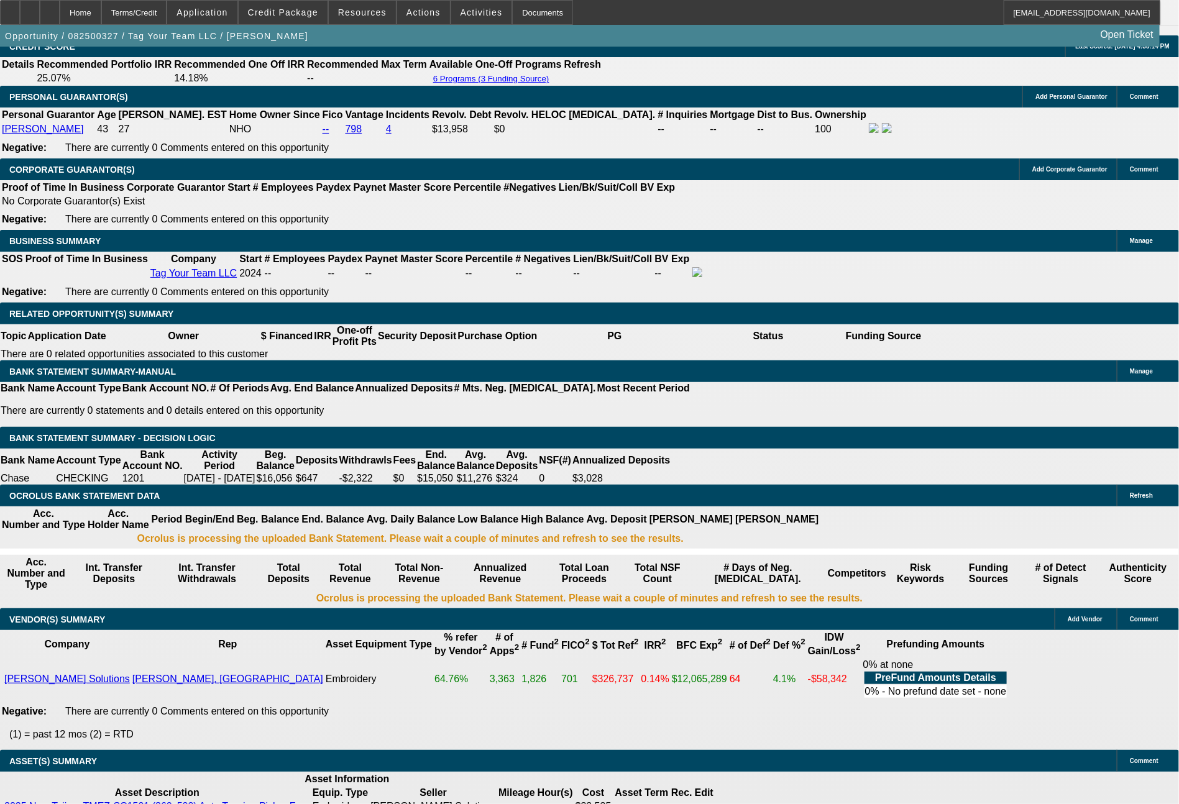
select select "0.1"
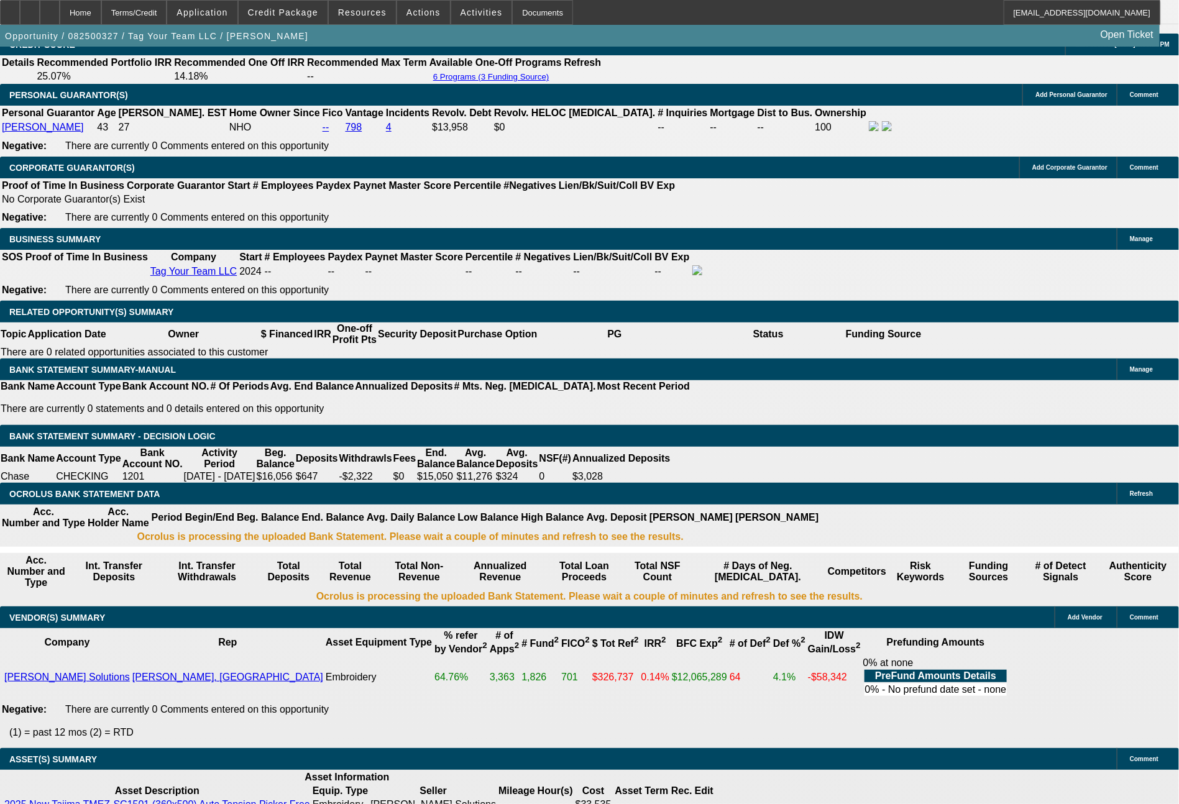
select select "1"
select select "2"
select select "4"
select select "1"
select select "2"
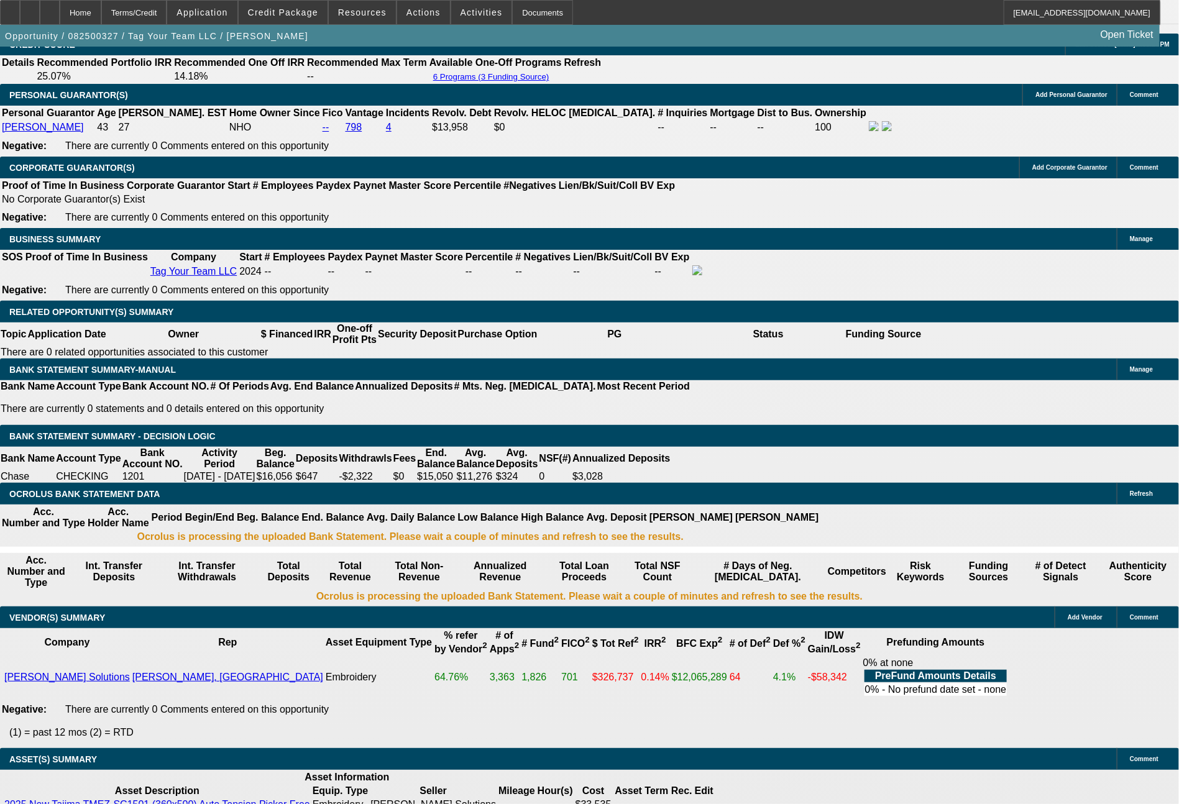
select select "4"
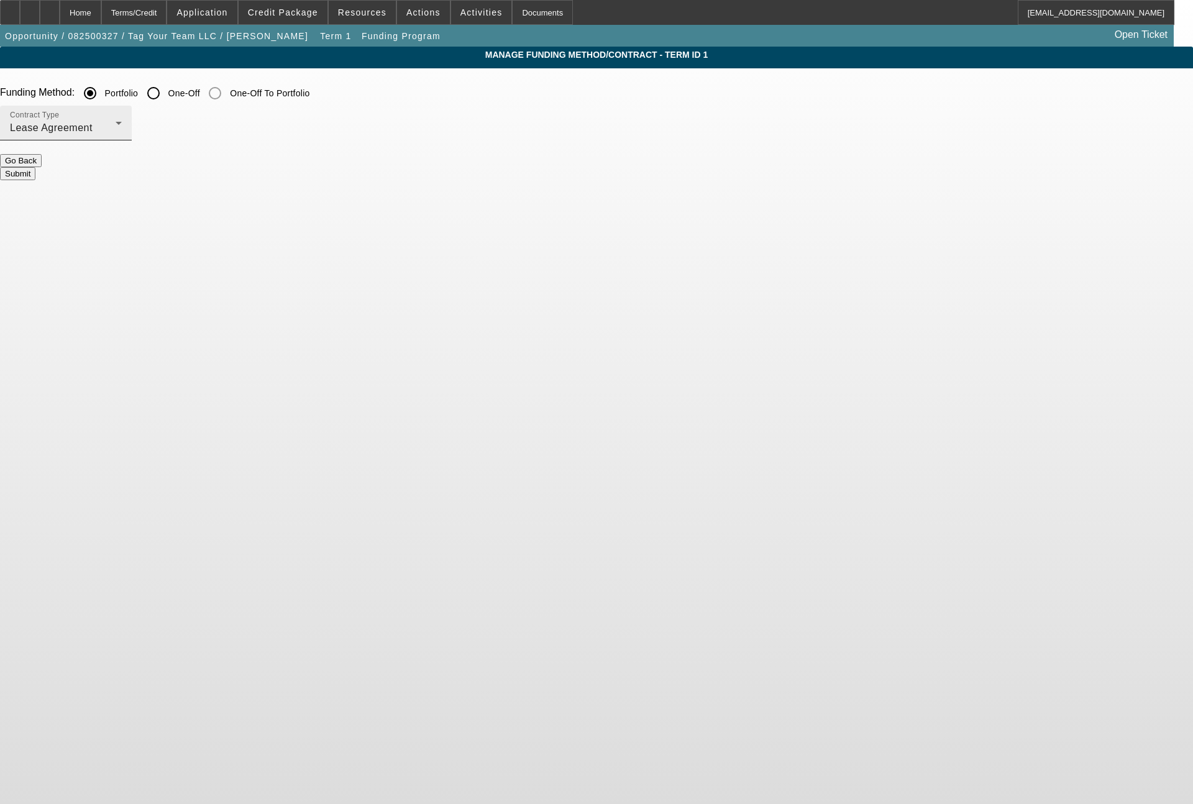
click at [93, 129] on span "Lease Agreement" at bounding box center [51, 127] width 83 height 11
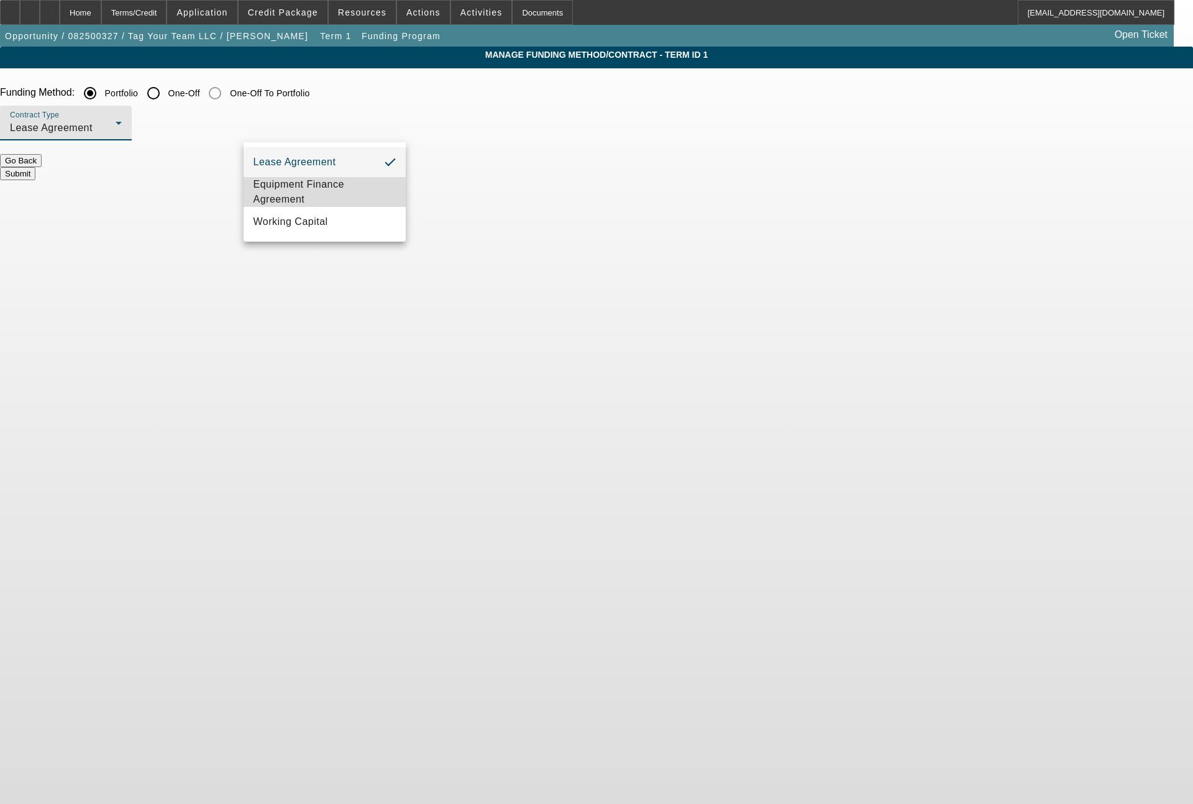
click at [301, 198] on span "Equipment Finance Agreement" at bounding box center [325, 192] width 143 height 30
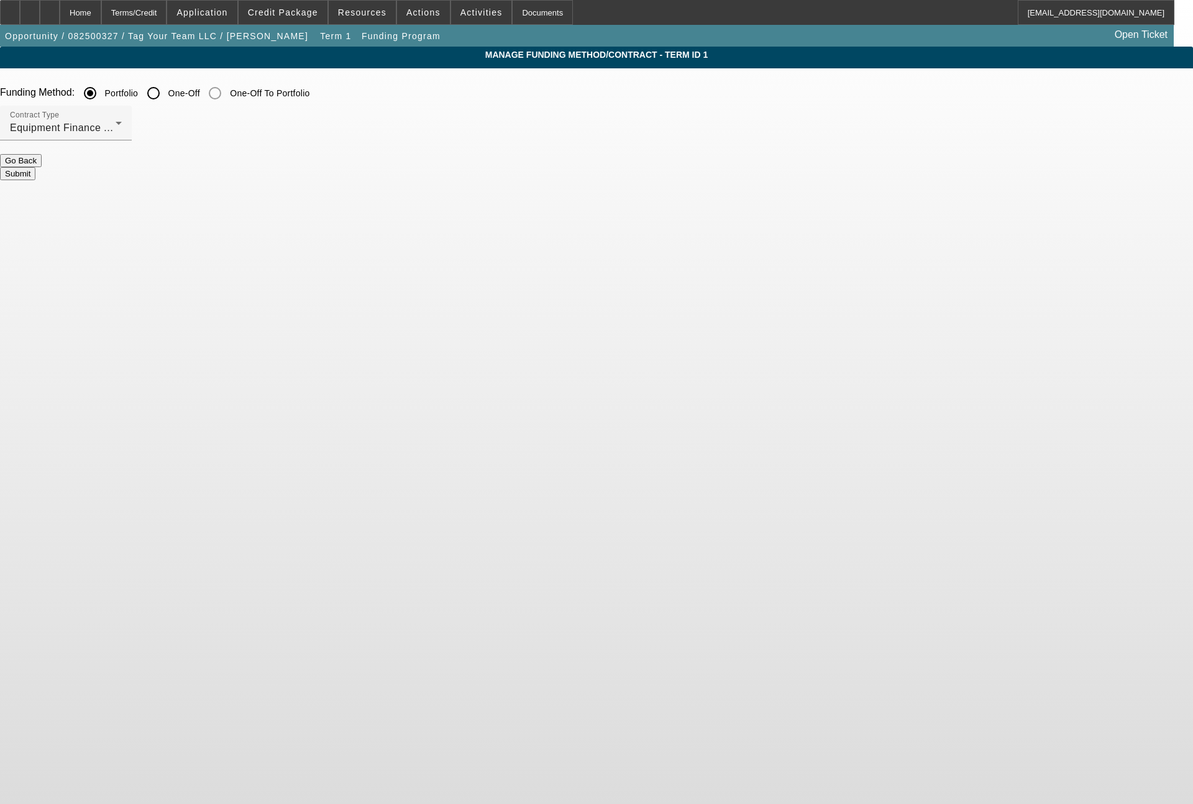
click at [35, 167] on button "Submit" at bounding box center [17, 173] width 35 height 13
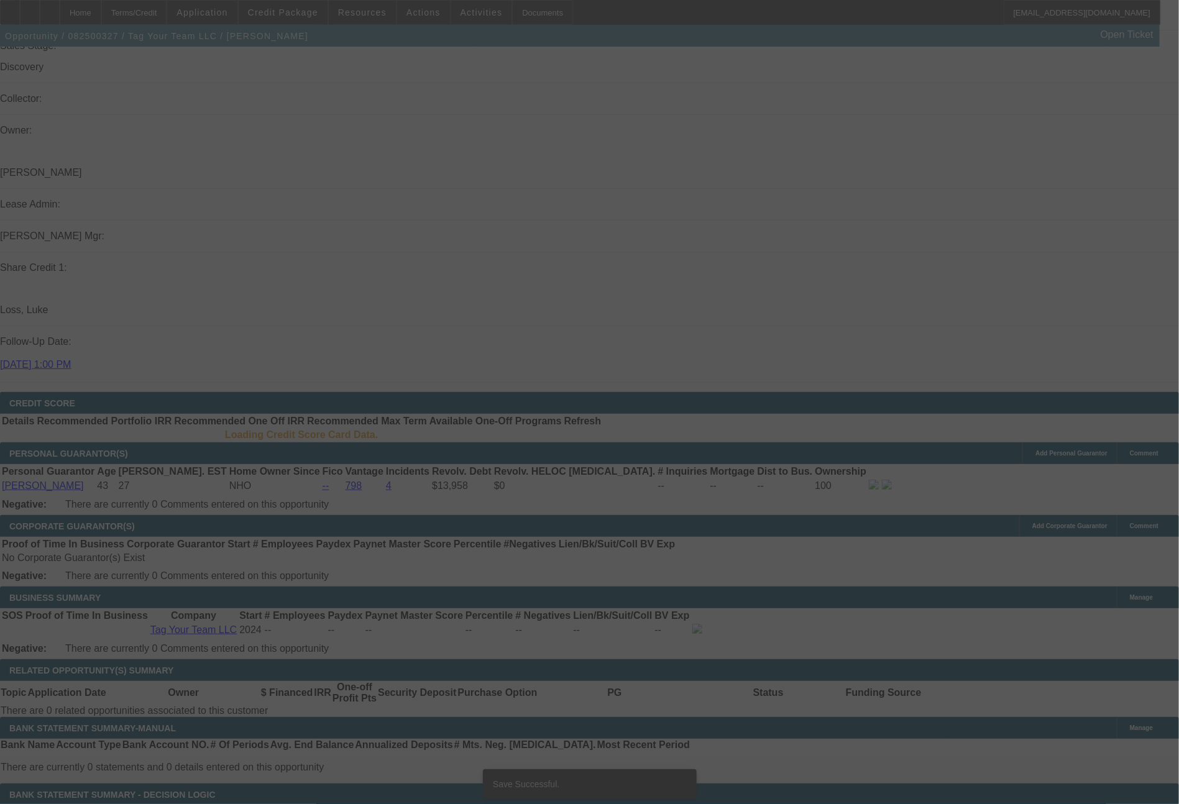
select select "0"
select select "2"
select select "0.1"
select select "4"
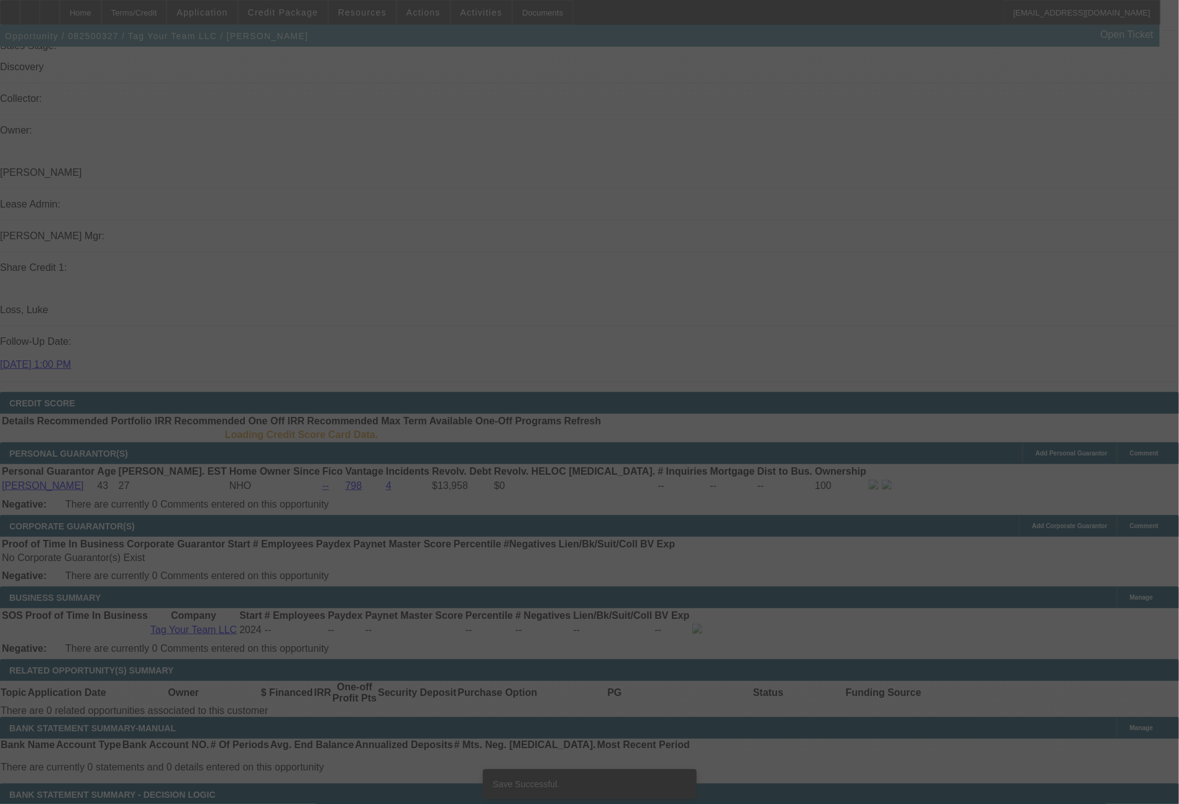
select select "0"
select select "2"
select select "0"
select select "6"
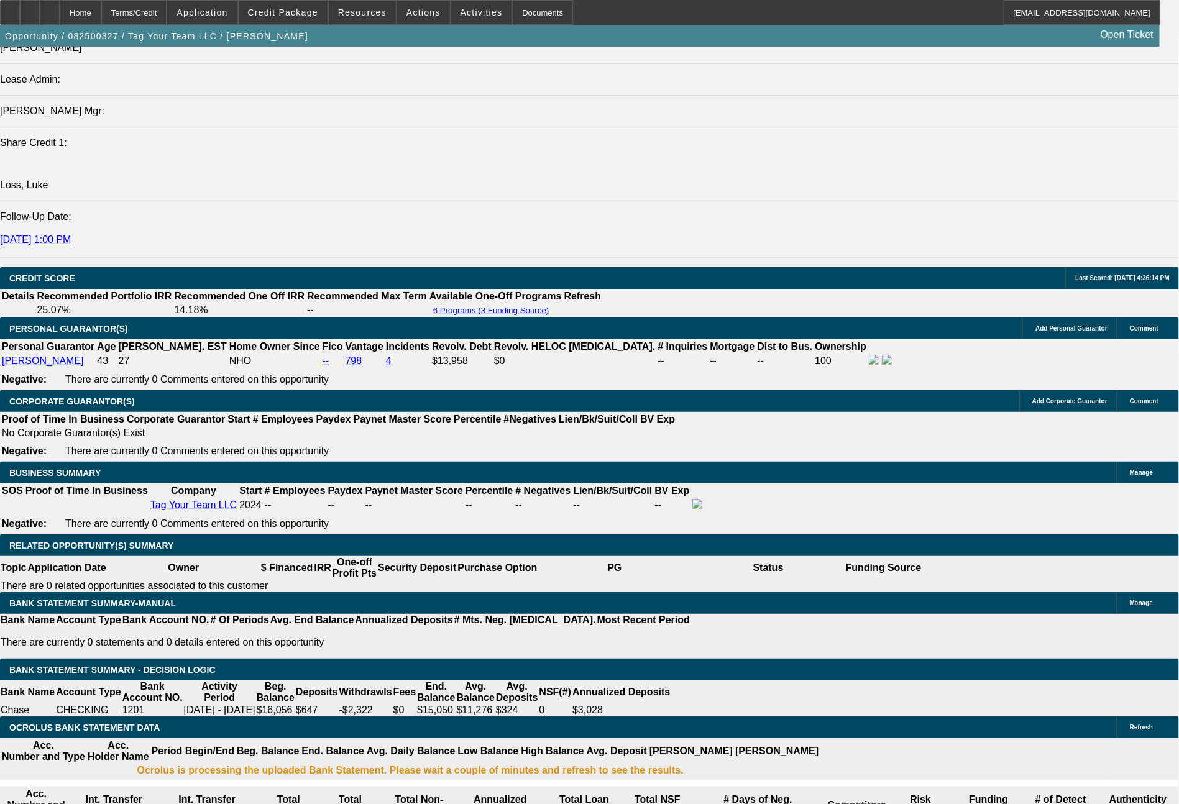
scroll to position [1577, 0]
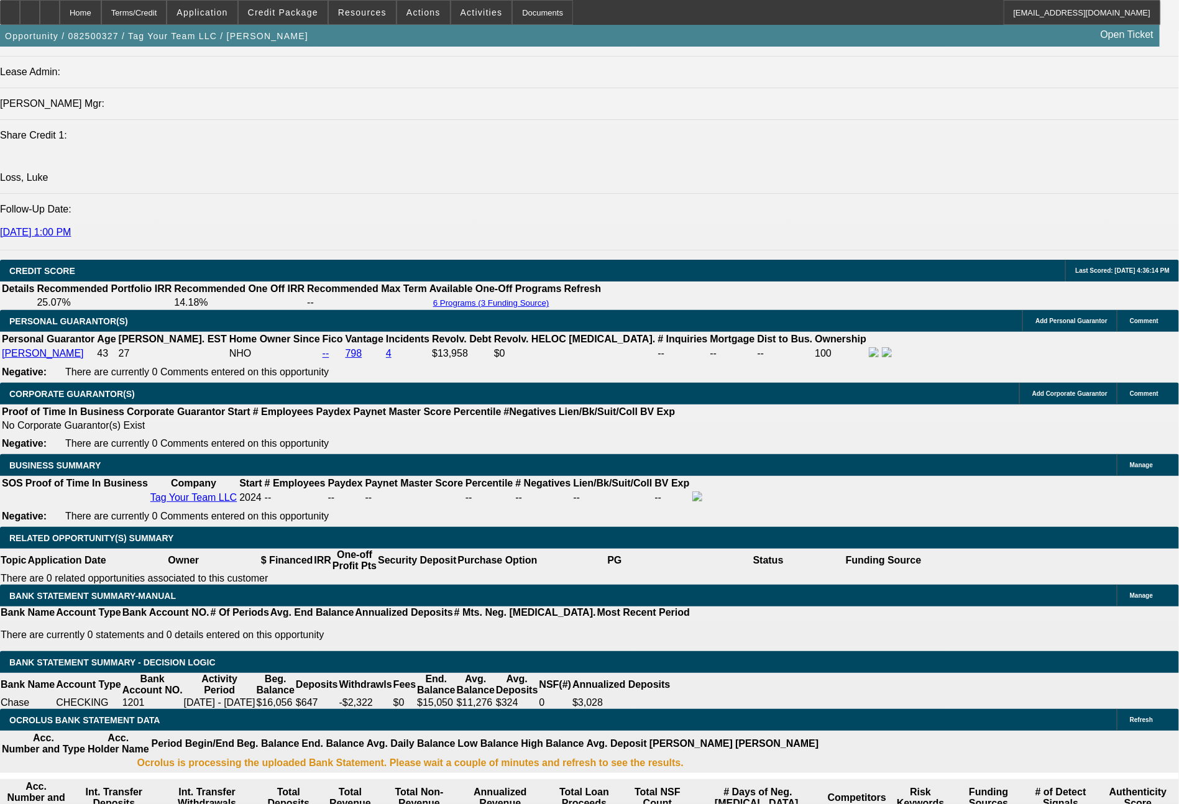
drag, startPoint x: 343, startPoint y: 529, endPoint x: 437, endPoint y: 532, distance: 93.9
type input "7"
type input "$14.00"
type input "UNKNOWN"
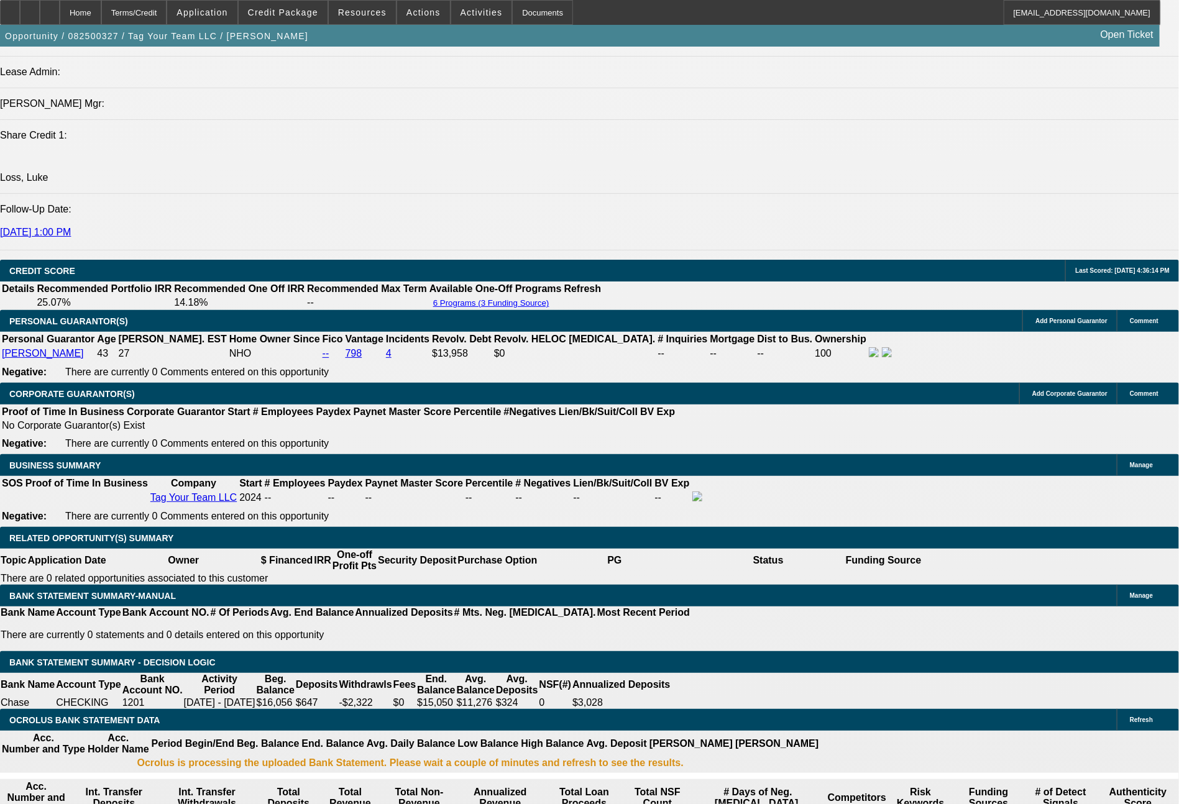
type input "749"
type input "$1,498.00"
type input "16.4"
type input "$749.00"
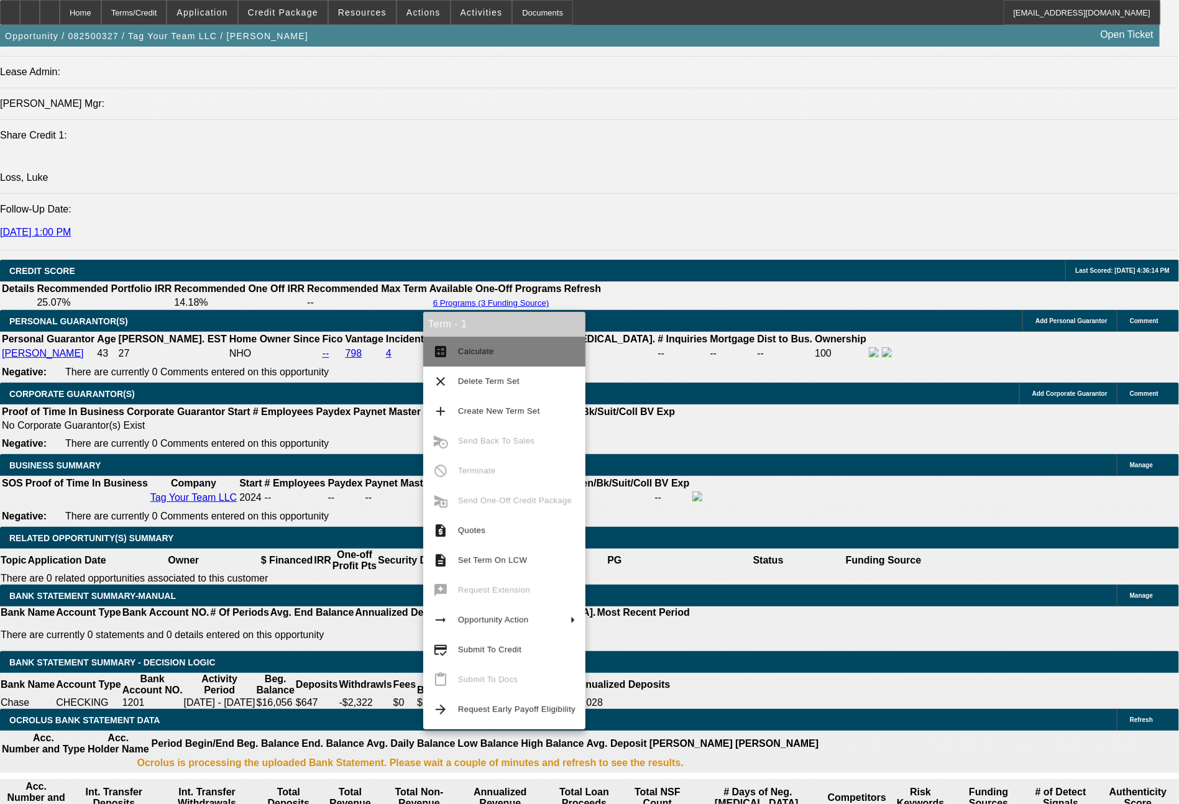
click at [477, 353] on span "Calculate" at bounding box center [476, 351] width 36 height 9
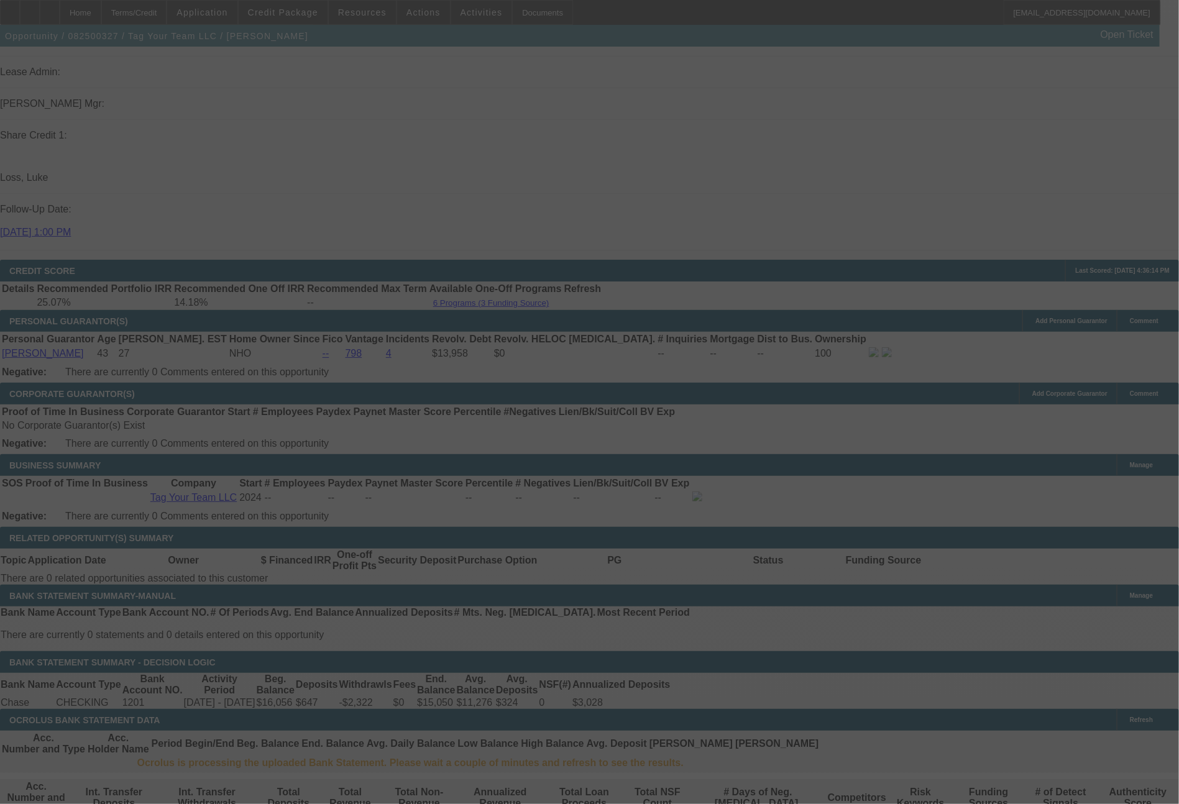
select select "0"
select select "2"
select select "0"
select select "6"
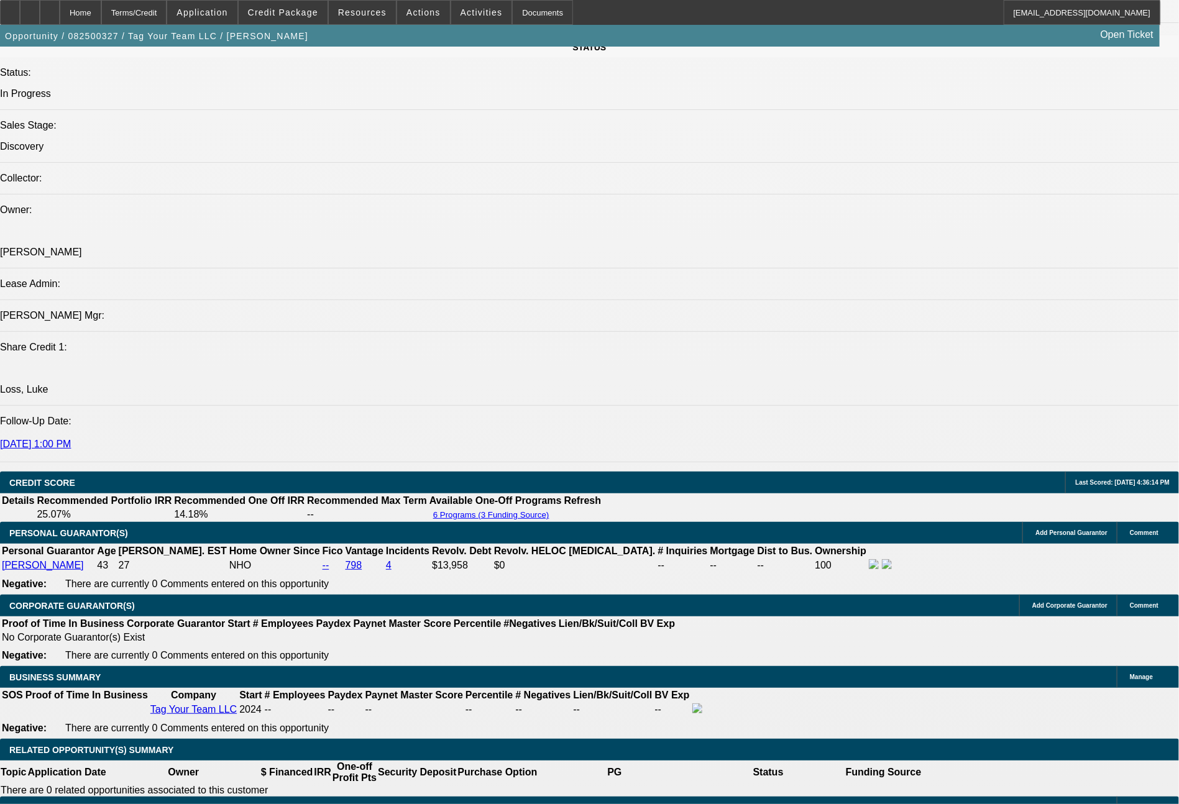
scroll to position [1352, 0]
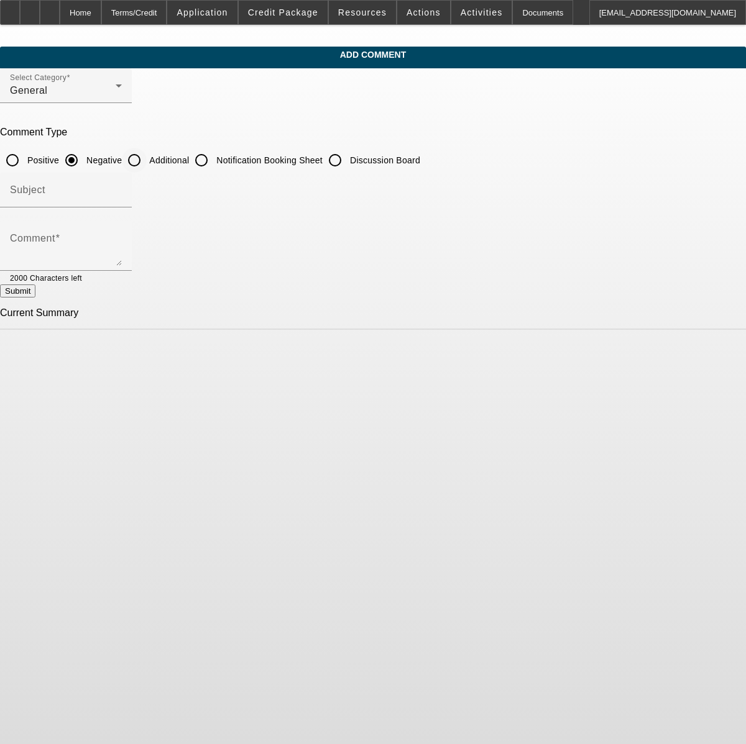
click at [147, 157] on input "Additional" at bounding box center [134, 160] width 25 height 25
radio input "true"
click at [122, 247] on textarea "Comment" at bounding box center [66, 251] width 112 height 30
type textarea "("
type textarea "(9) months in business, business located in his home, good personal credit. rou…"
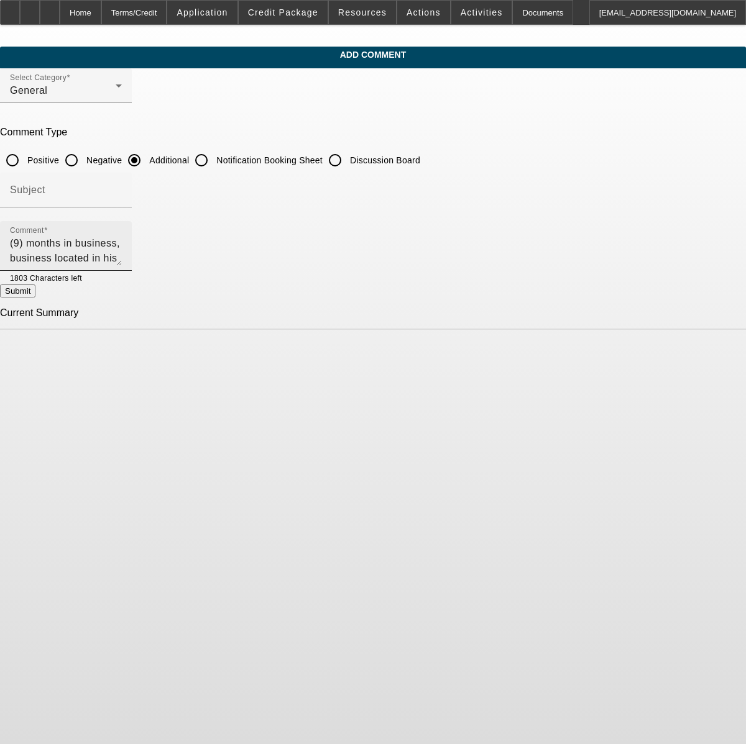
click at [122, 252] on textarea "(9) months in business, business located in his home, good personal credit. rou…" at bounding box center [66, 251] width 112 height 30
click at [35, 297] on button "Submit" at bounding box center [17, 291] width 35 height 13
radio input "true"
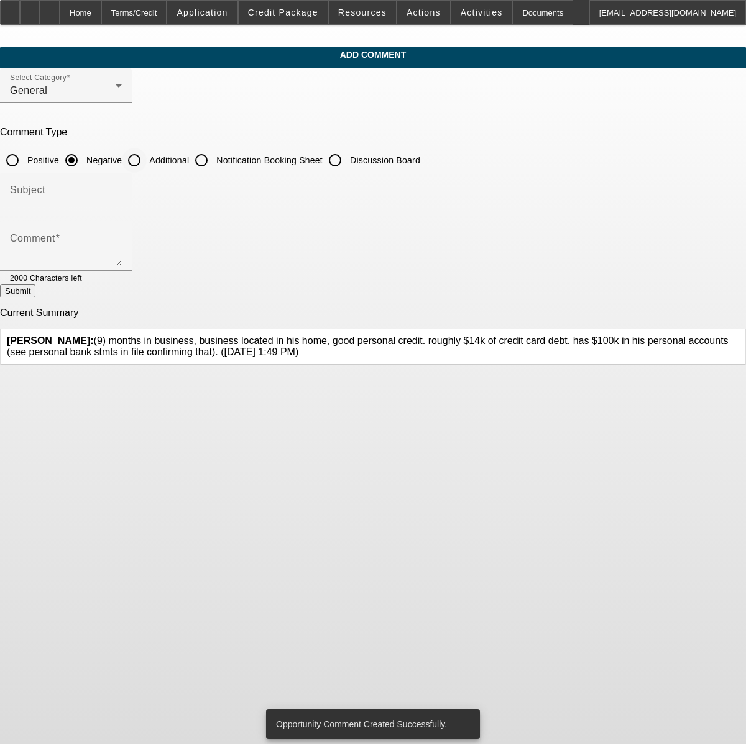
click at [147, 155] on input "Additional" at bounding box center [134, 160] width 25 height 25
radio input "true"
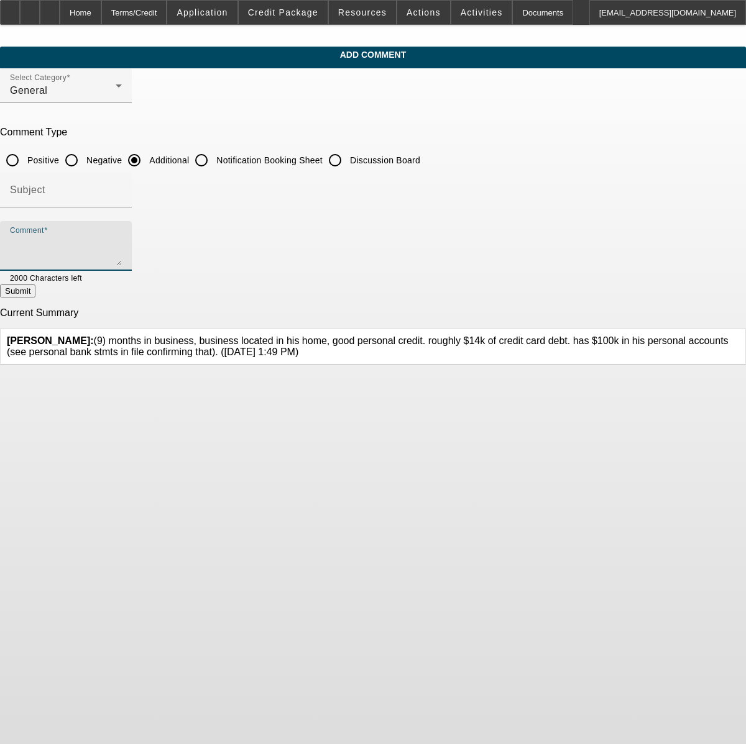
click at [122, 243] on textarea "Comment" at bounding box center [66, 251] width 112 height 30
type textarea "he has a Ricoma single head machine now that is crapola, looking to replace it …"
click at [35, 298] on button "Submit" at bounding box center [17, 291] width 35 height 13
radio input "true"
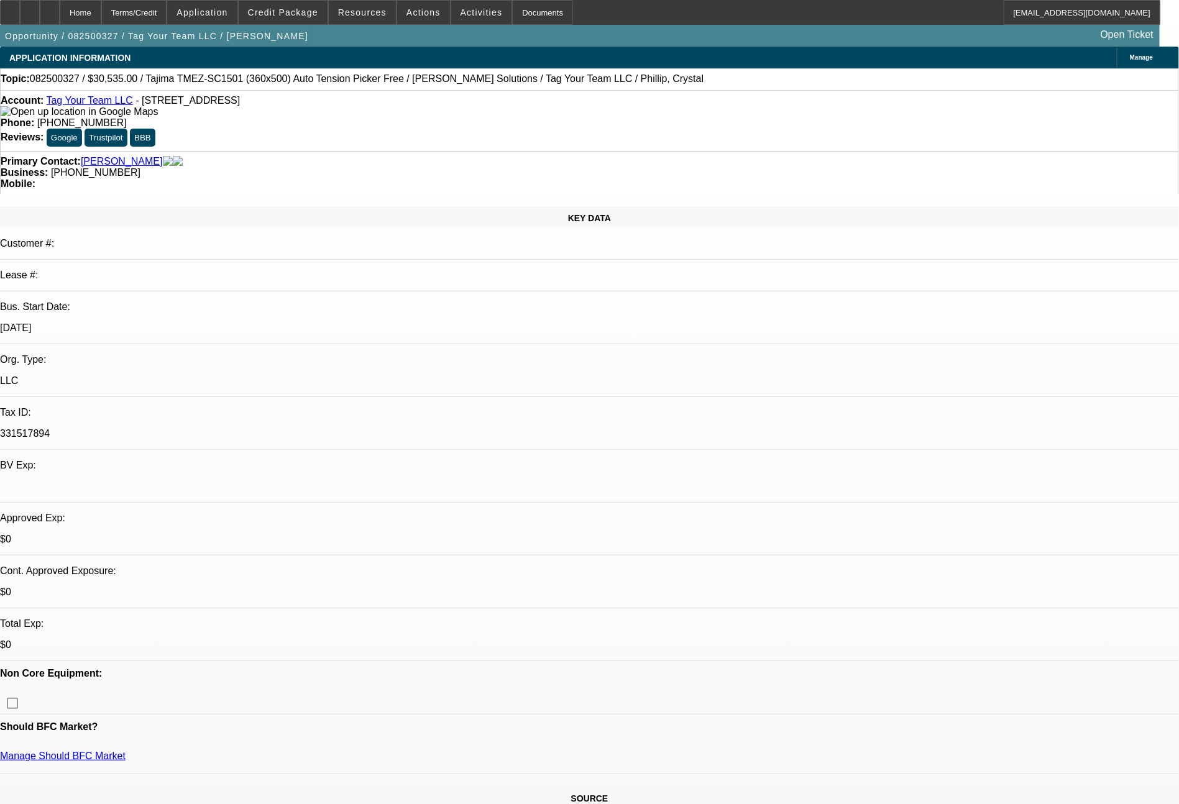
select select "0"
select select "2"
select select "0.1"
select select "4"
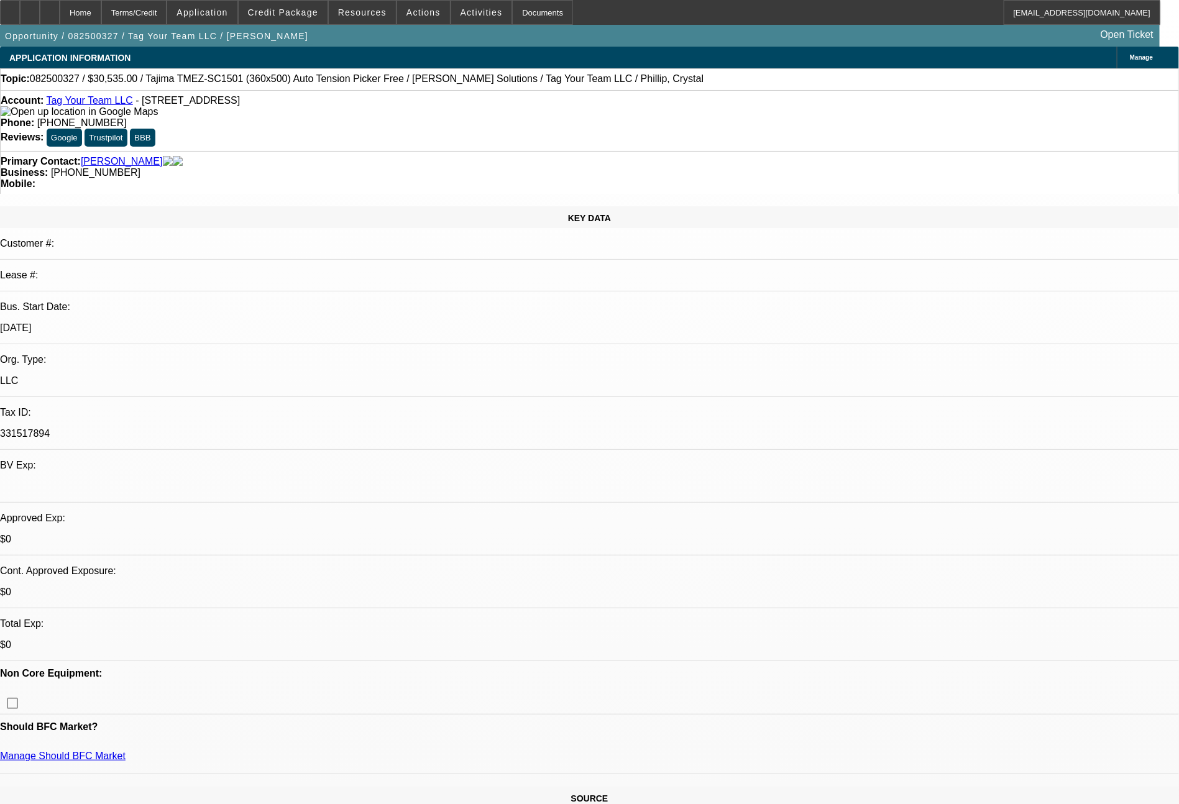
select select "0"
select select "2"
select select "0"
select select "6"
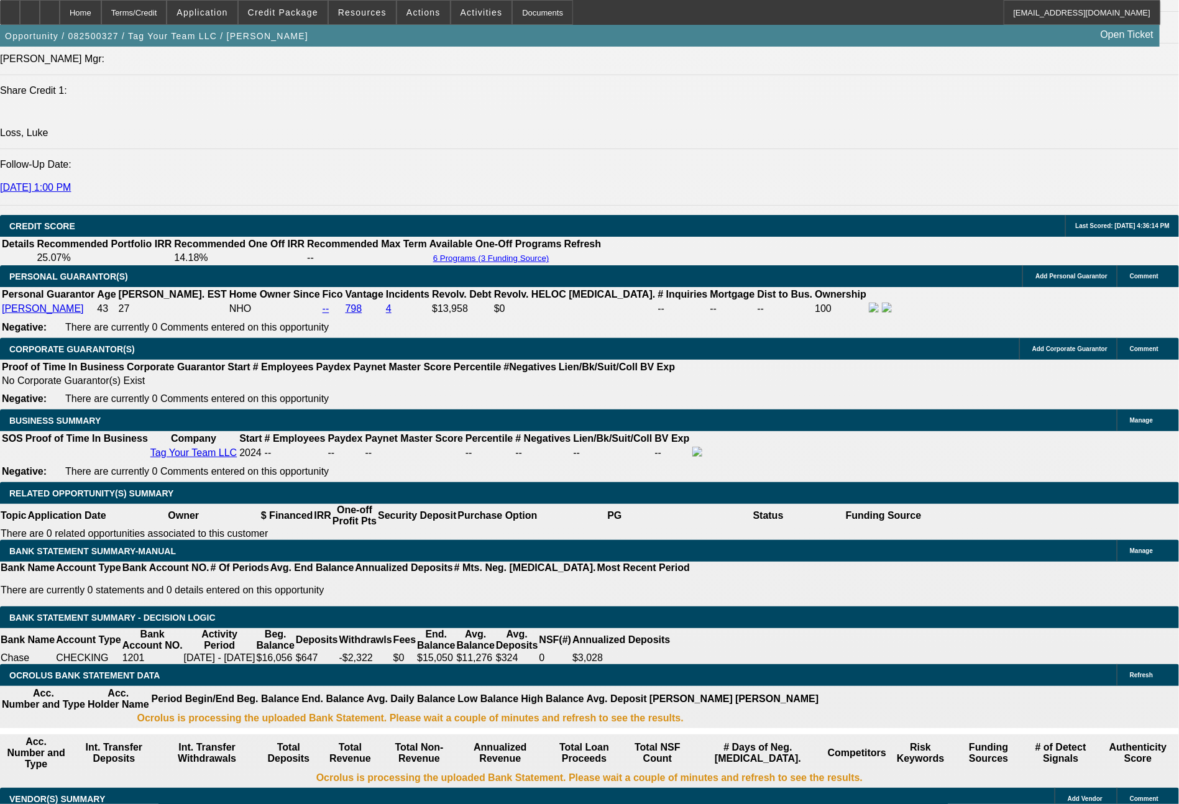
scroll to position [1675, 0]
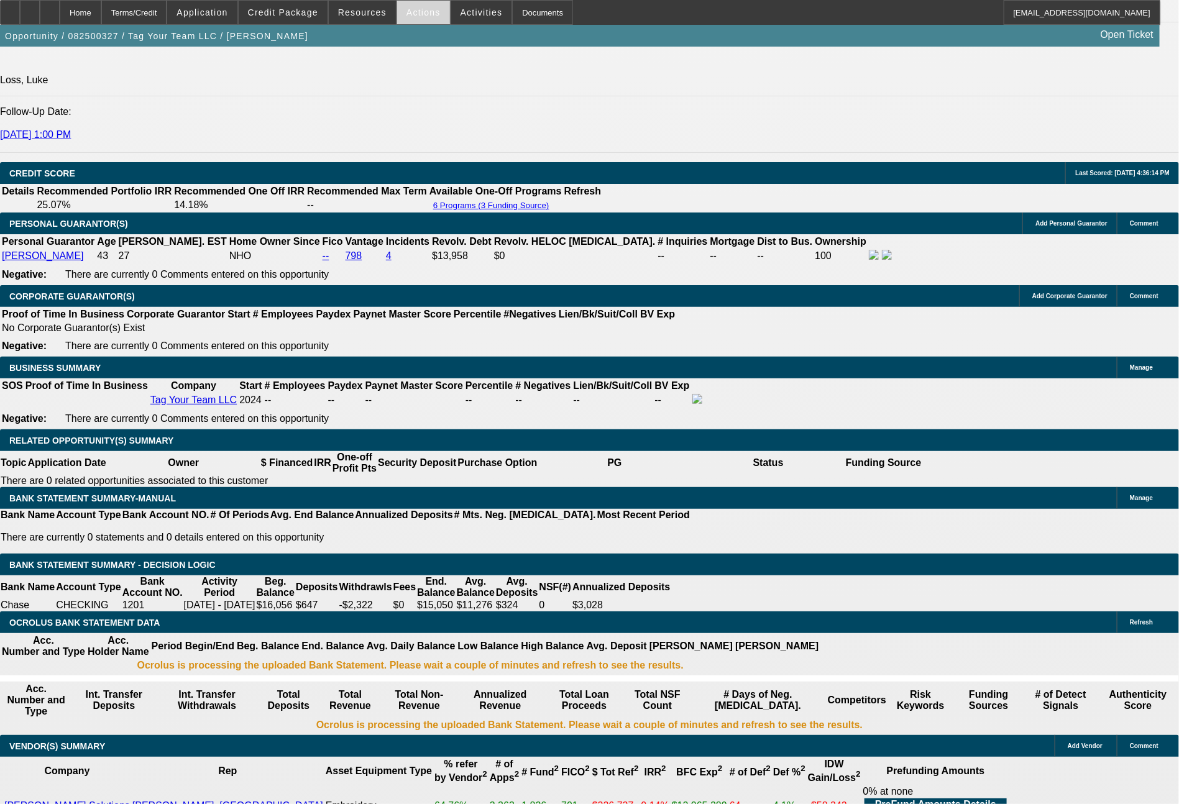
click at [433, 11] on span at bounding box center [423, 13] width 53 height 30
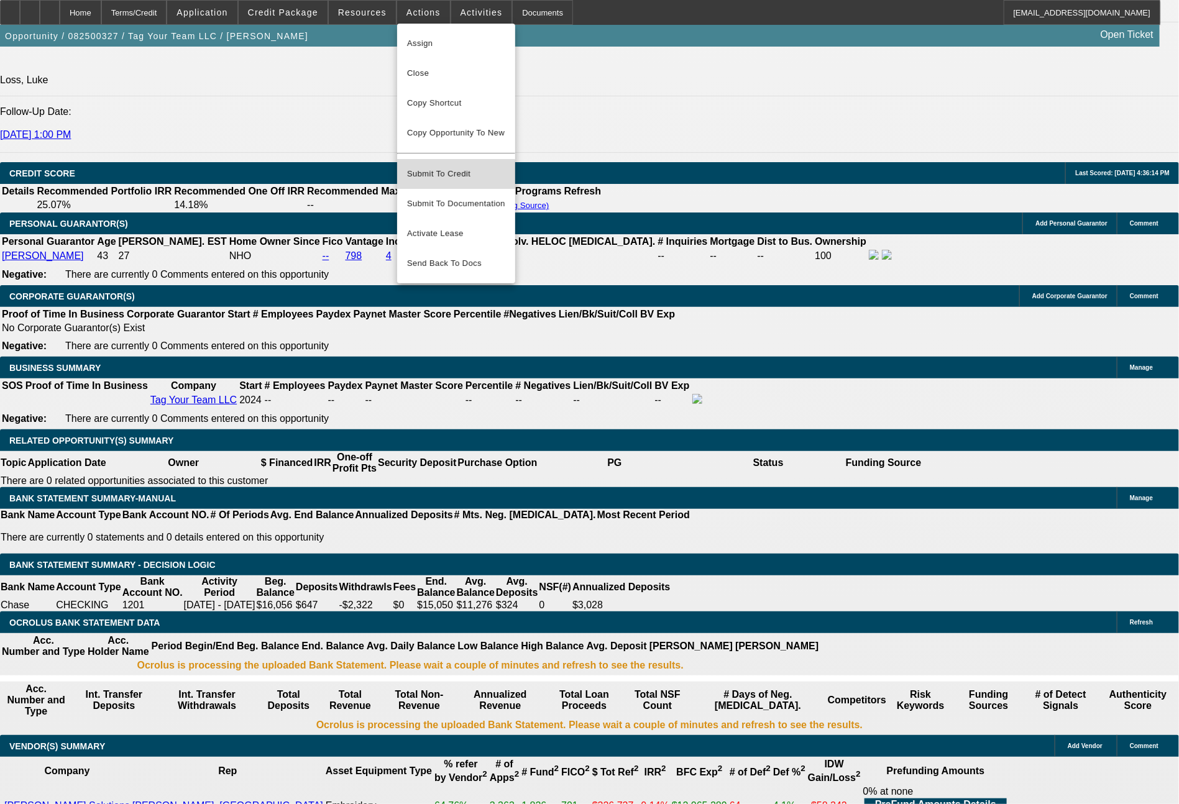
click at [439, 173] on button "Submit To Credit" at bounding box center [456, 174] width 118 height 30
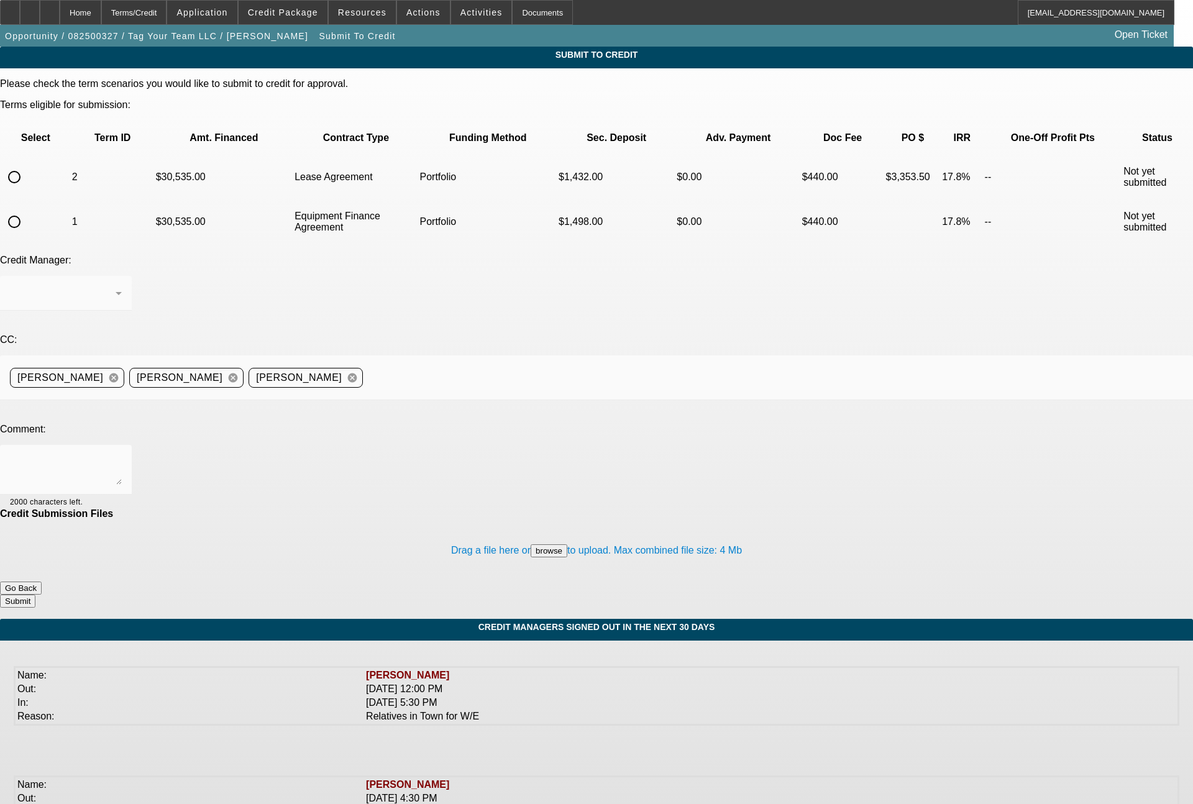
click at [27, 209] on input "radio" at bounding box center [14, 221] width 25 height 25
radio input "true"
click at [116, 286] on div "[PERSON_NAME]" at bounding box center [63, 293] width 106 height 15
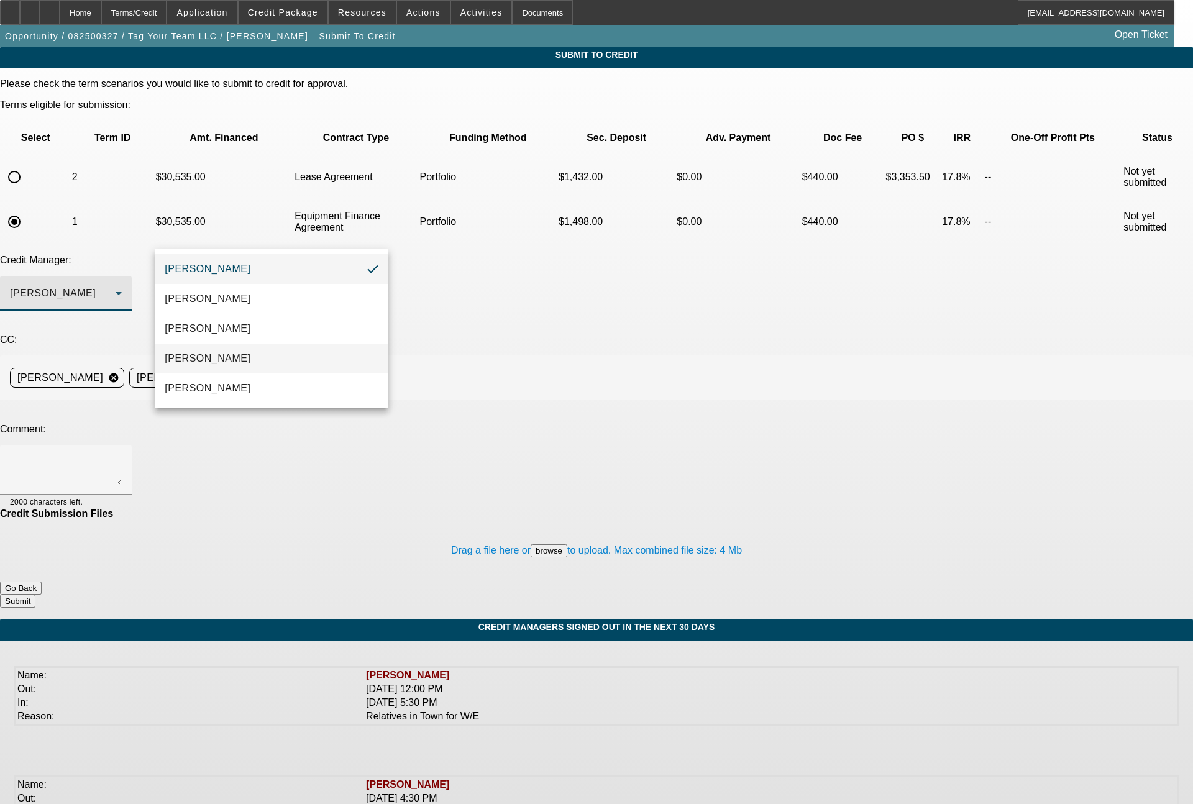
click at [217, 347] on mat-option "Magner, Bill" at bounding box center [272, 359] width 234 height 30
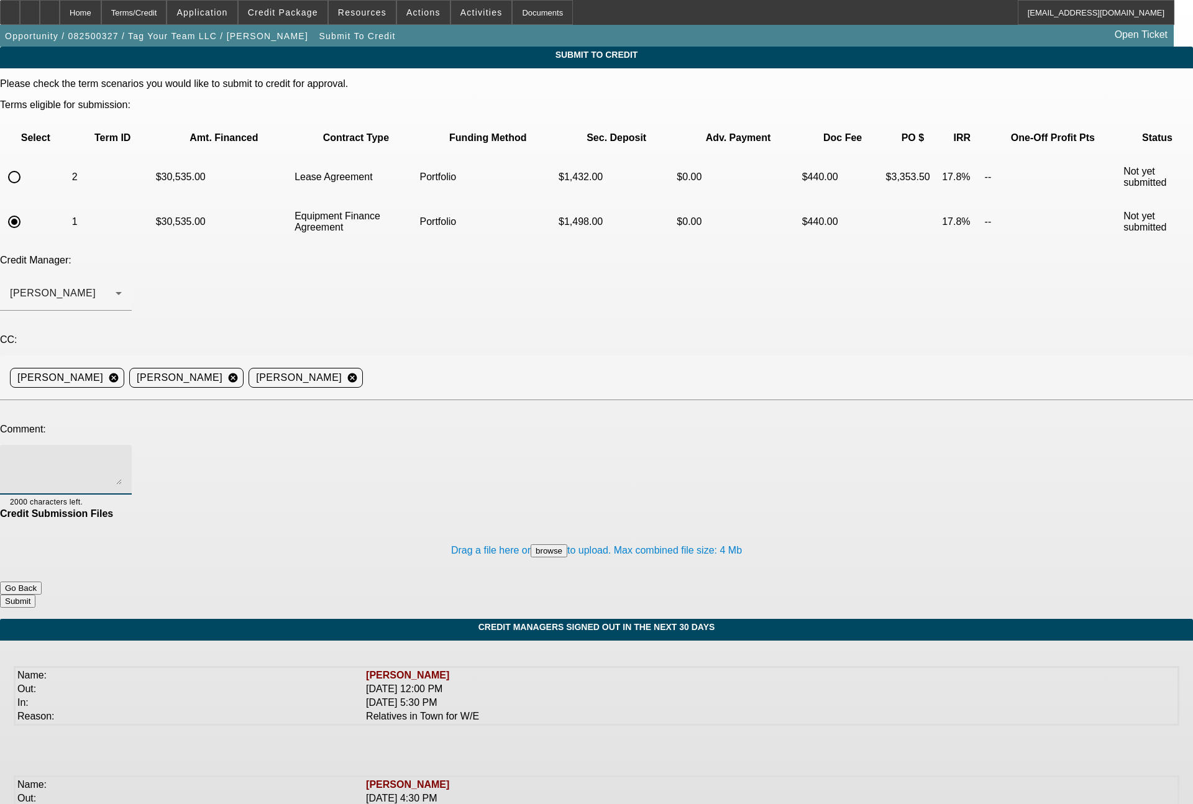
click at [122, 455] on textarea at bounding box center [66, 470] width 112 height 30
click at [122, 455] on textarea "Bill - see notes for detail. please advise on both a 60 month EFA and a 60 mont…" at bounding box center [66, 470] width 112 height 30
type textarea "Bill - see notes for detail. please advise on both a 60 month EFA and a 60 mont…"
click at [35, 595] on button "Submit" at bounding box center [17, 601] width 35 height 13
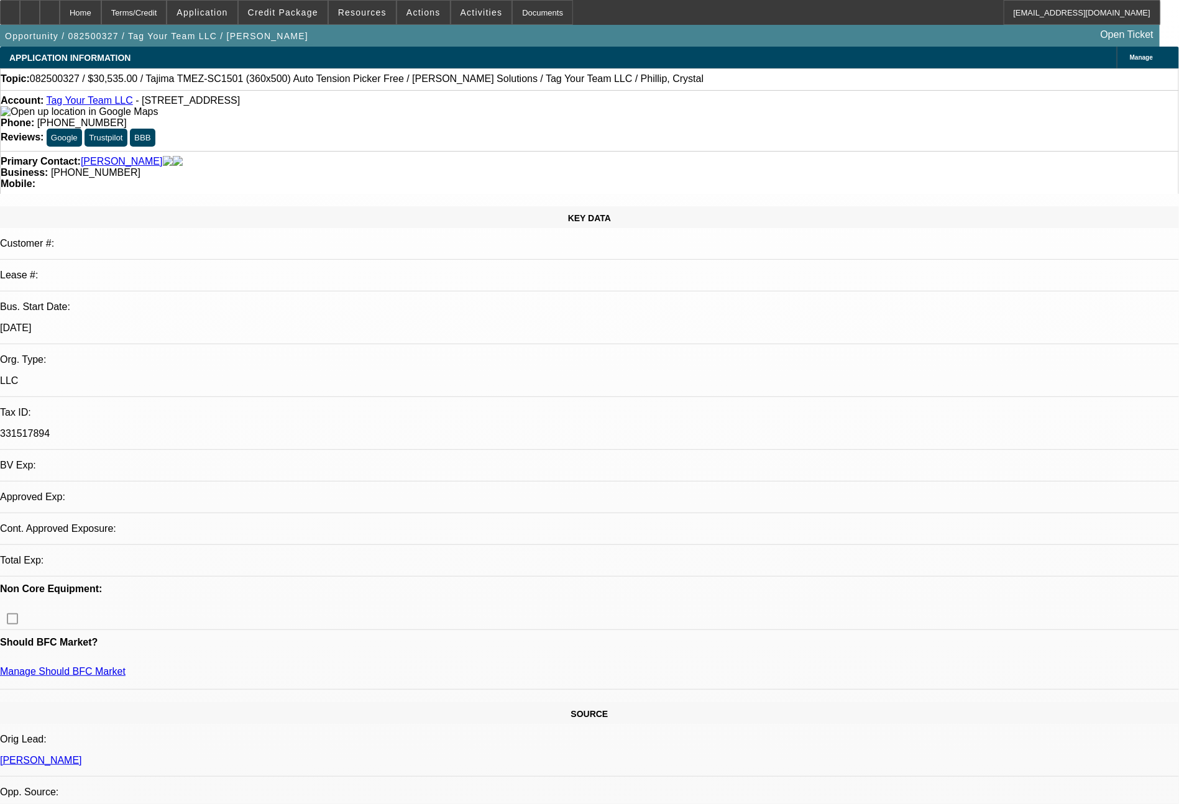
select select "0"
select select "2"
select select "0.1"
select select "4"
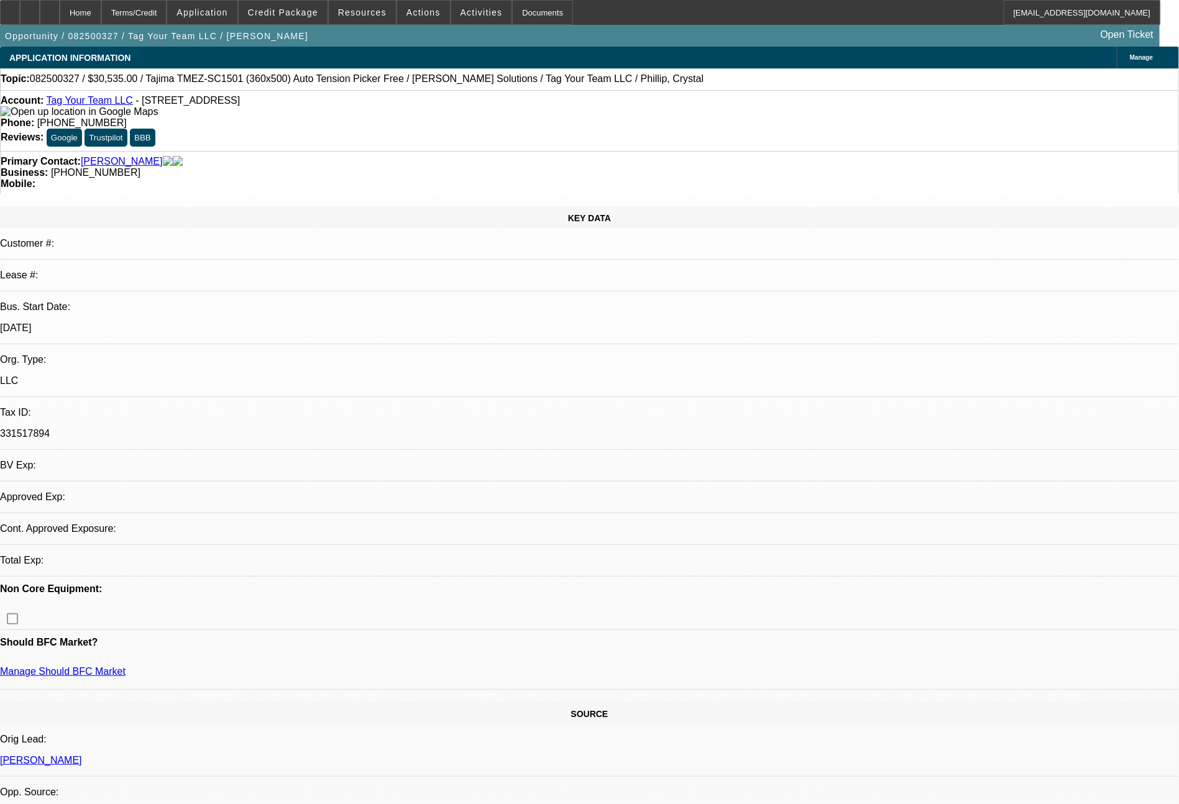
select select "0"
select select "2"
select select "0"
select select "6"
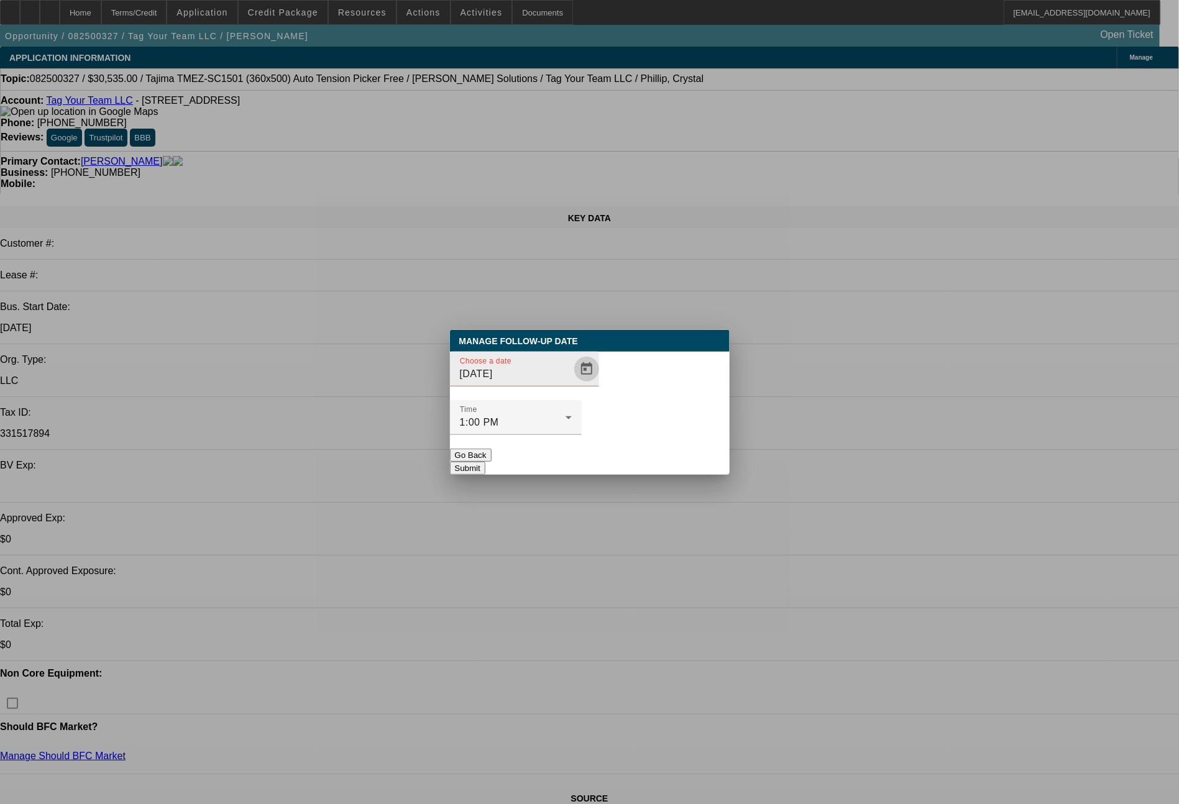
click at [572, 384] on span "Open calendar" at bounding box center [587, 369] width 30 height 30
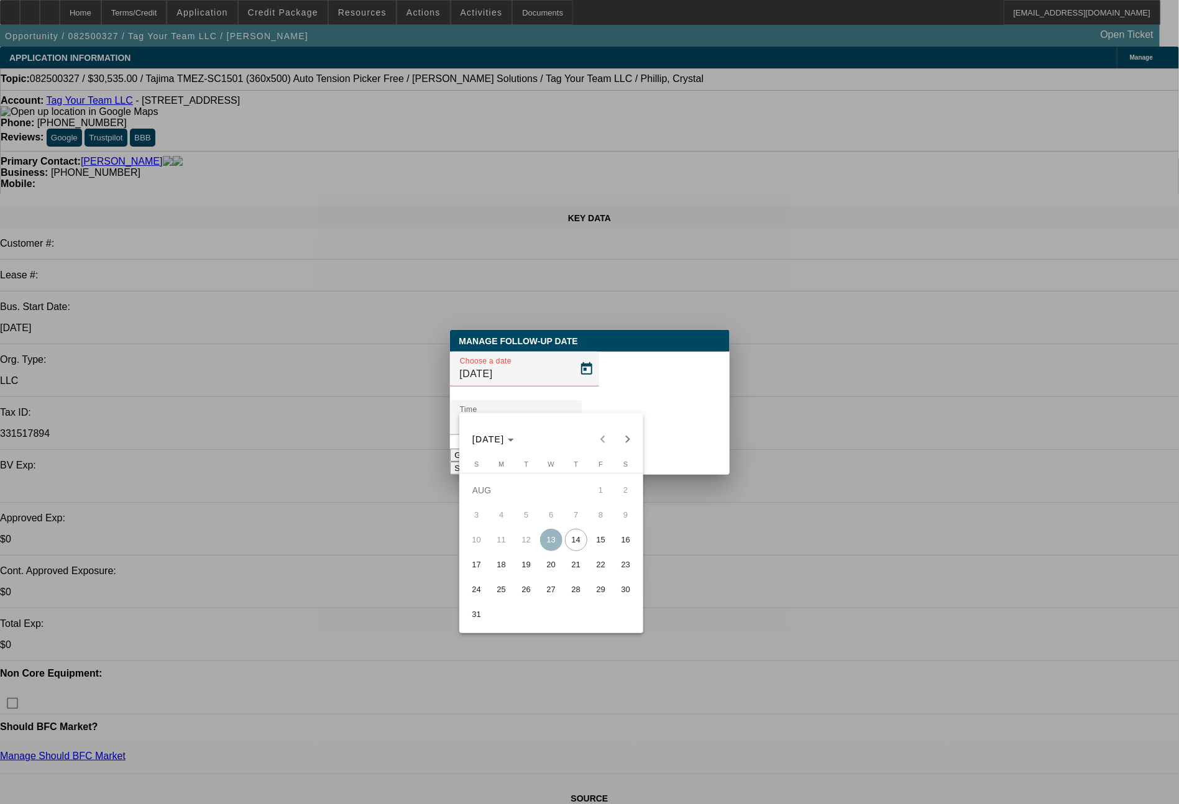
click at [607, 539] on span "15" at bounding box center [601, 540] width 22 height 22
type input "8/15/2025"
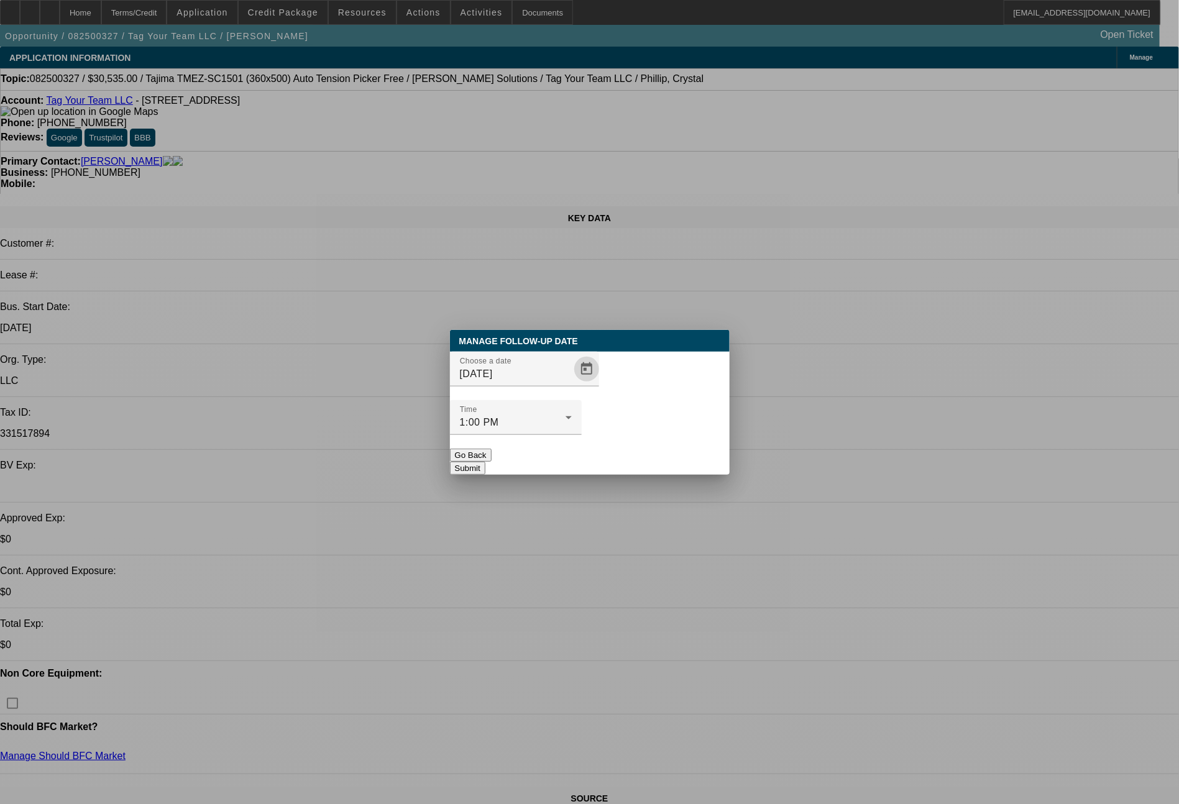
click at [485, 462] on button "Submit" at bounding box center [467, 468] width 35 height 13
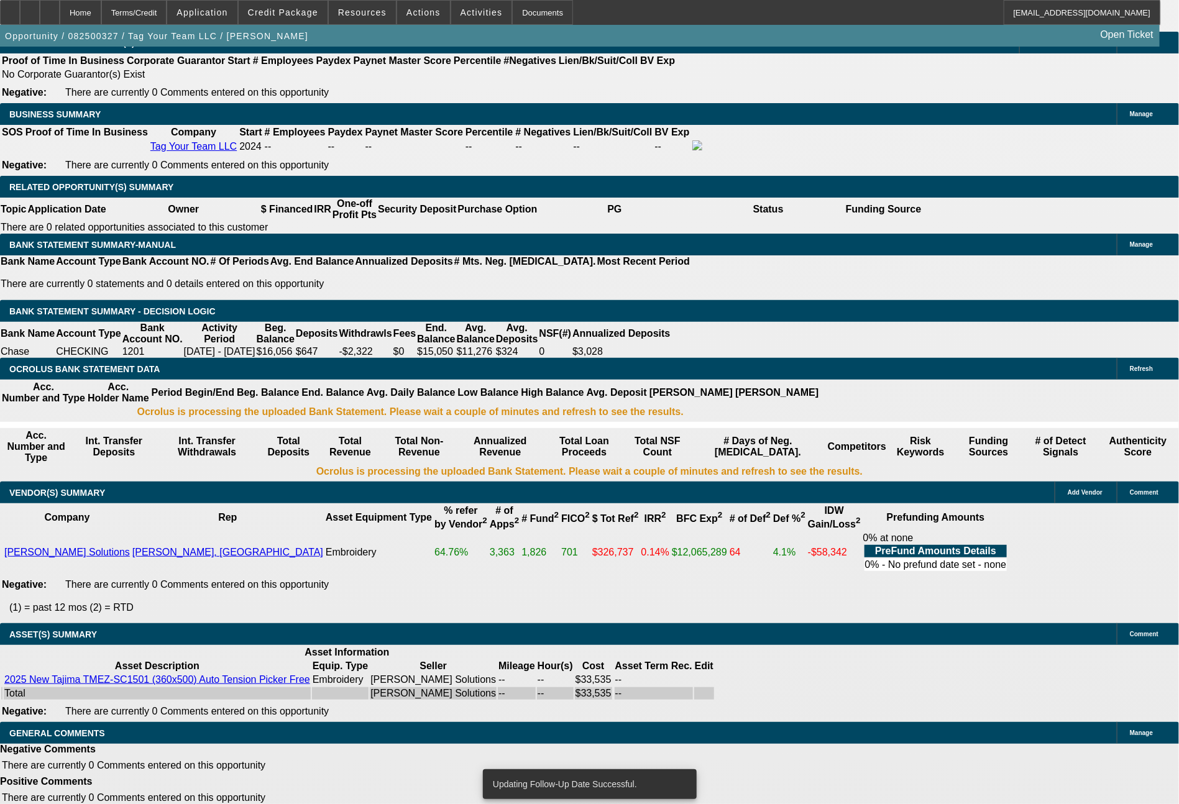
scroll to position [1792, 0]
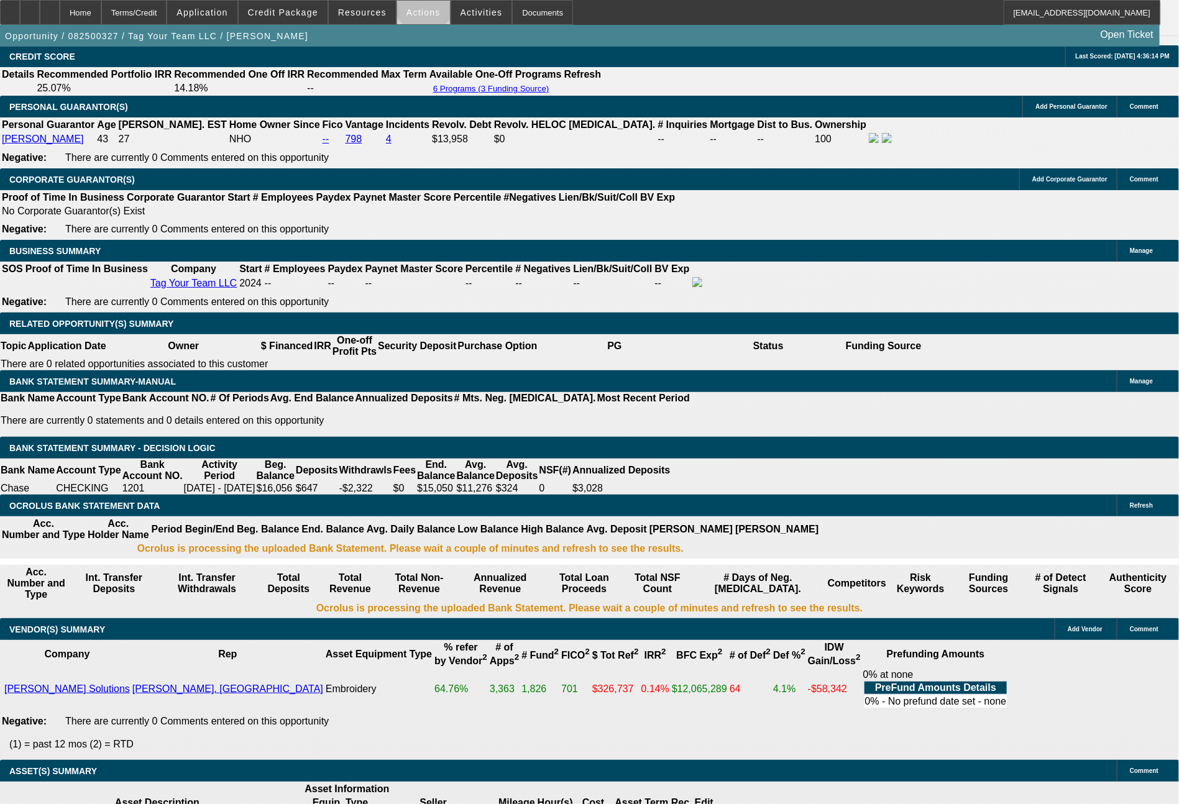
click at [424, 6] on span at bounding box center [423, 13] width 53 height 30
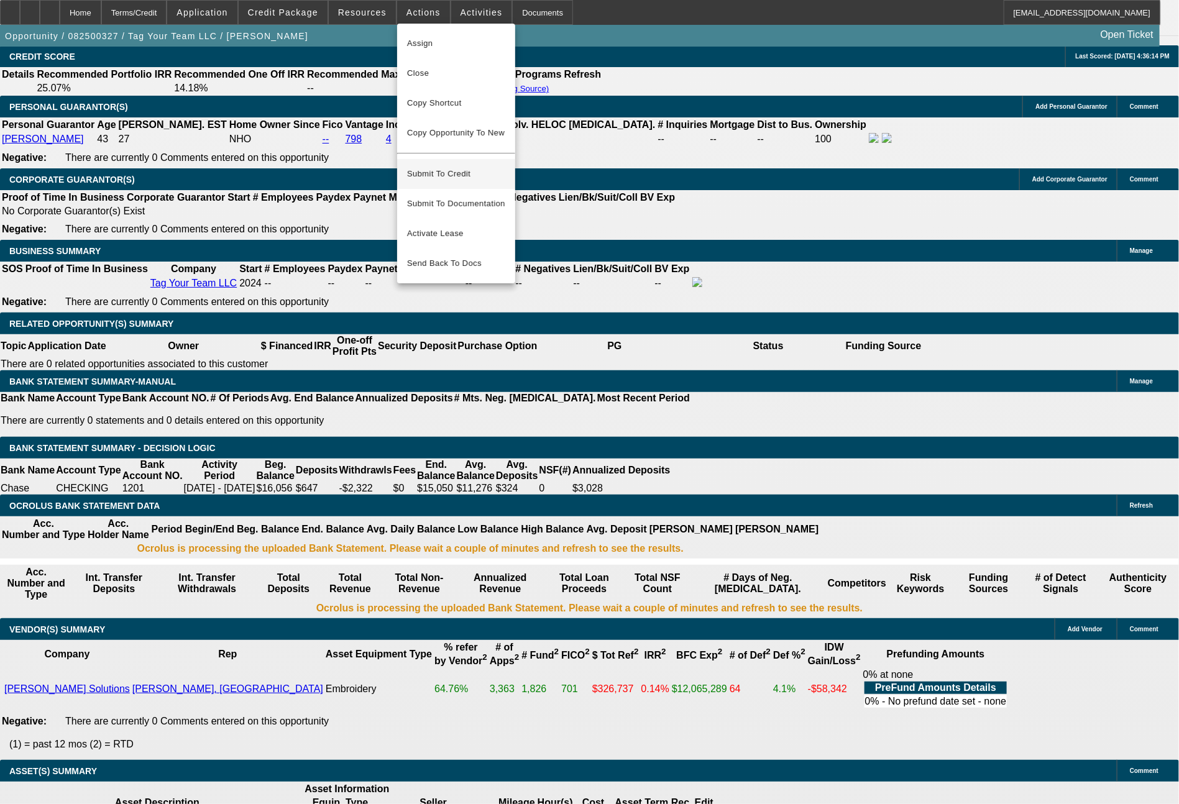
click at [465, 168] on span "Submit To Credit" at bounding box center [456, 174] width 98 height 15
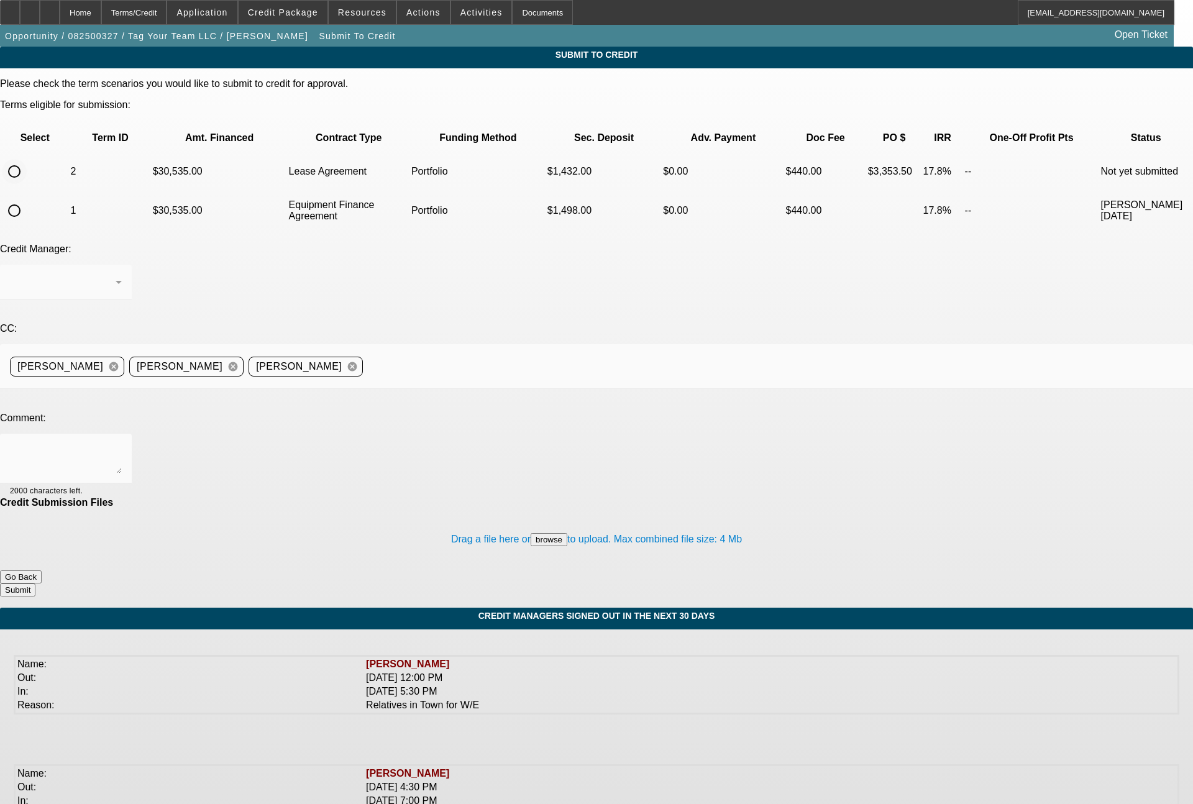
click at [27, 159] on input "radio" at bounding box center [14, 171] width 25 height 25
radio input "true"
click at [122, 265] on div "Arida, George" at bounding box center [66, 282] width 112 height 35
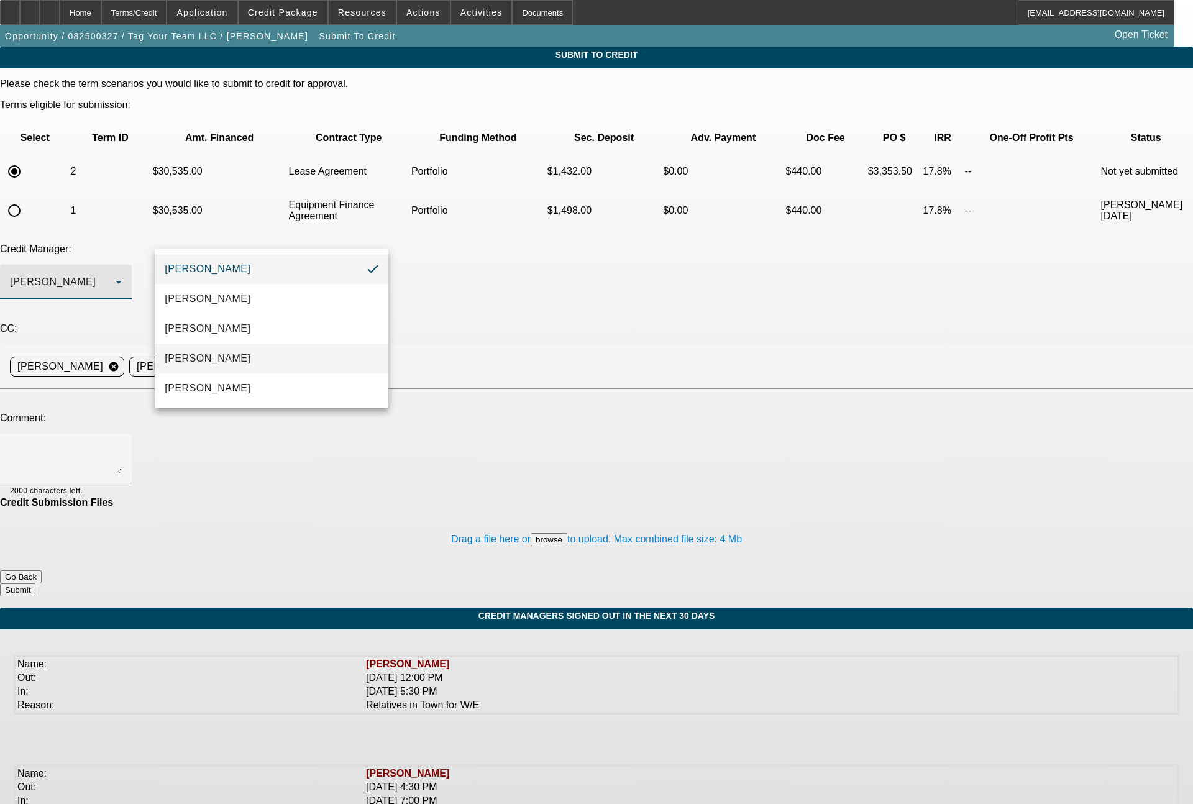
click at [221, 368] on mat-option "Magner, Bill" at bounding box center [272, 359] width 234 height 30
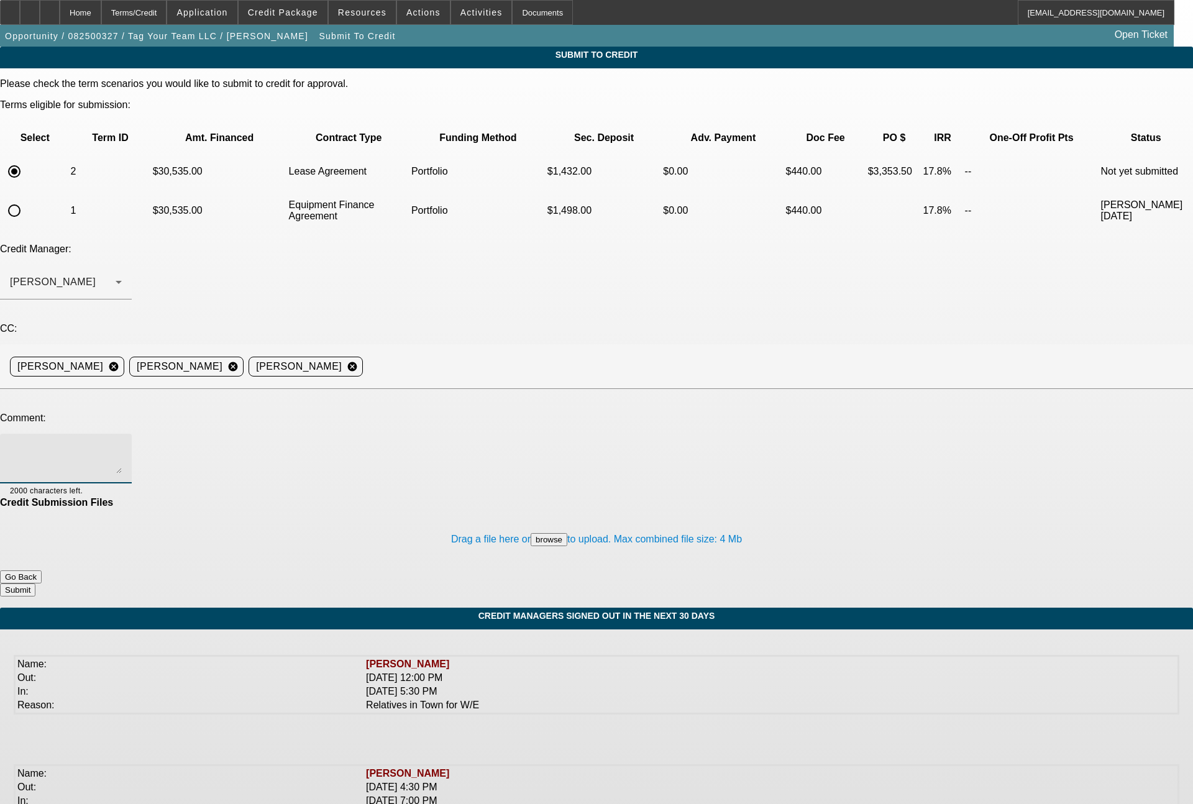
click at [122, 444] on textarea at bounding box center [66, 459] width 112 height 30
type textarea "60 month lease term"
click at [35, 584] on button "Submit" at bounding box center [17, 590] width 35 height 13
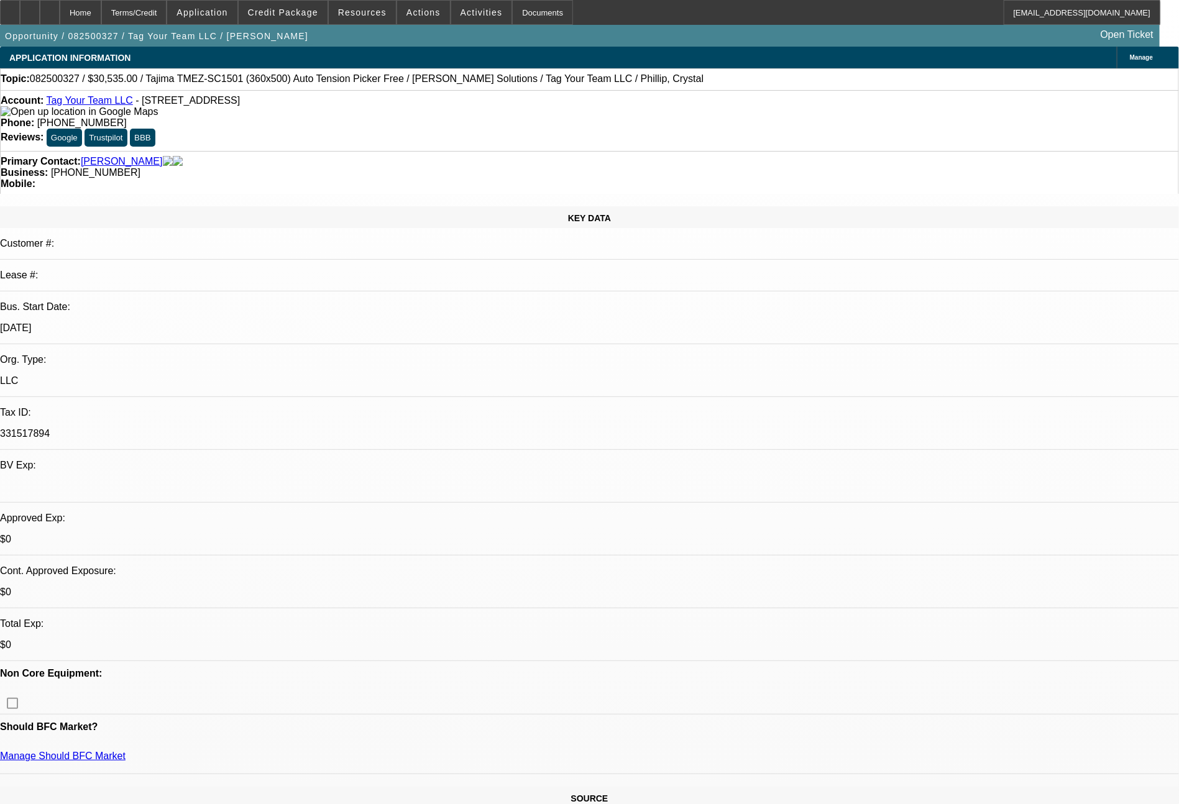
select select "0"
select select "2"
select select "0.1"
select select "4"
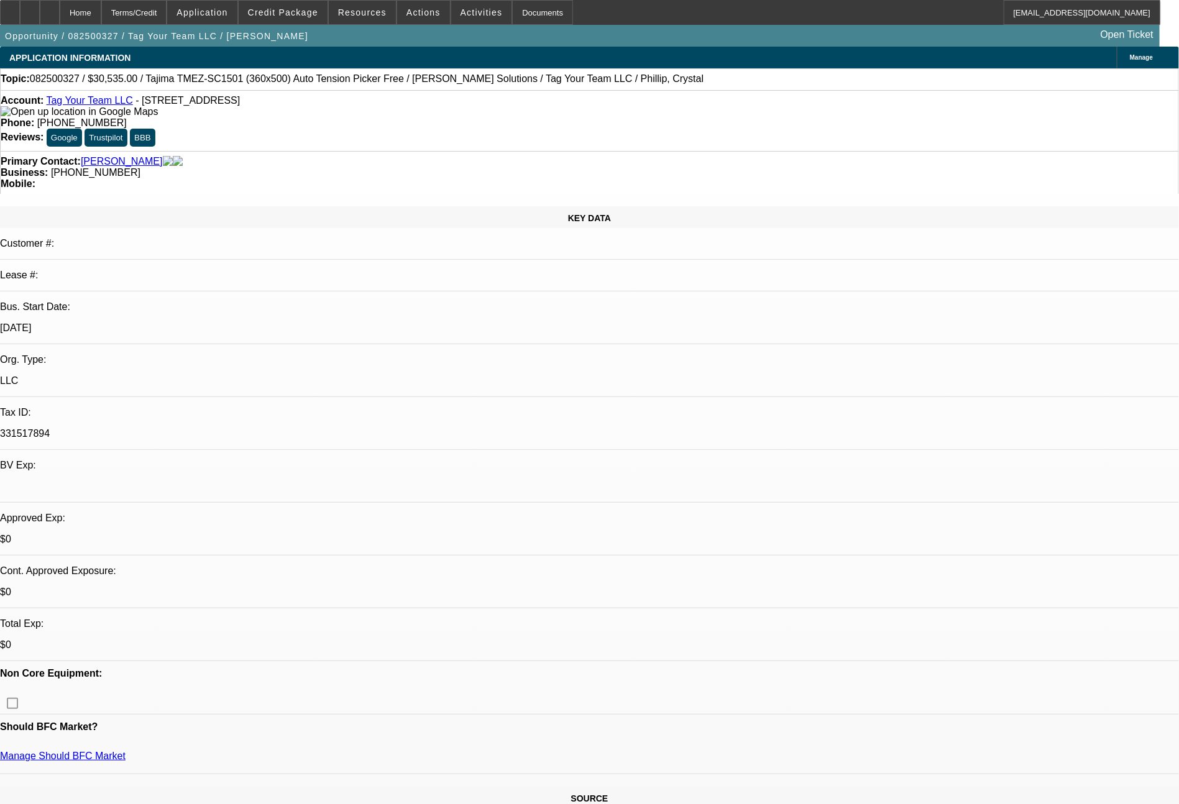
select select "0"
select select "2"
select select "0"
select select "6"
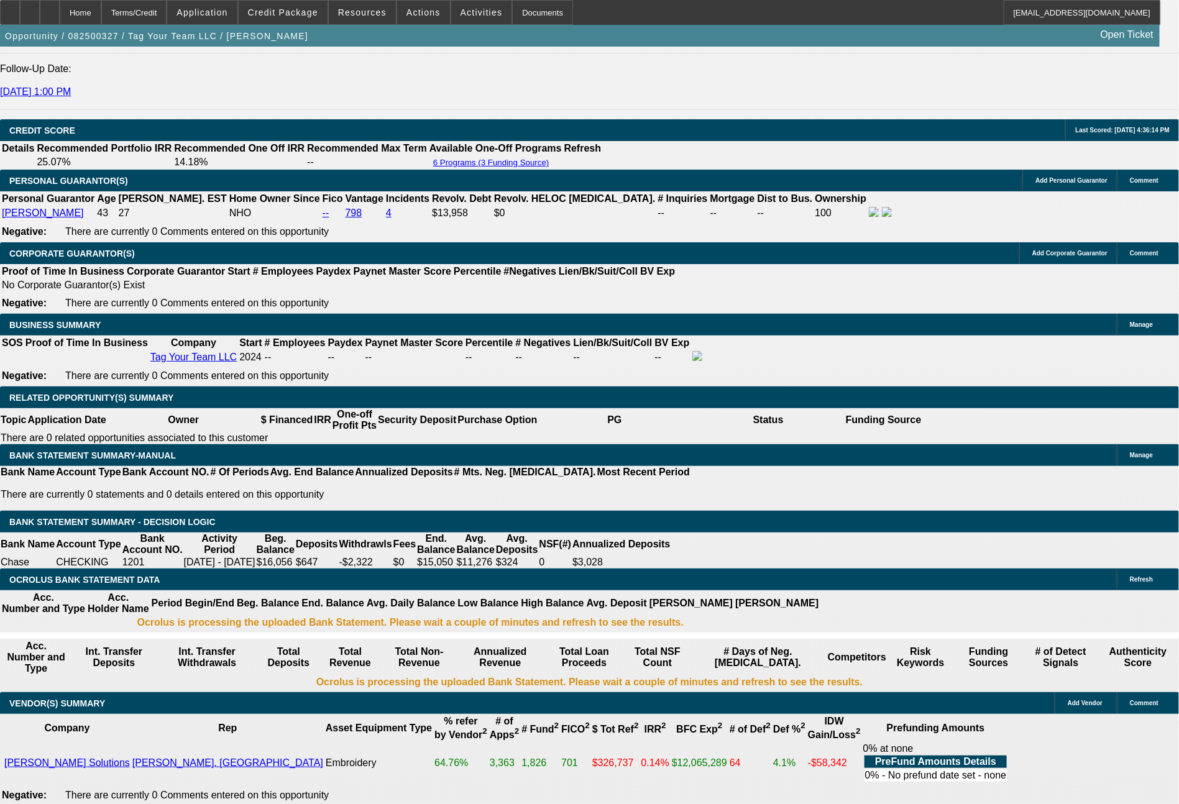
scroll to position [533, 0]
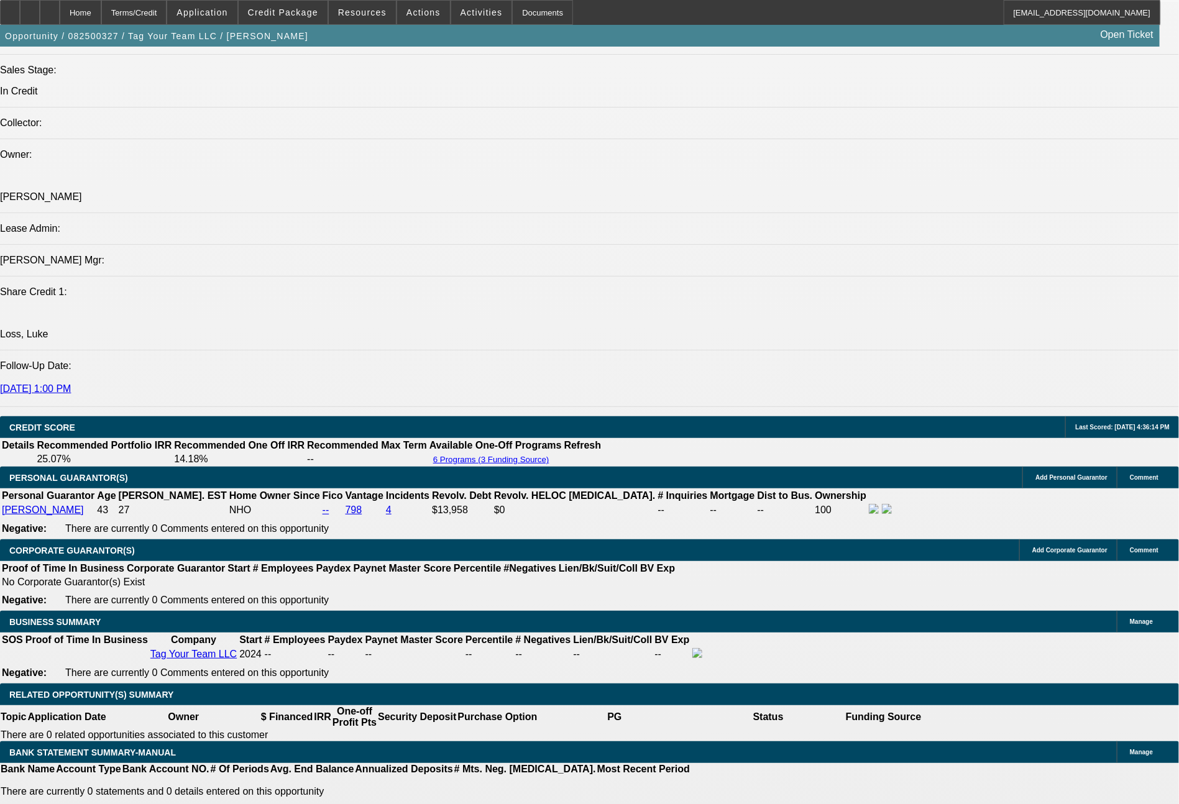
scroll to position [1419, 0]
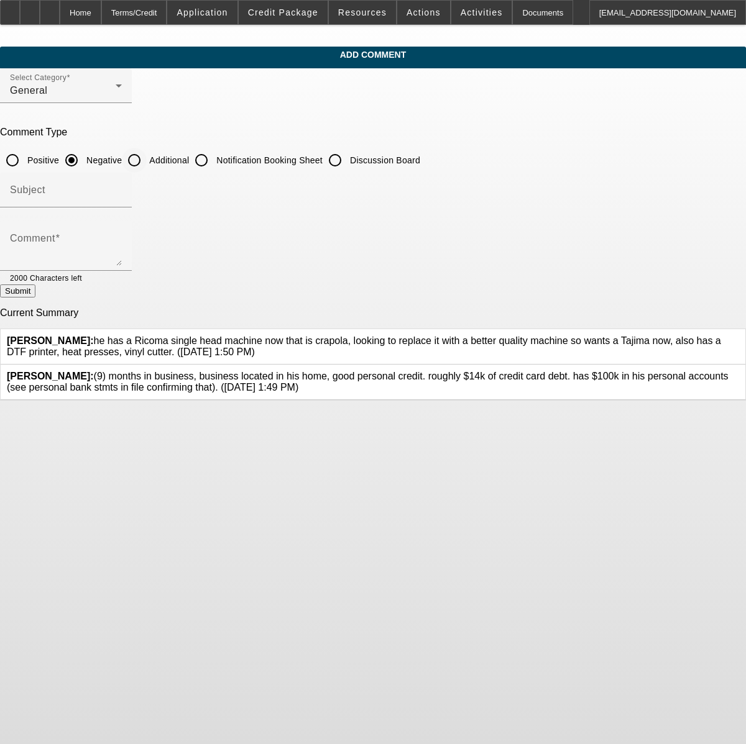
click at [147, 165] on input "Additional" at bounding box center [134, 160] width 25 height 25
radio input "true"
click at [122, 235] on div "Comment" at bounding box center [66, 246] width 112 height 50
type textarea "[PERSON_NAME]'s wife is [PERSON_NAME] [PERSON_NAME], she is retired Army vet. Y…"
click at [35, 291] on button "Submit" at bounding box center [17, 291] width 35 height 13
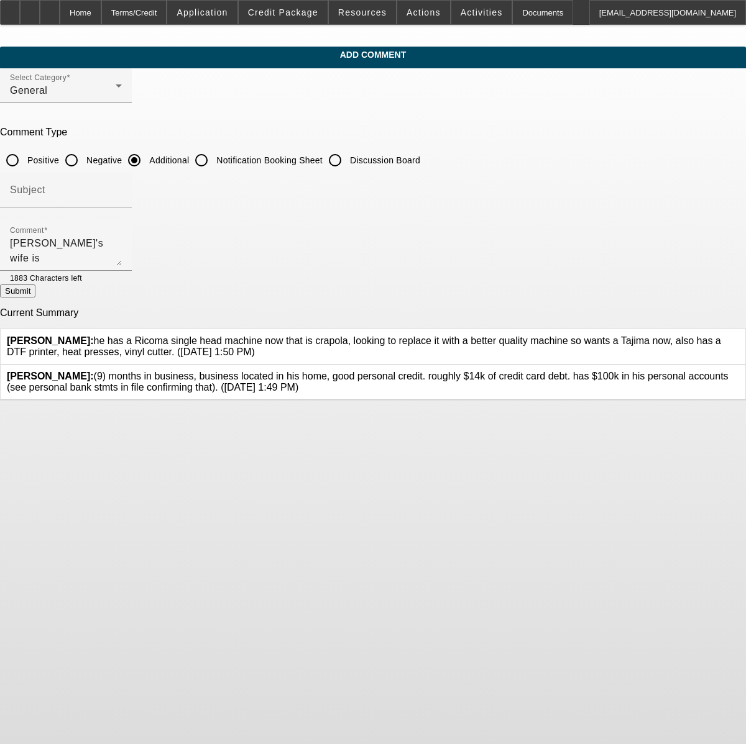
radio input "true"
